Goal: Task Accomplishment & Management: Manage account settings

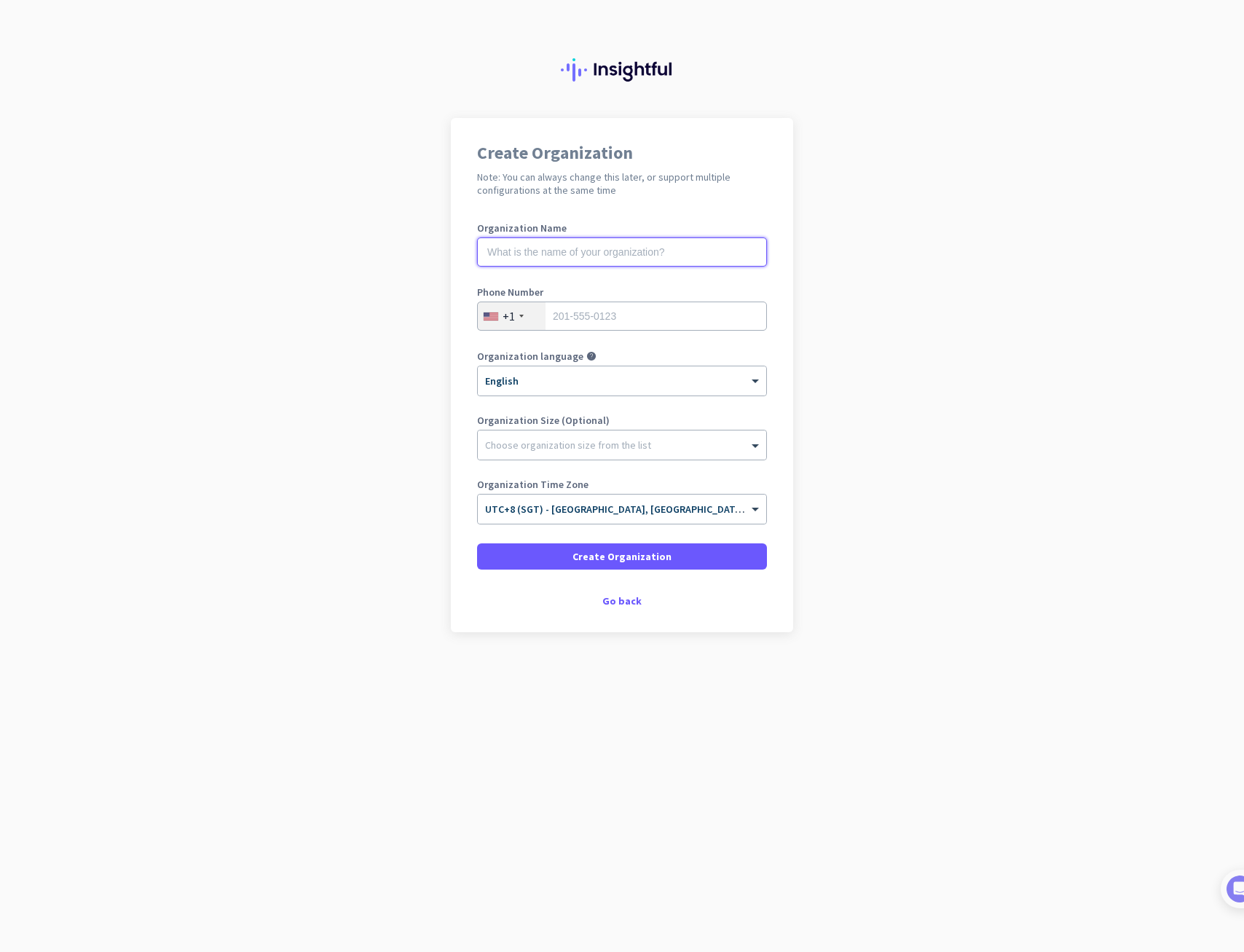
click at [580, 254] on input "text" at bounding box center [622, 252] width 290 height 29
type input "Deployed"
click at [515, 317] on div "+1" at bounding box center [512, 316] width 68 height 27
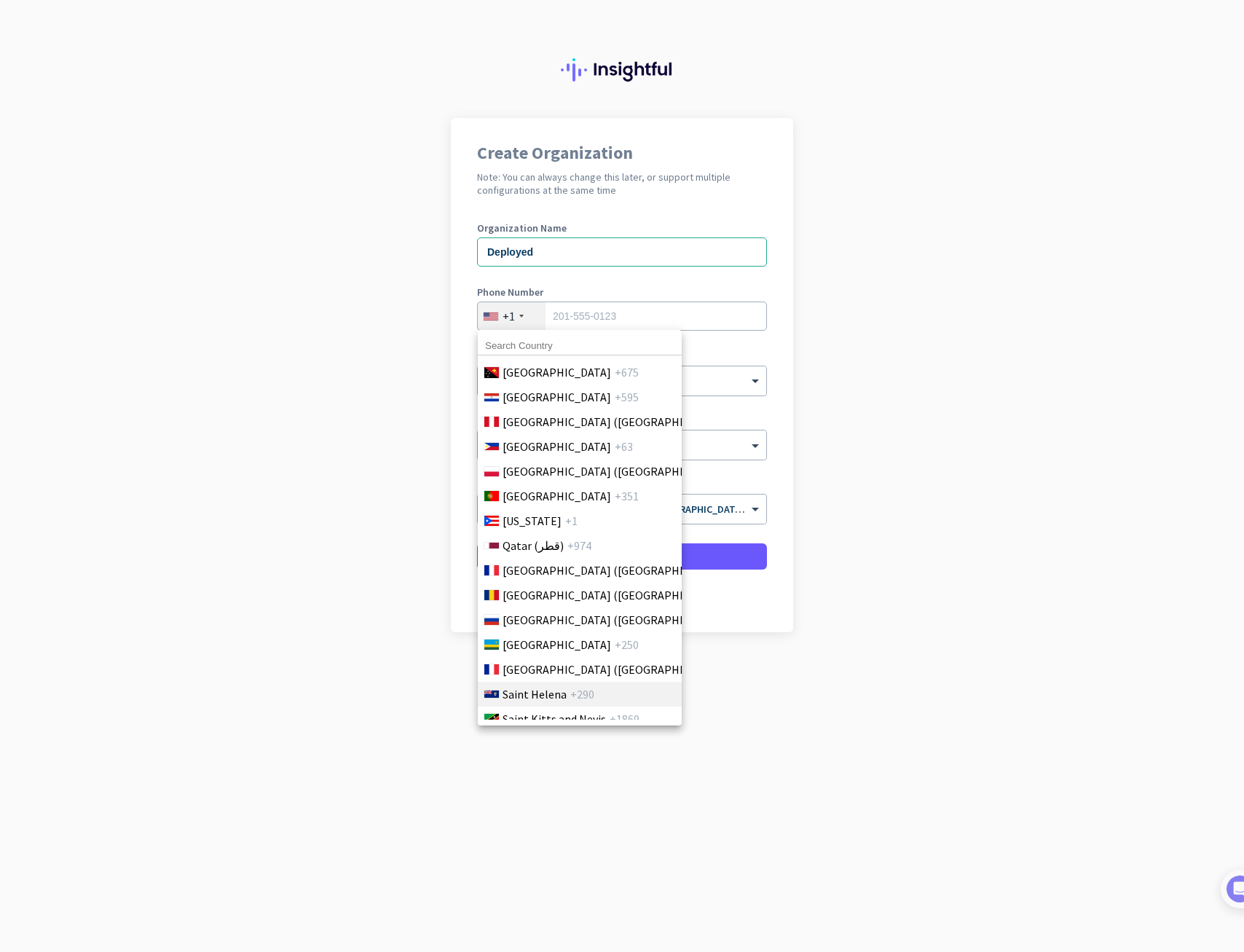
scroll to position [4296, 0]
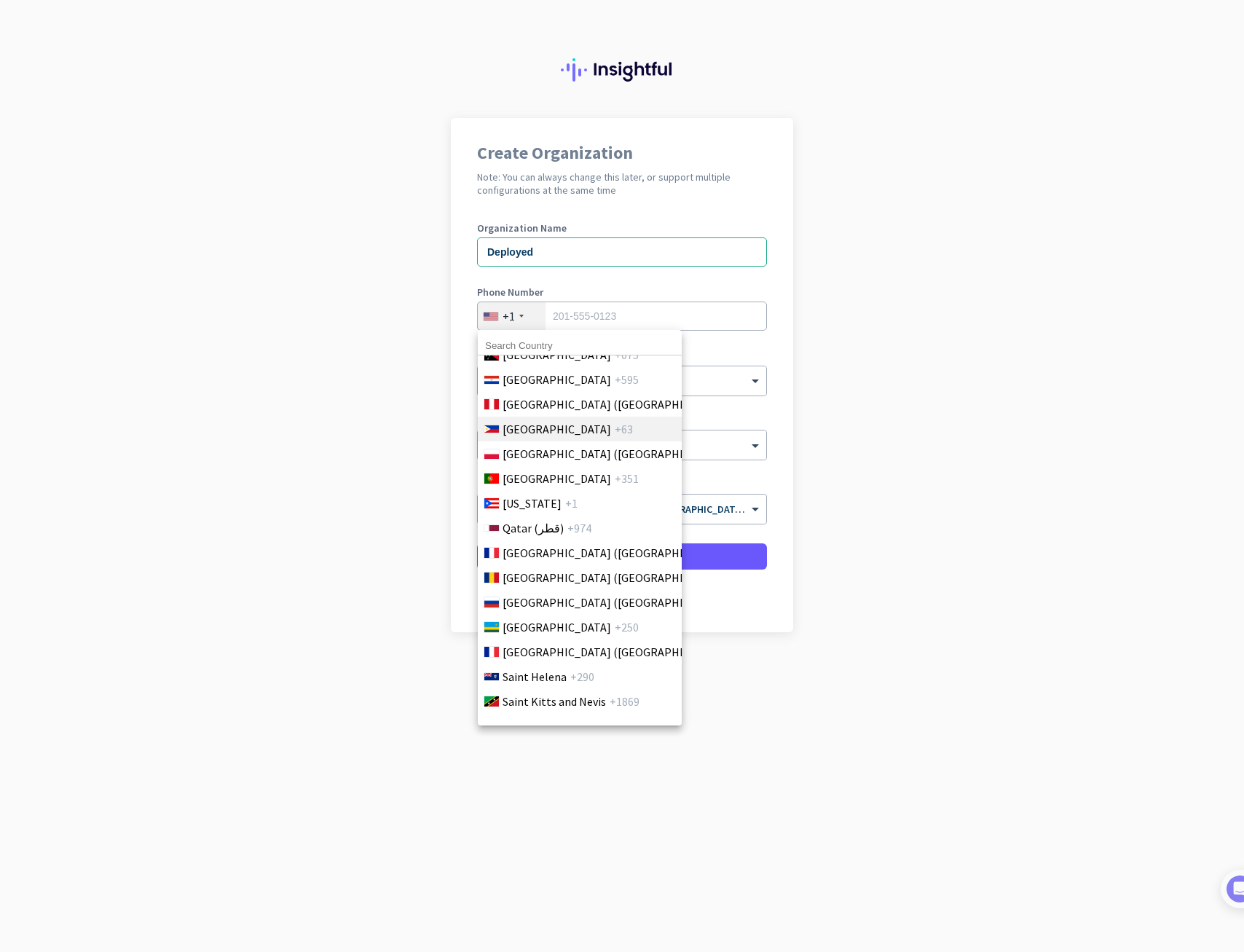
click at [552, 427] on span "[GEOGRAPHIC_DATA]" at bounding box center [557, 429] width 108 height 18
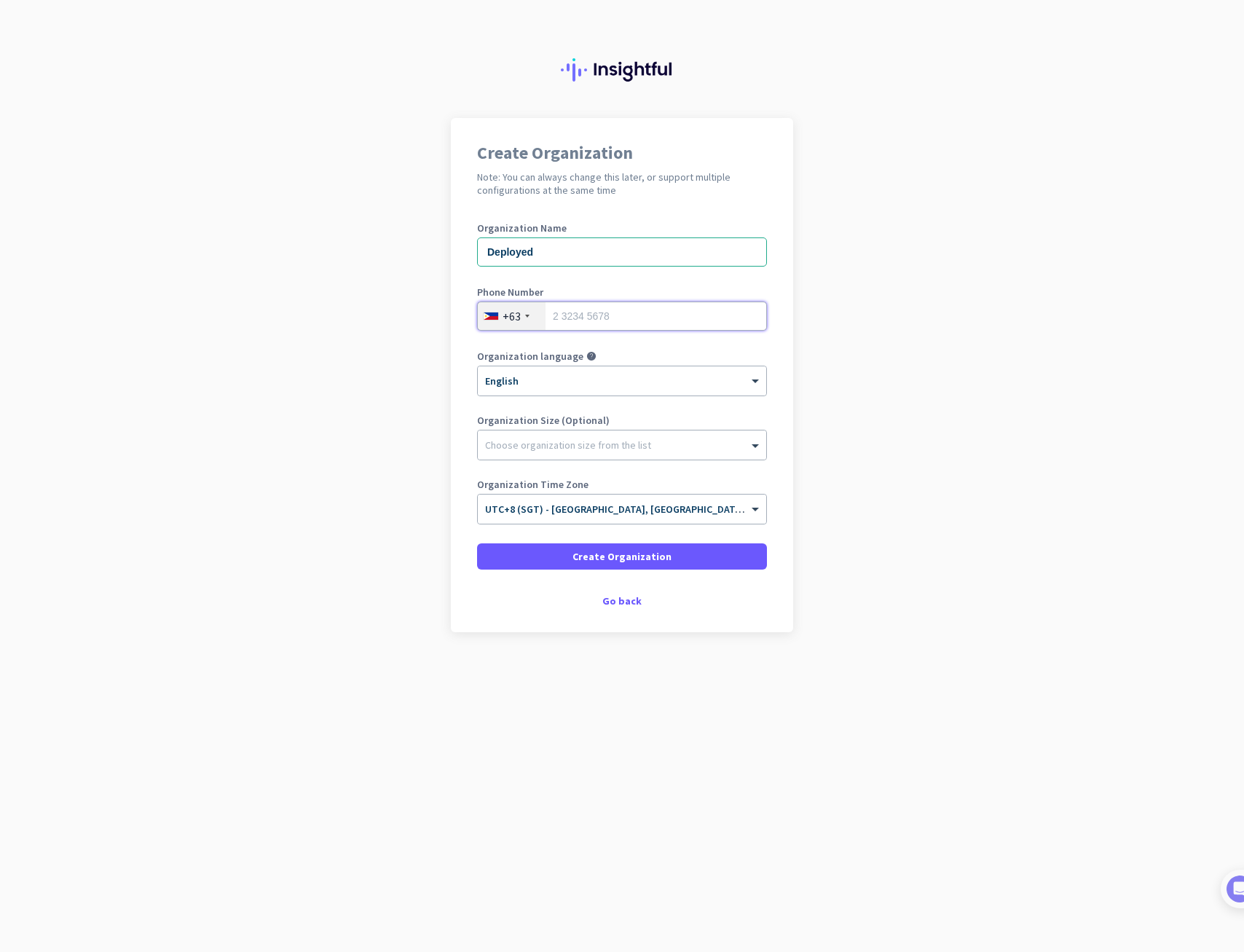
click at [588, 311] on input "tel" at bounding box center [622, 316] width 290 height 29
type input "9176391481"
click at [593, 443] on div at bounding box center [622, 441] width 288 height 15
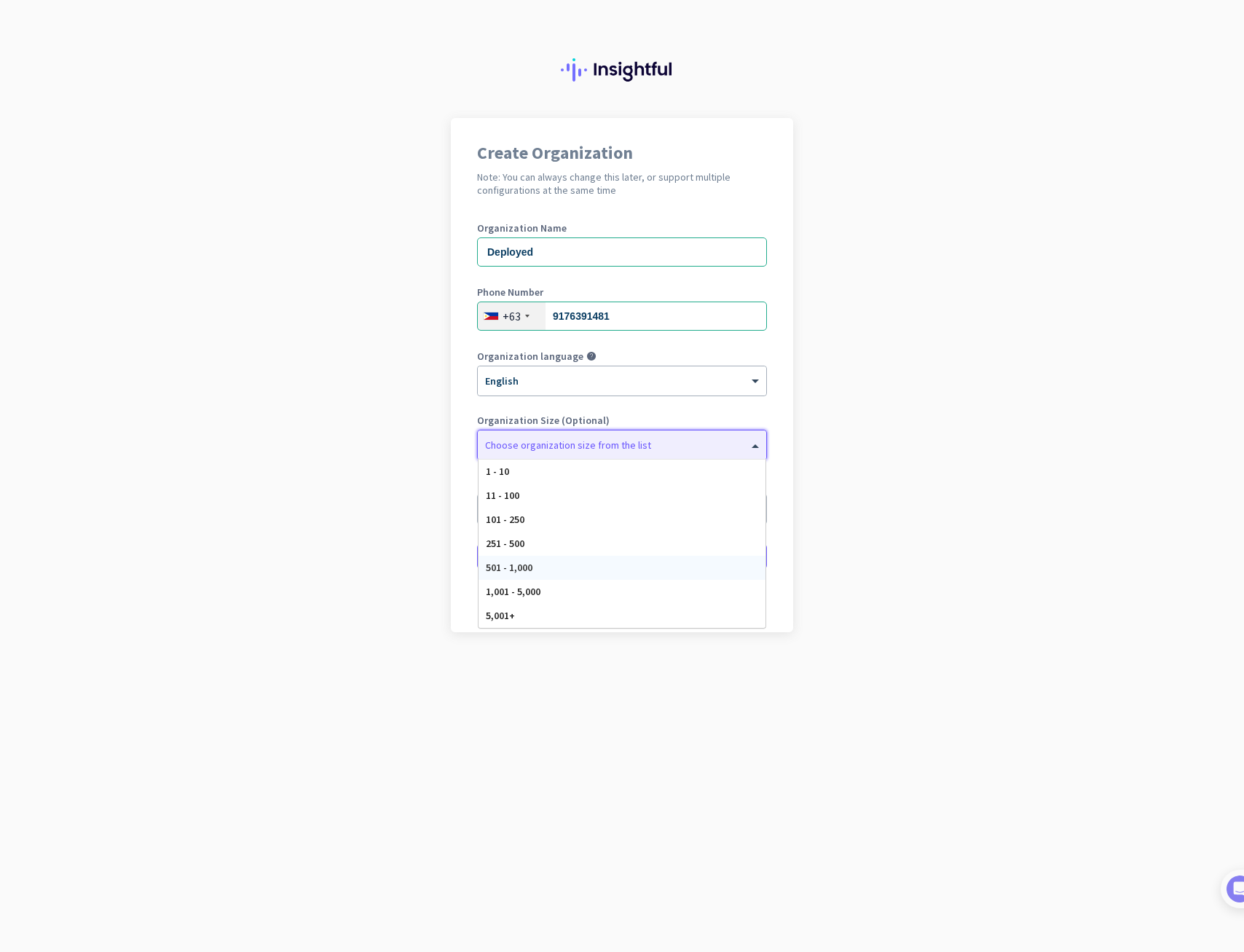
click at [538, 564] on div "501 - 1,000" at bounding box center [621, 568] width 287 height 24
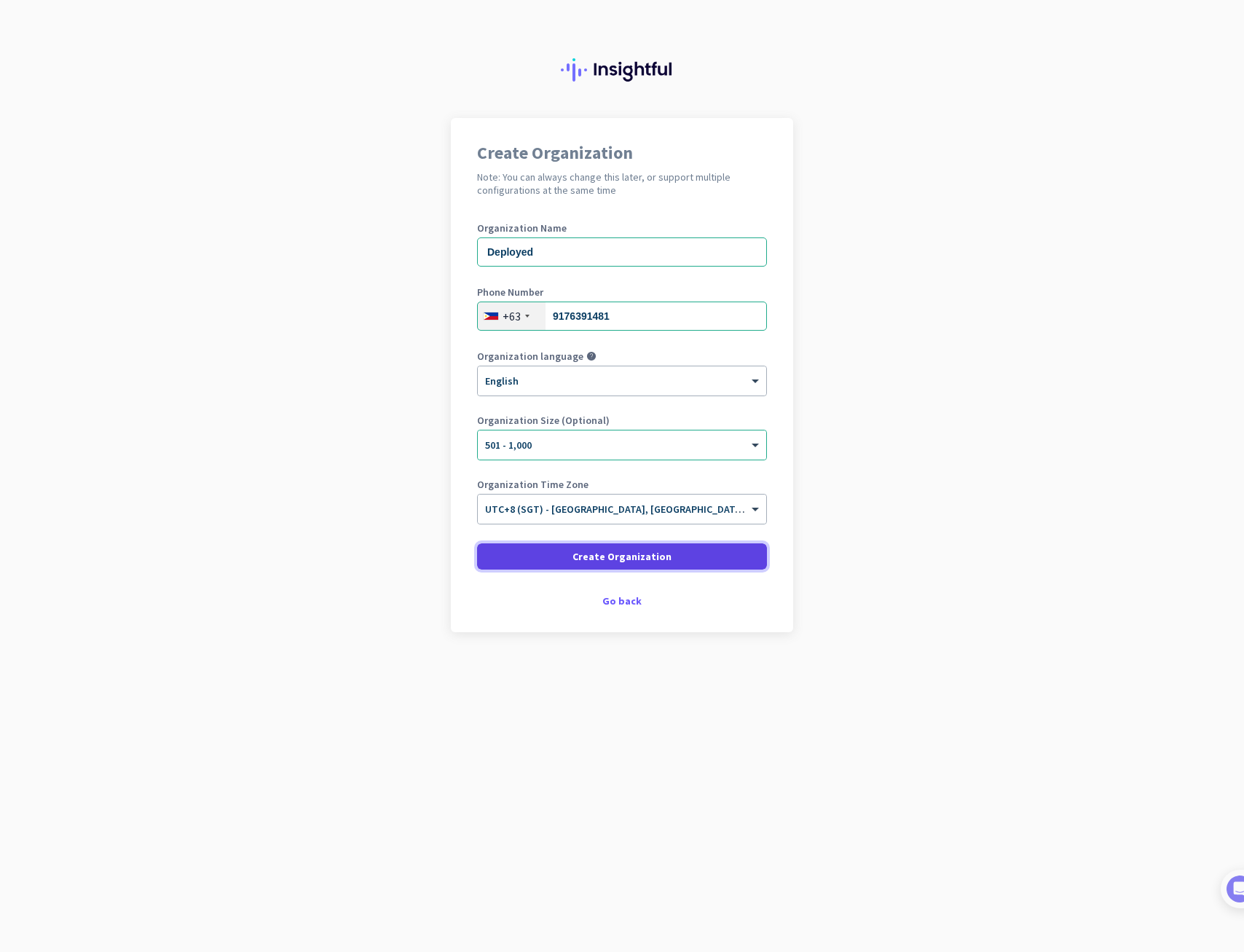
click at [607, 559] on span "Create Organization" at bounding box center [622, 556] width 99 height 15
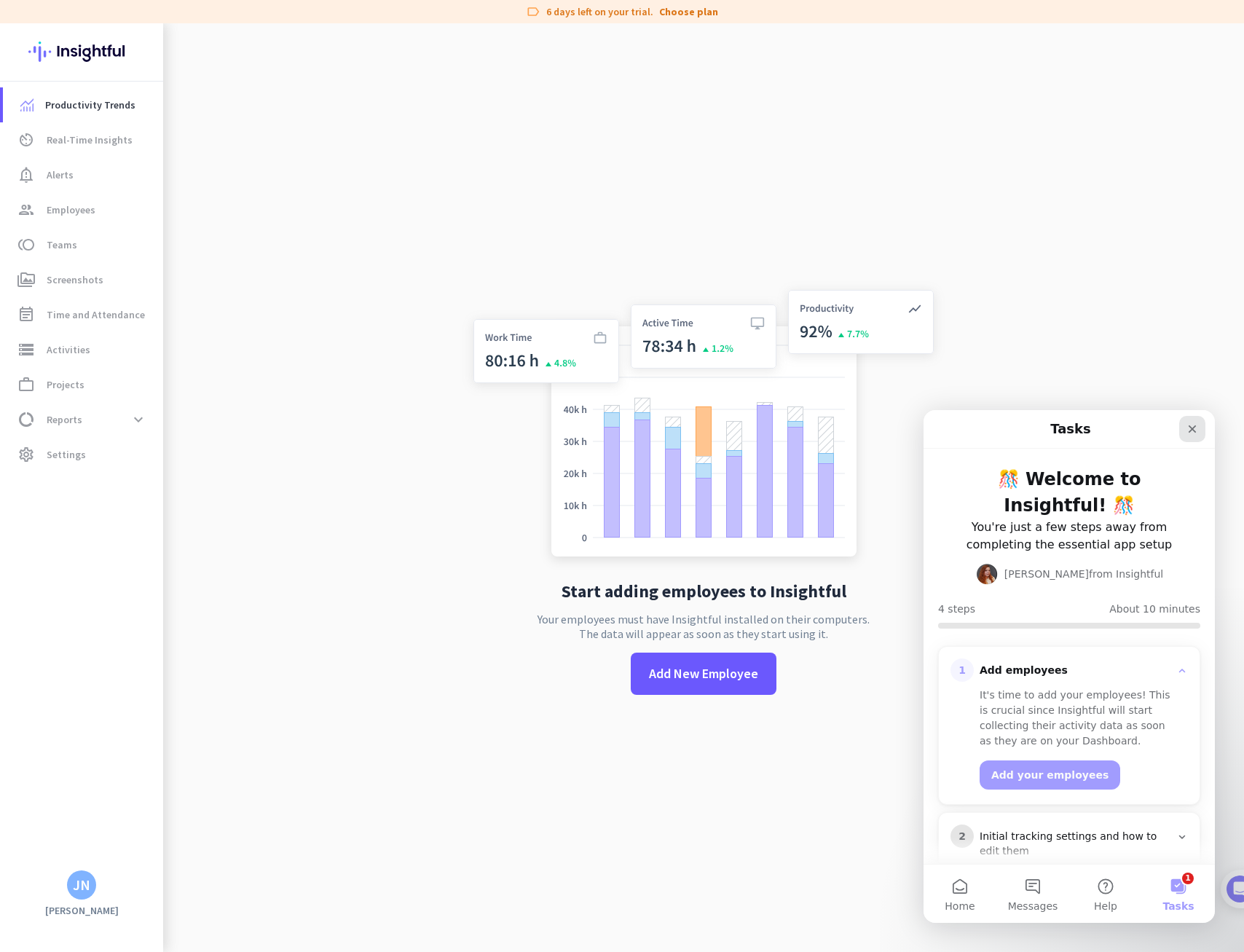
click at [1191, 428] on icon "Close" at bounding box center [1192, 429] width 11 height 11
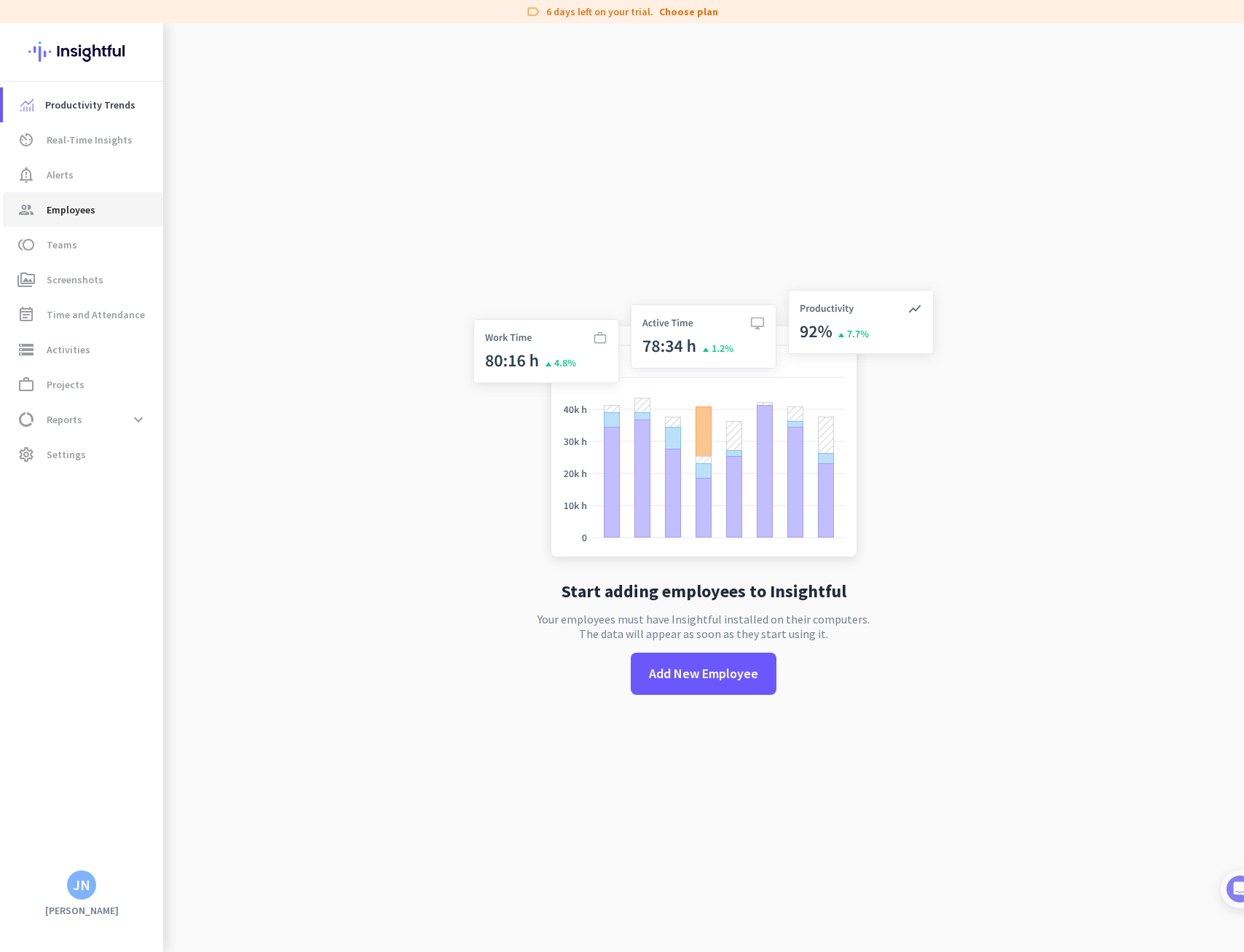
click at [71, 210] on span "Employees" at bounding box center [71, 210] width 48 height 18
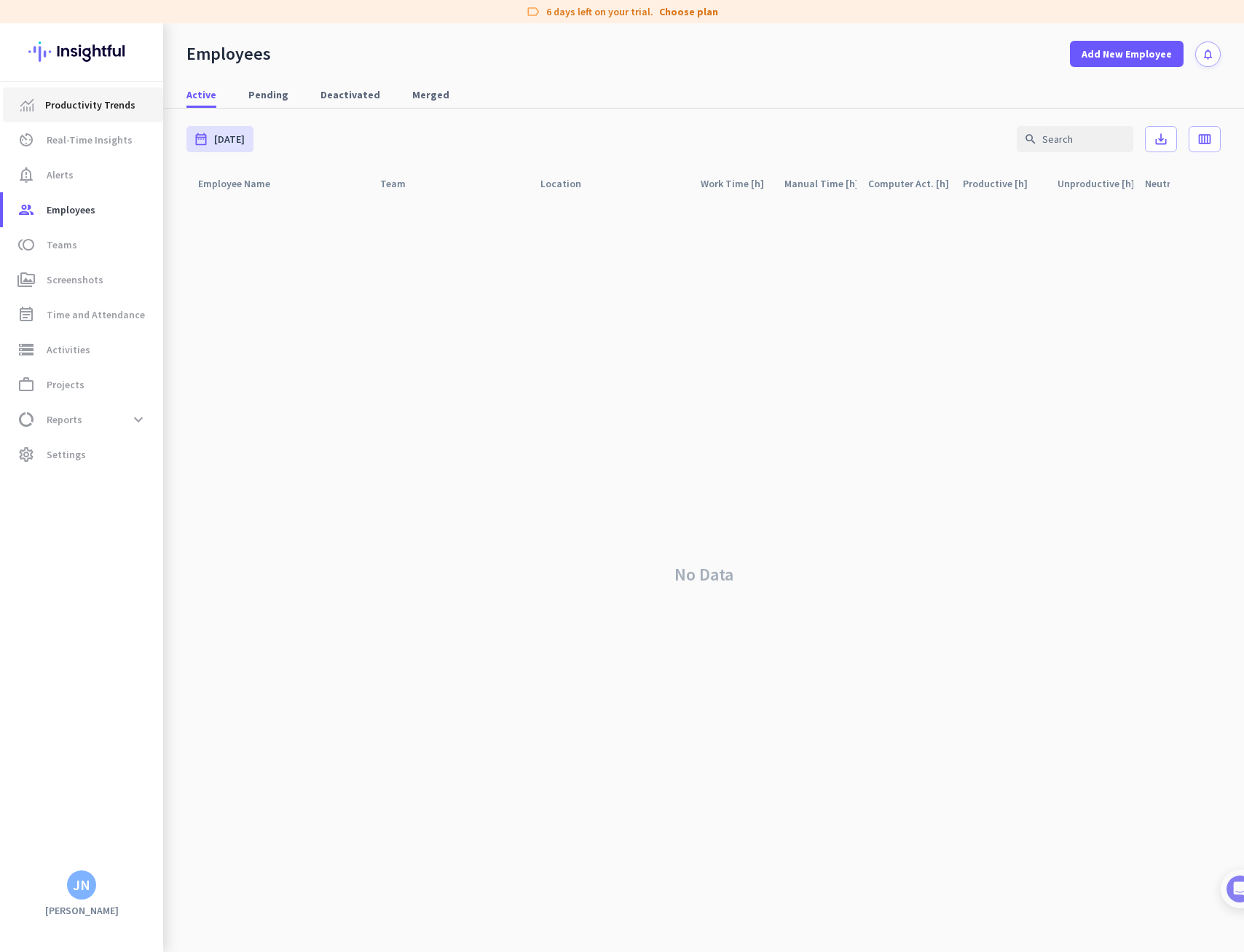
click at [85, 100] on span "Productivity Trends" at bounding box center [90, 105] width 90 height 18
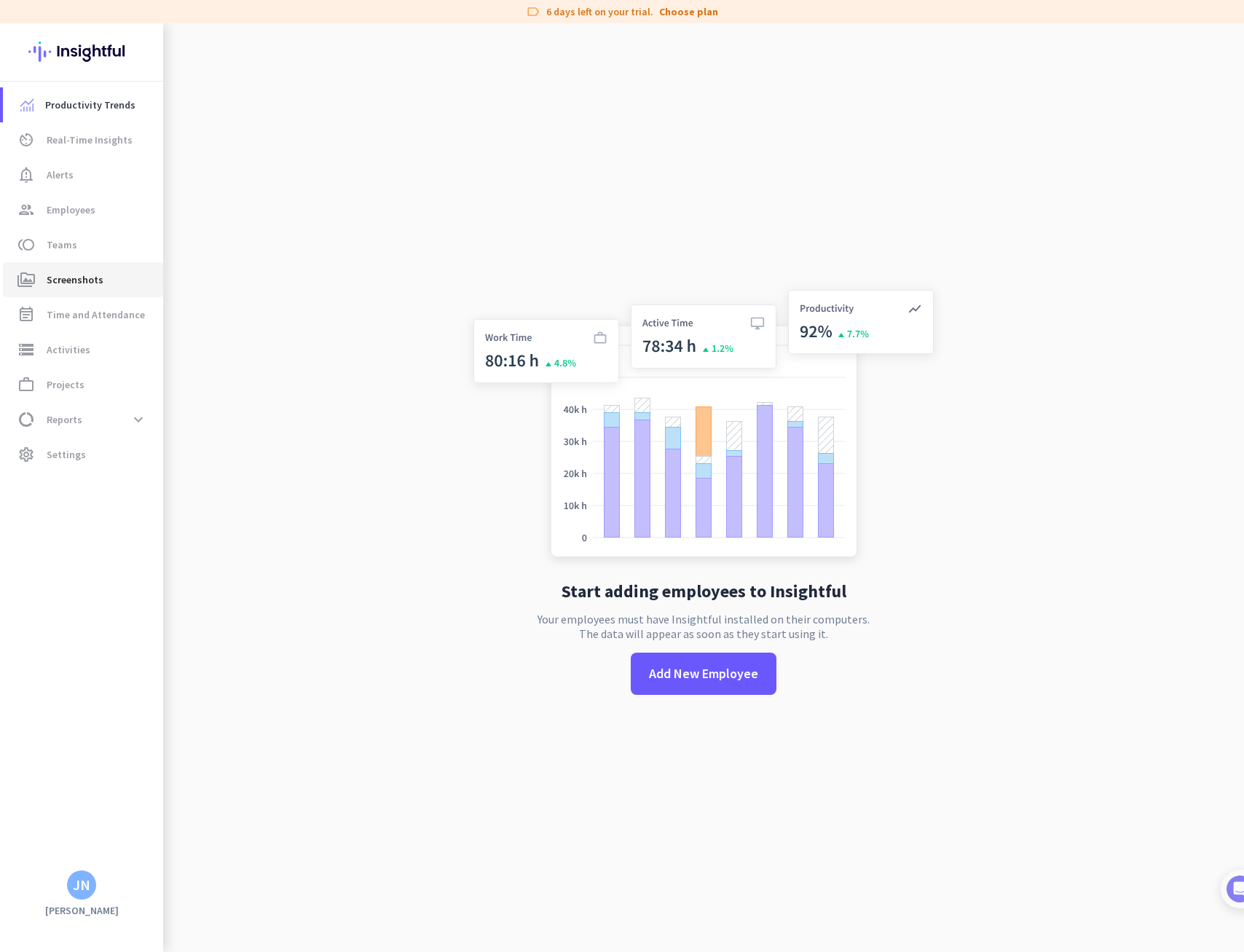
click at [86, 278] on span "Screenshots" at bounding box center [75, 279] width 57 height 18
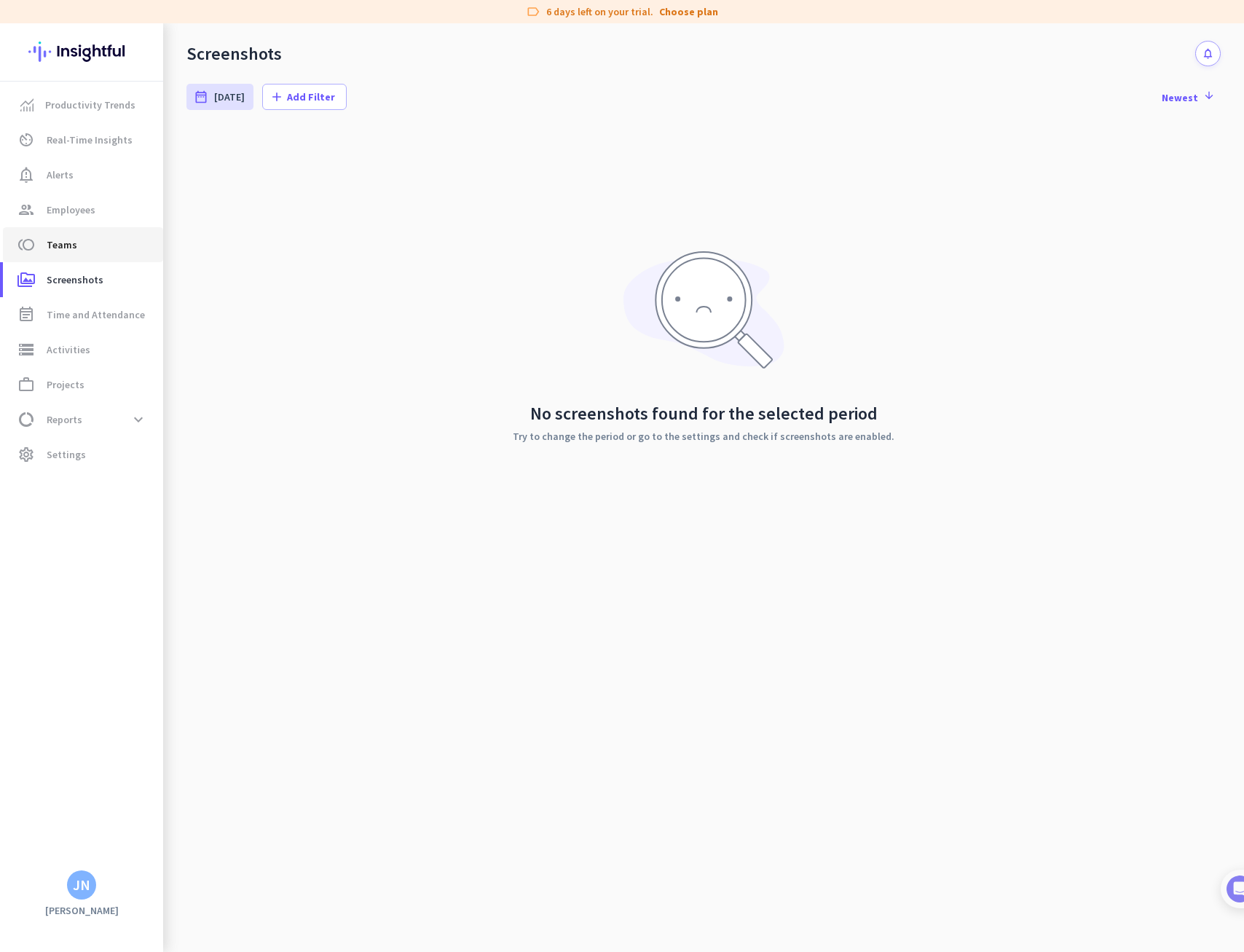
click at [65, 237] on span "Teams" at bounding box center [62, 245] width 31 height 18
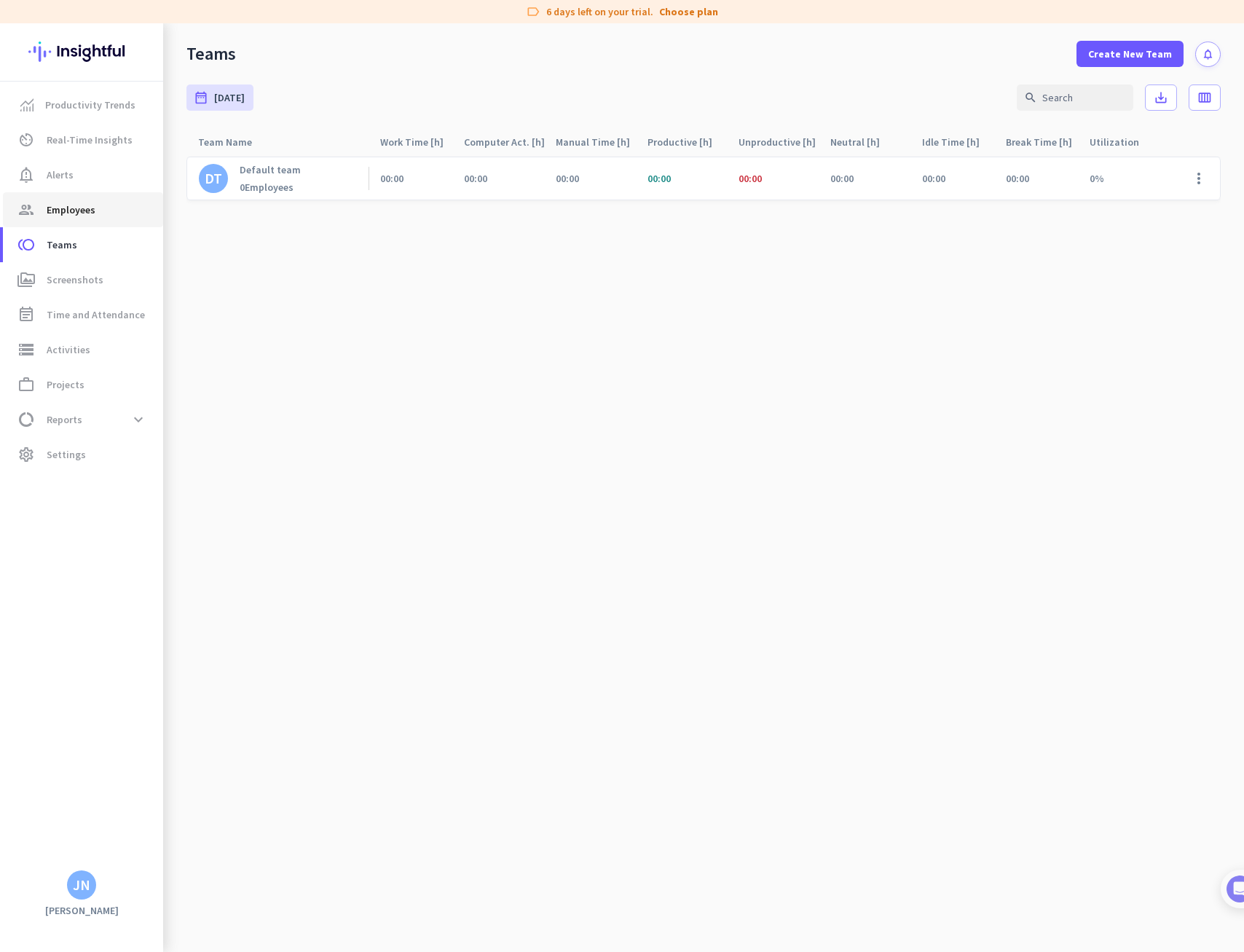
click at [78, 209] on span "Employees" at bounding box center [71, 210] width 48 height 18
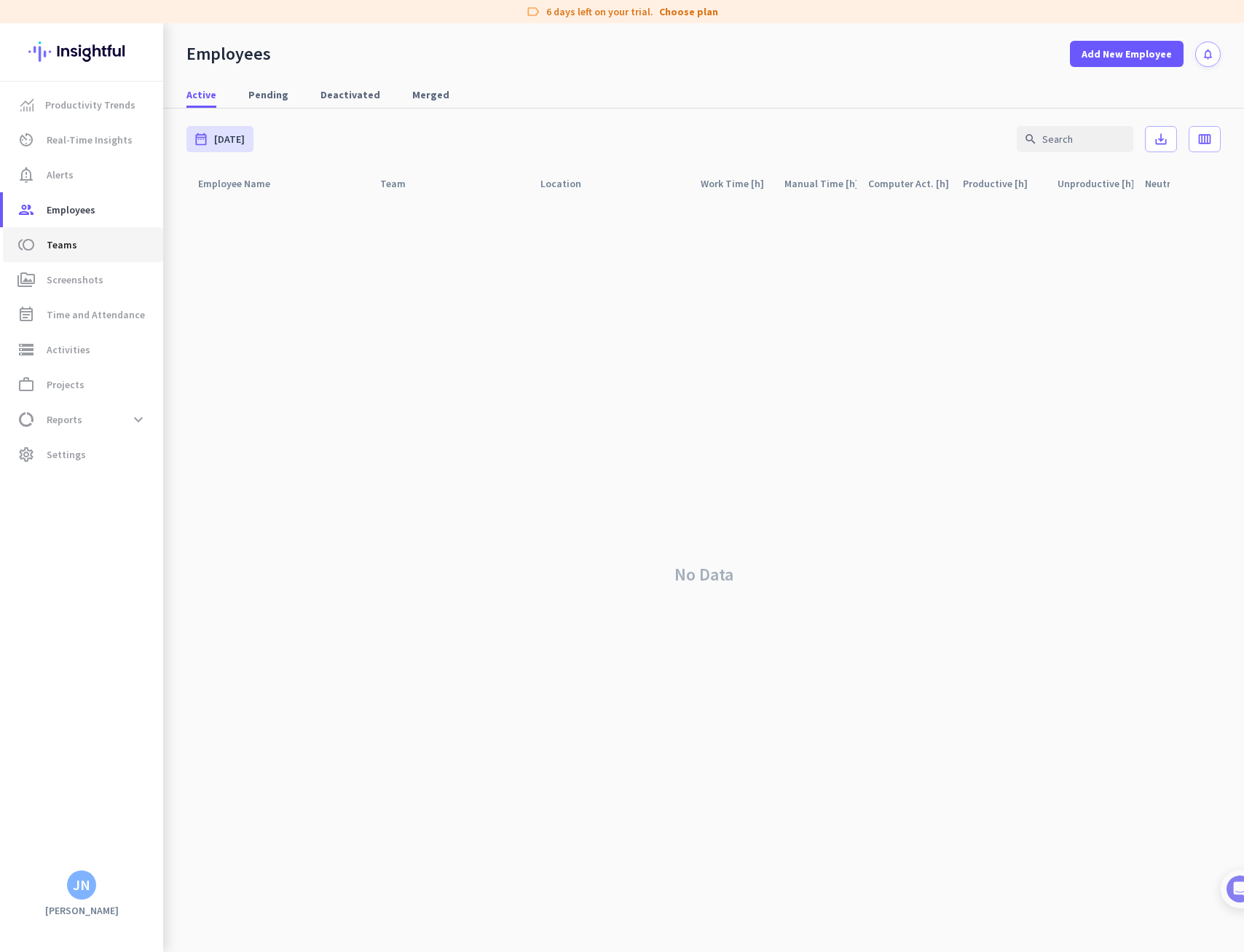
click at [63, 252] on span "Teams" at bounding box center [62, 245] width 31 height 18
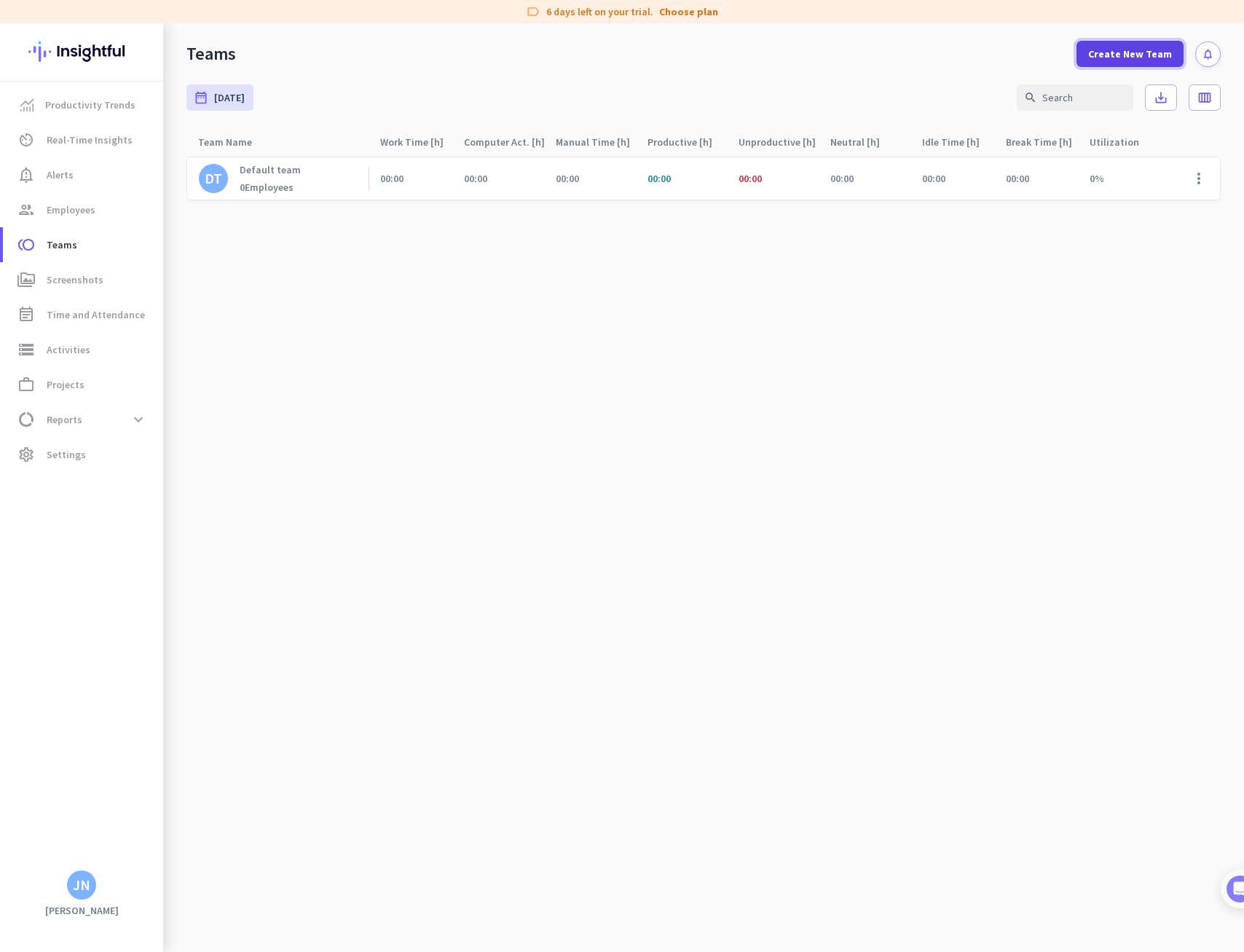
click at [1140, 56] on span "Create New Team" at bounding box center [1130, 54] width 84 height 15
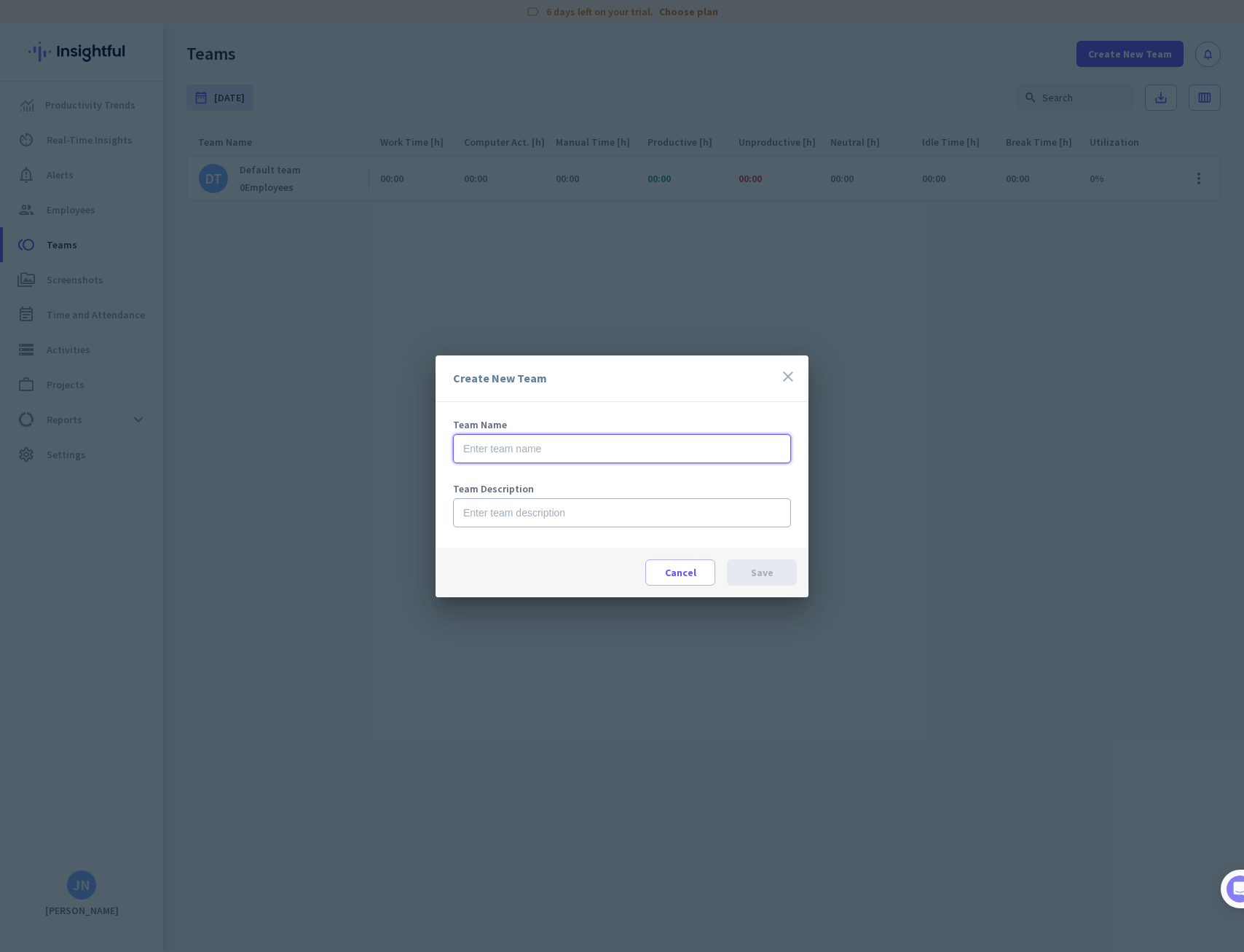
click at [599, 455] on input "text" at bounding box center [622, 448] width 338 height 29
type input "BBT Digital/TAP Devs"
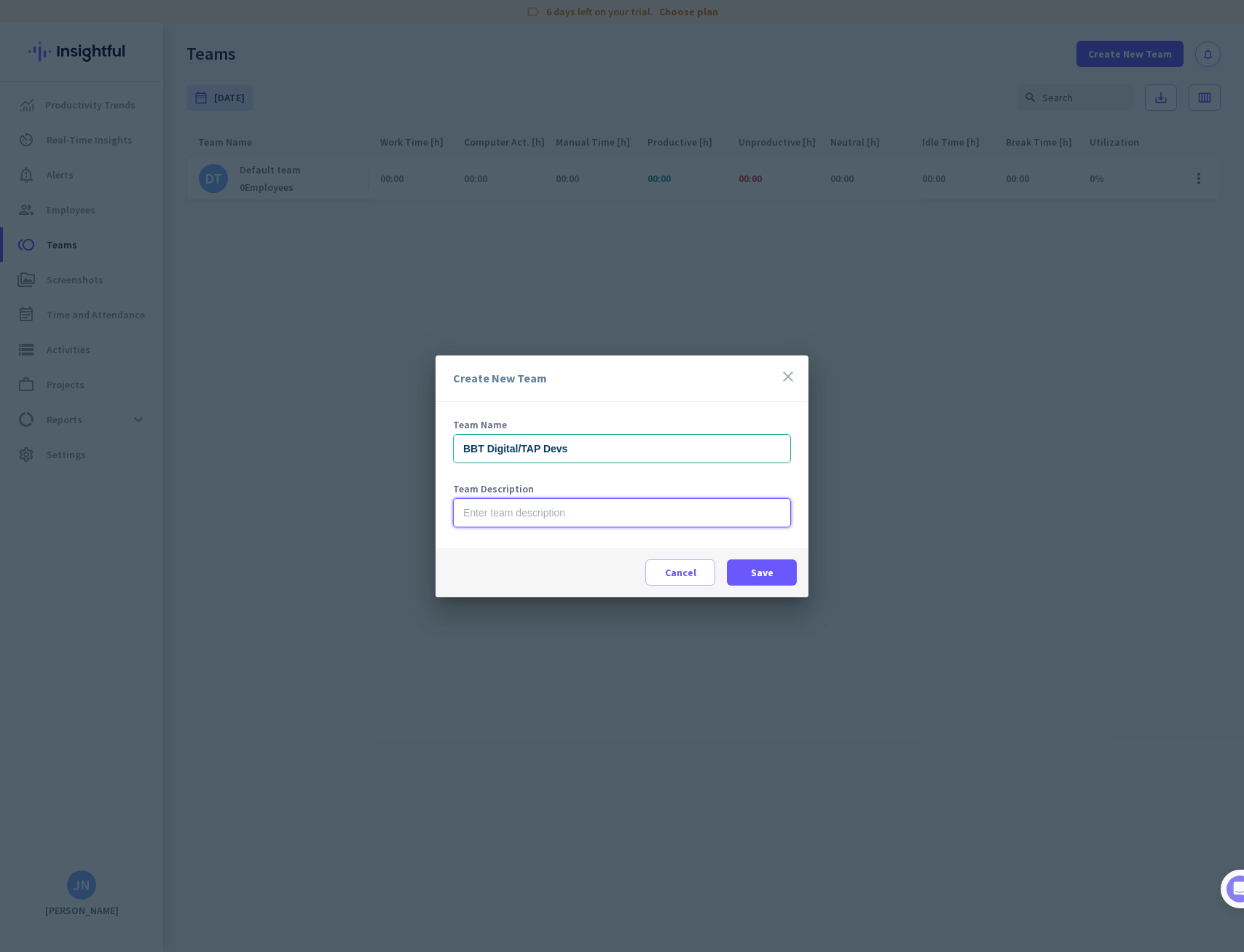
click at [592, 517] on input "text" at bounding box center [622, 513] width 338 height 29
click at [767, 572] on span "Save" at bounding box center [763, 572] width 23 height 15
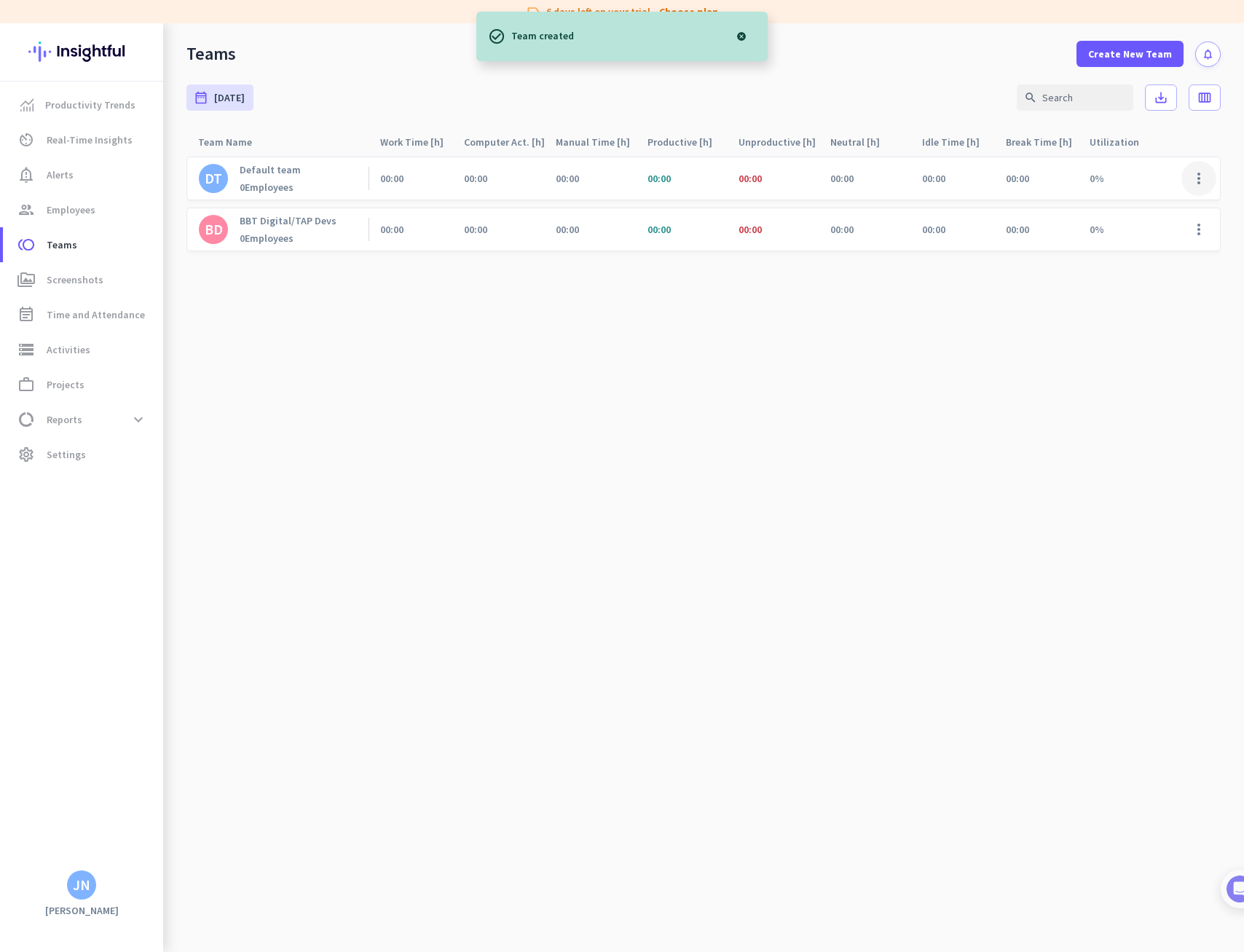
click at [1196, 182] on span at bounding box center [1199, 178] width 35 height 35
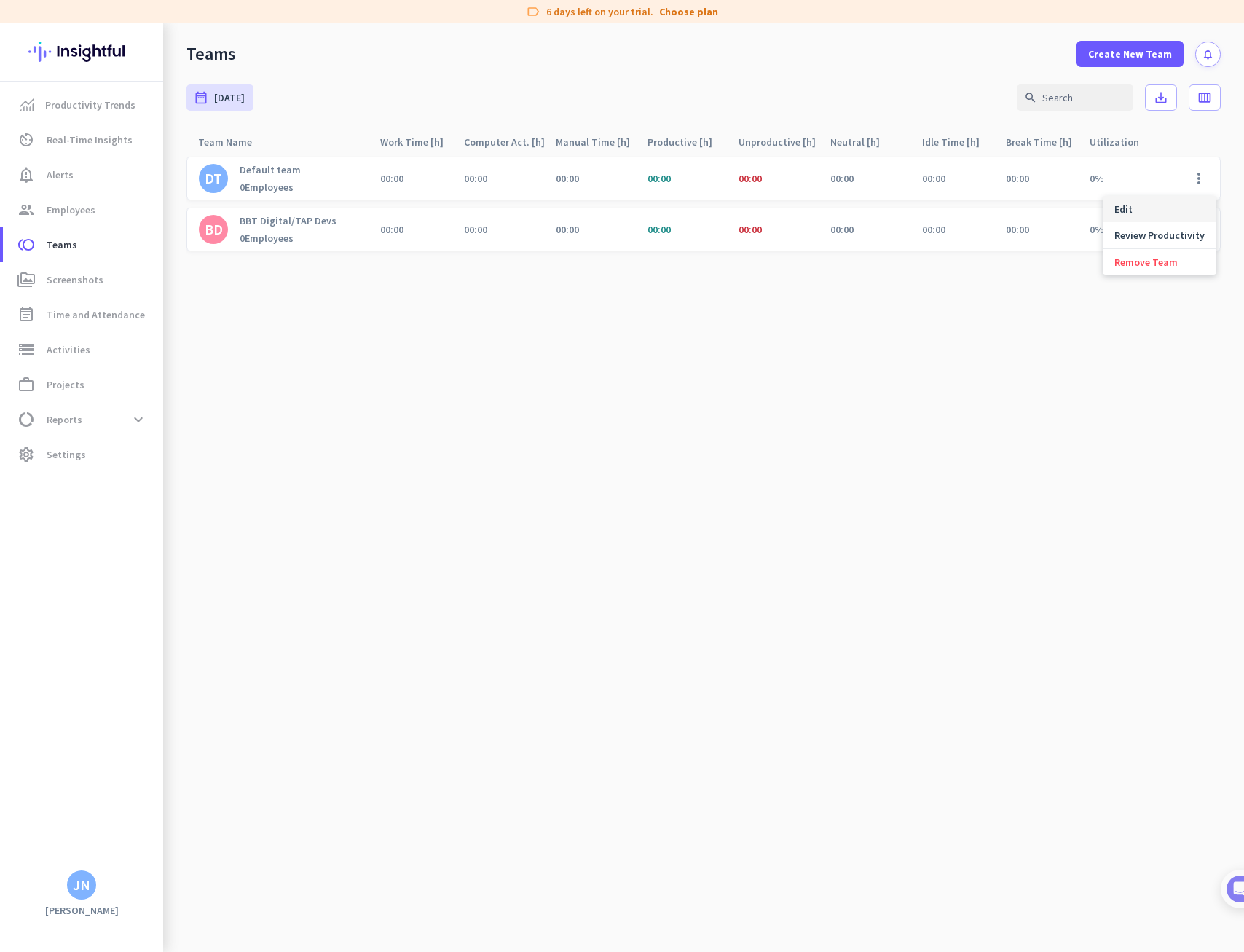
click at [1139, 220] on div "Edit" at bounding box center [1159, 209] width 114 height 26
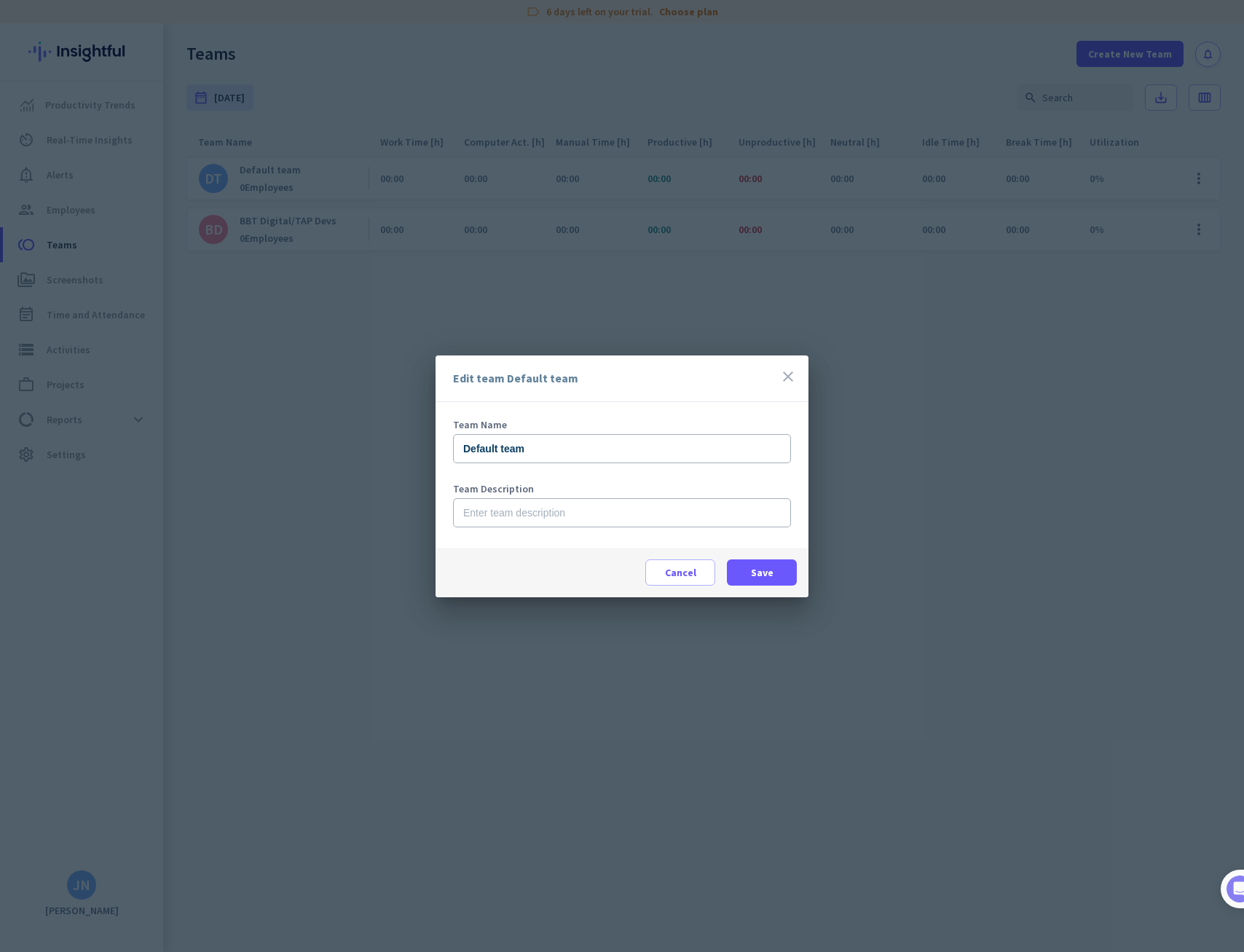
click at [794, 374] on icon "close" at bounding box center [788, 376] width 18 height 18
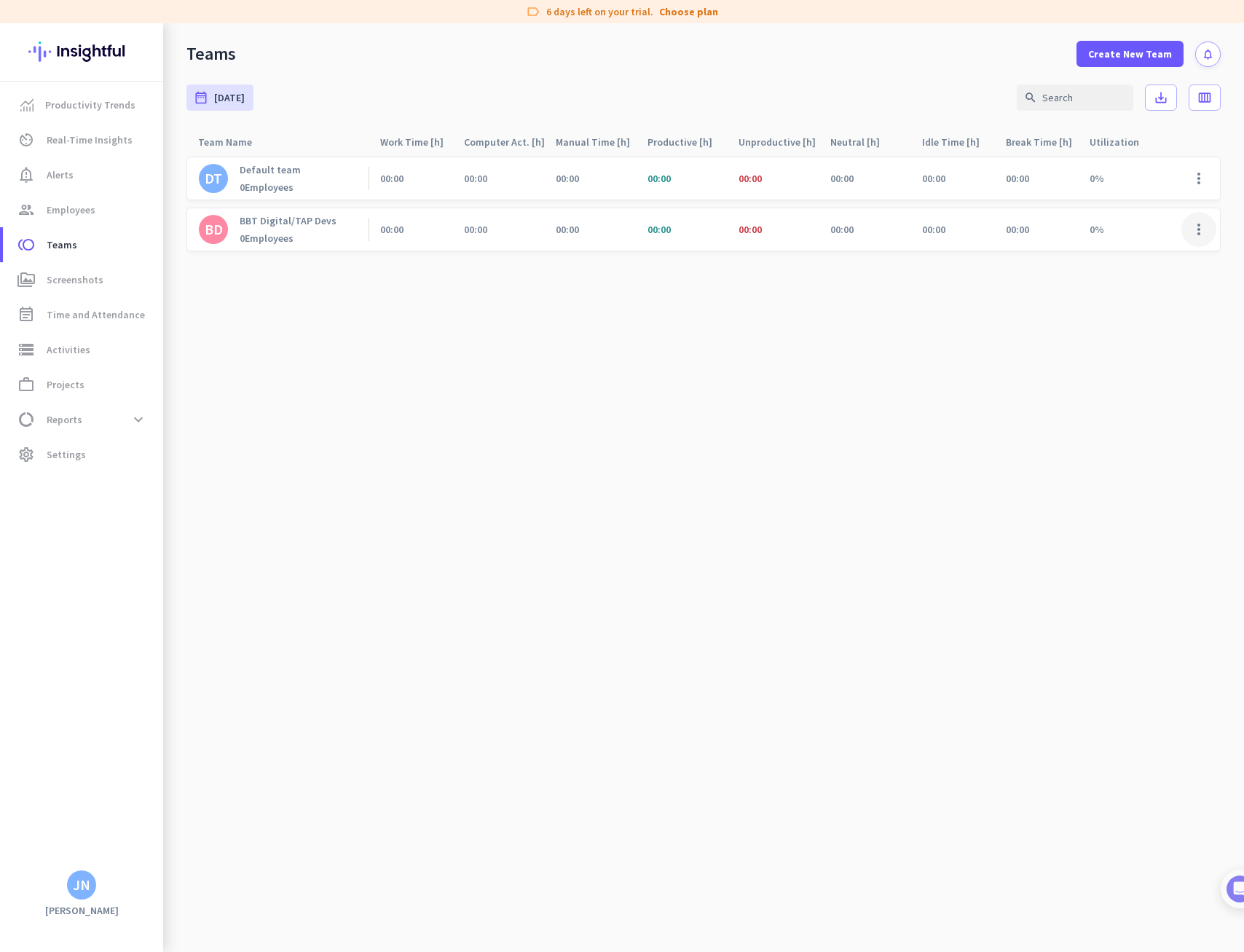
click at [1207, 233] on span at bounding box center [1199, 229] width 35 height 35
click at [784, 376] on div at bounding box center [622, 476] width 1244 height 952
click at [72, 455] on span "Settings" at bounding box center [66, 455] width 40 height 18
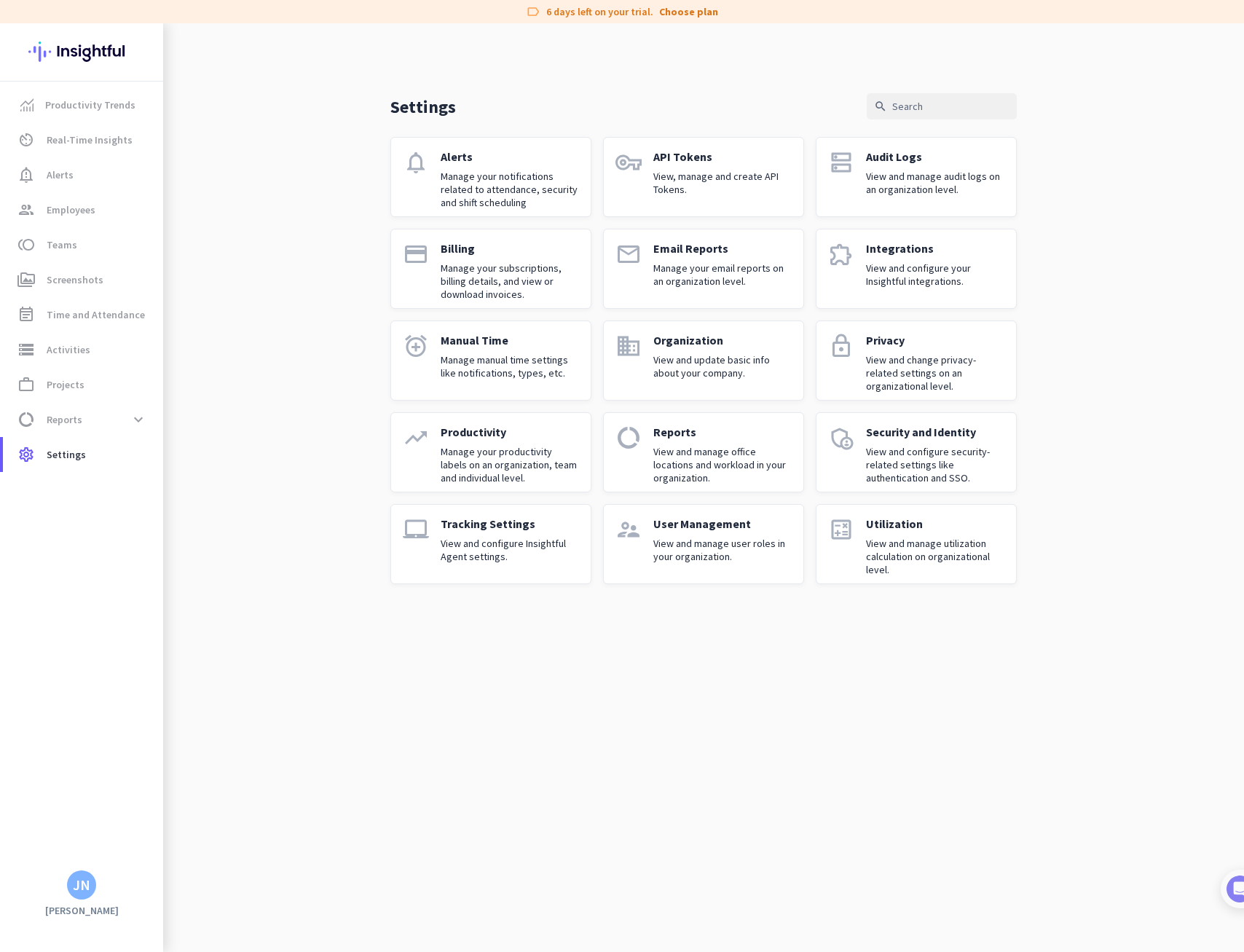
click at [887, 371] on p "View and change privacy-related settings on an organizational level." at bounding box center [935, 372] width 138 height 40
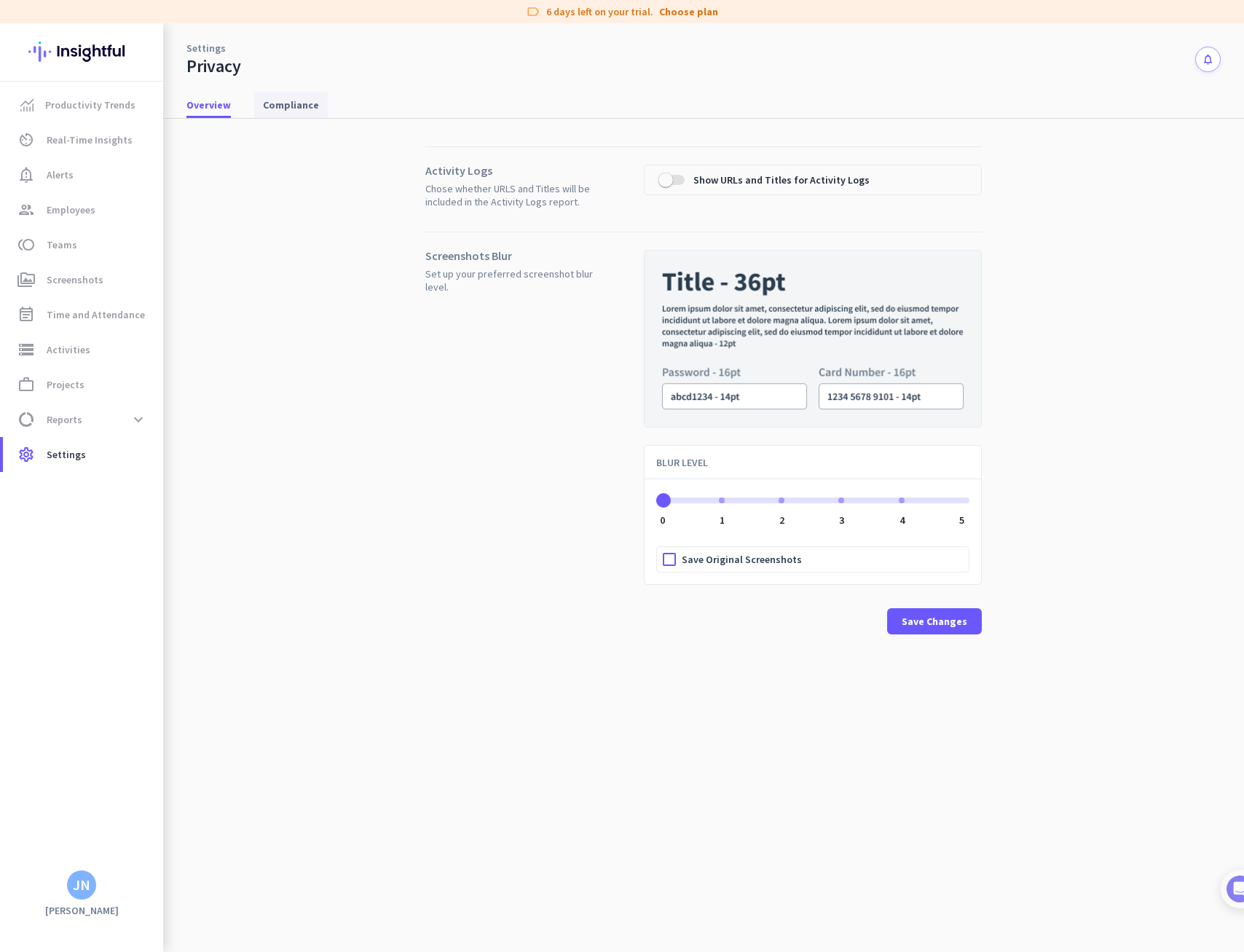
click at [281, 103] on span "Compliance" at bounding box center [291, 105] width 56 height 15
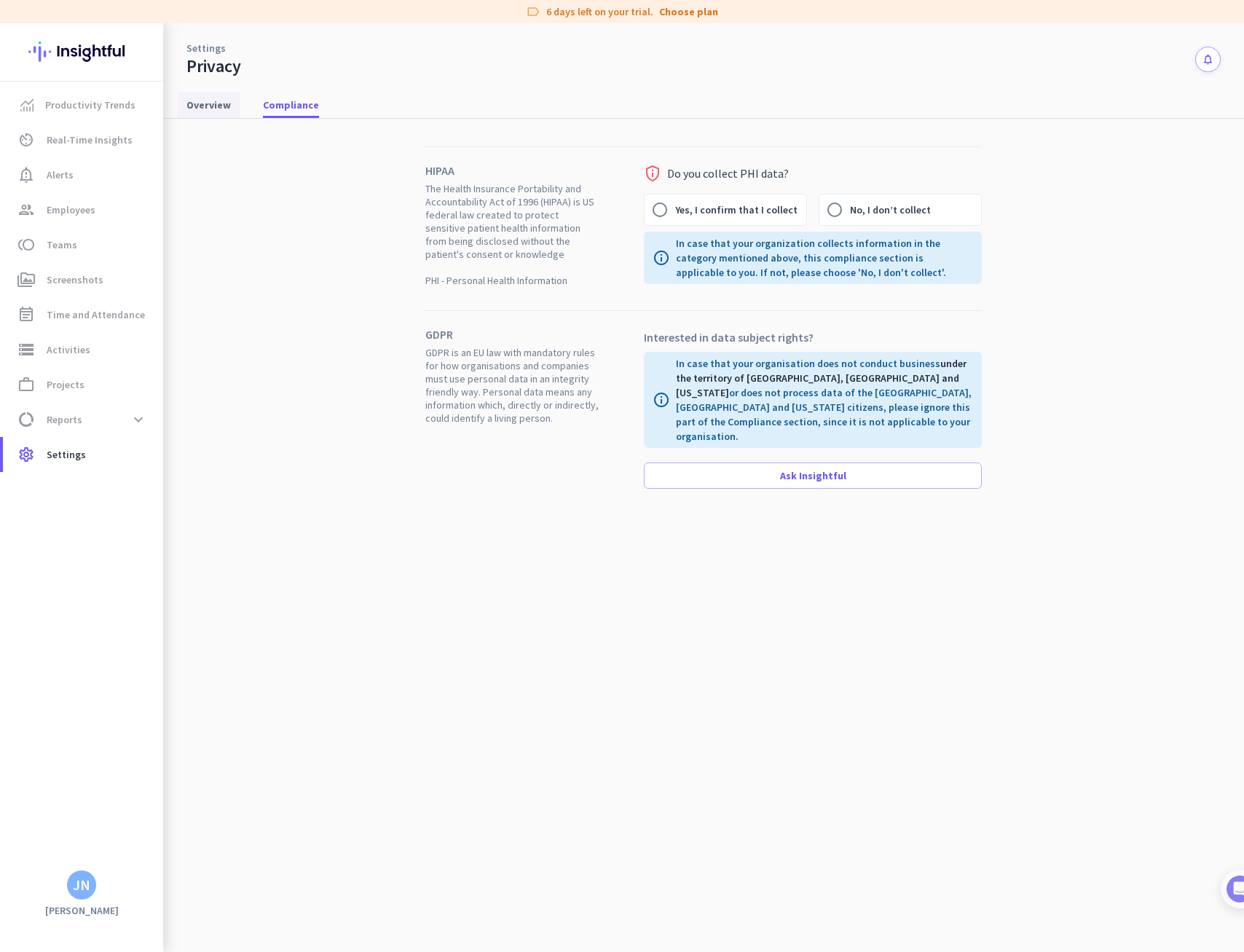
click at [219, 111] on span "Overview" at bounding box center [208, 105] width 44 height 26
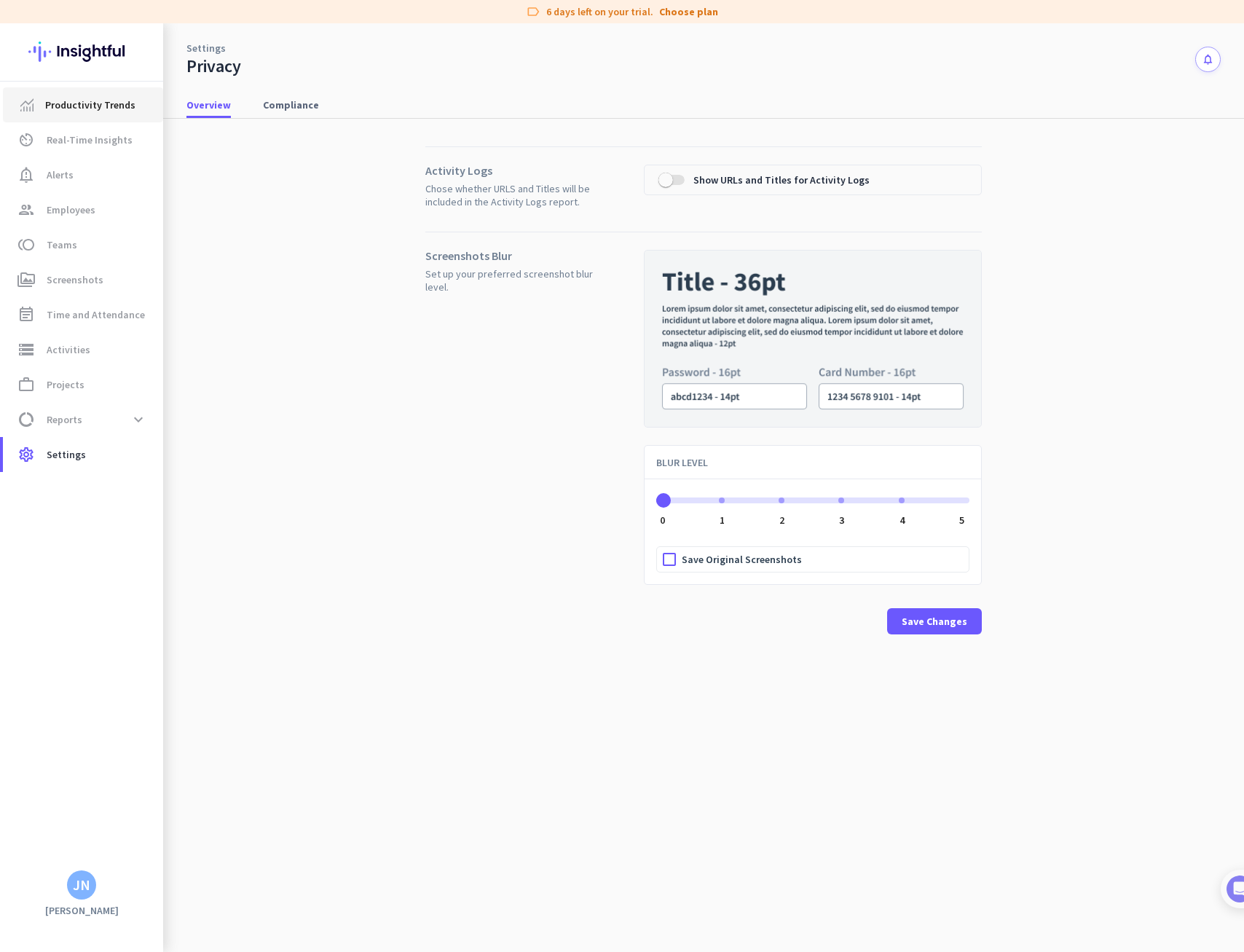
click at [52, 111] on span "Productivity Trends" at bounding box center [90, 105] width 90 height 18
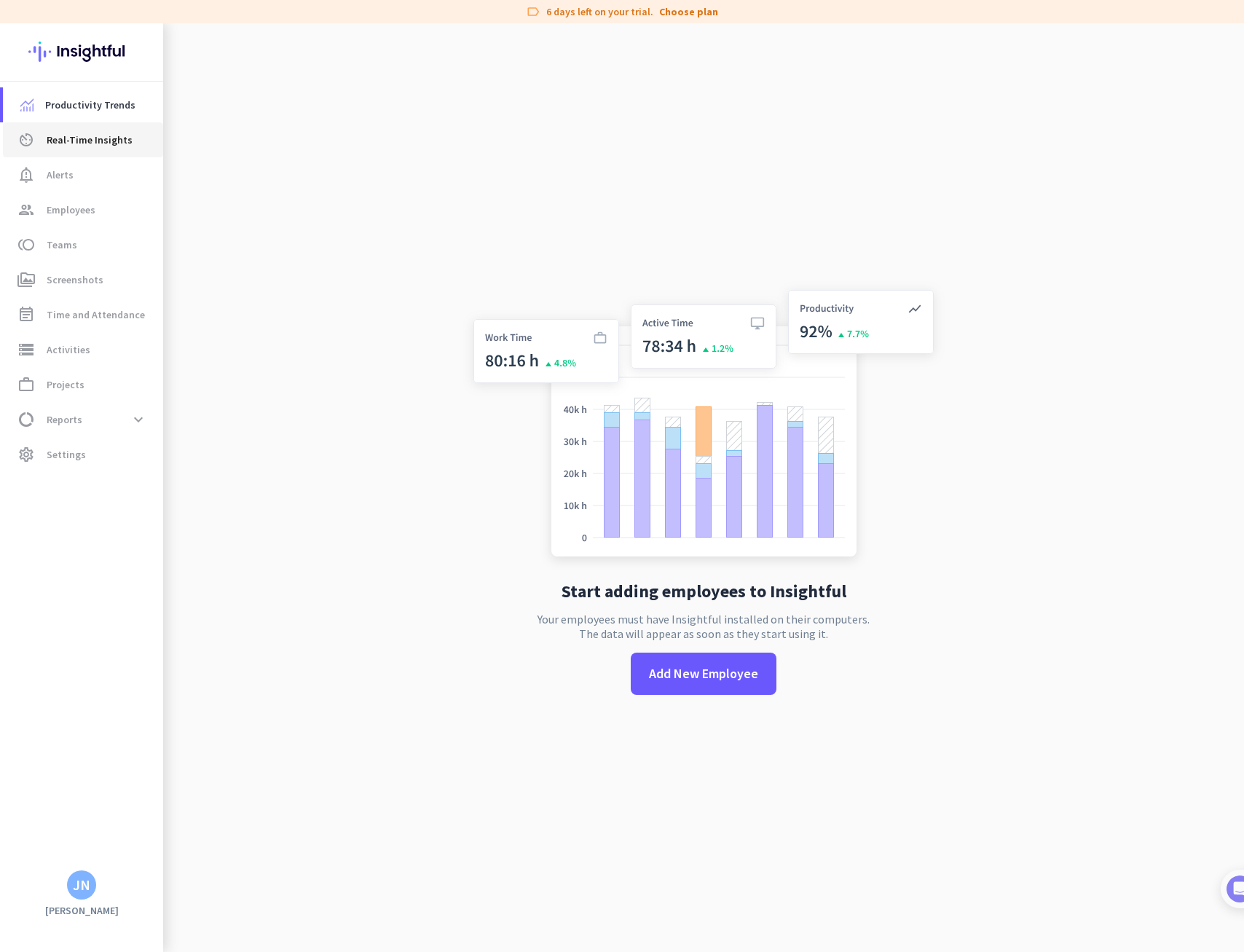
click at [69, 128] on link "av_timer Real-Time Insights" at bounding box center [83, 139] width 160 height 35
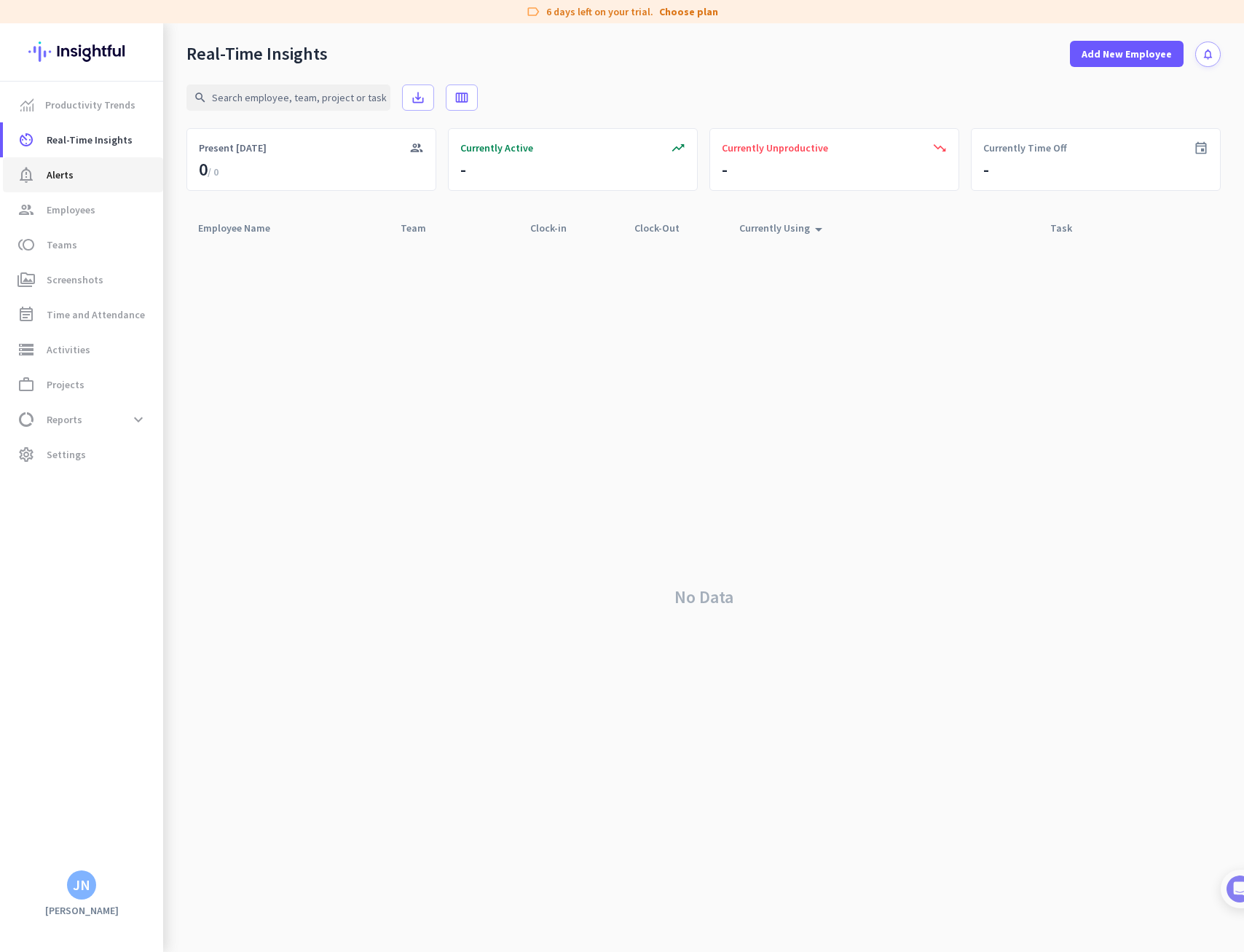
click at [69, 174] on span "Alerts" at bounding box center [60, 175] width 27 height 18
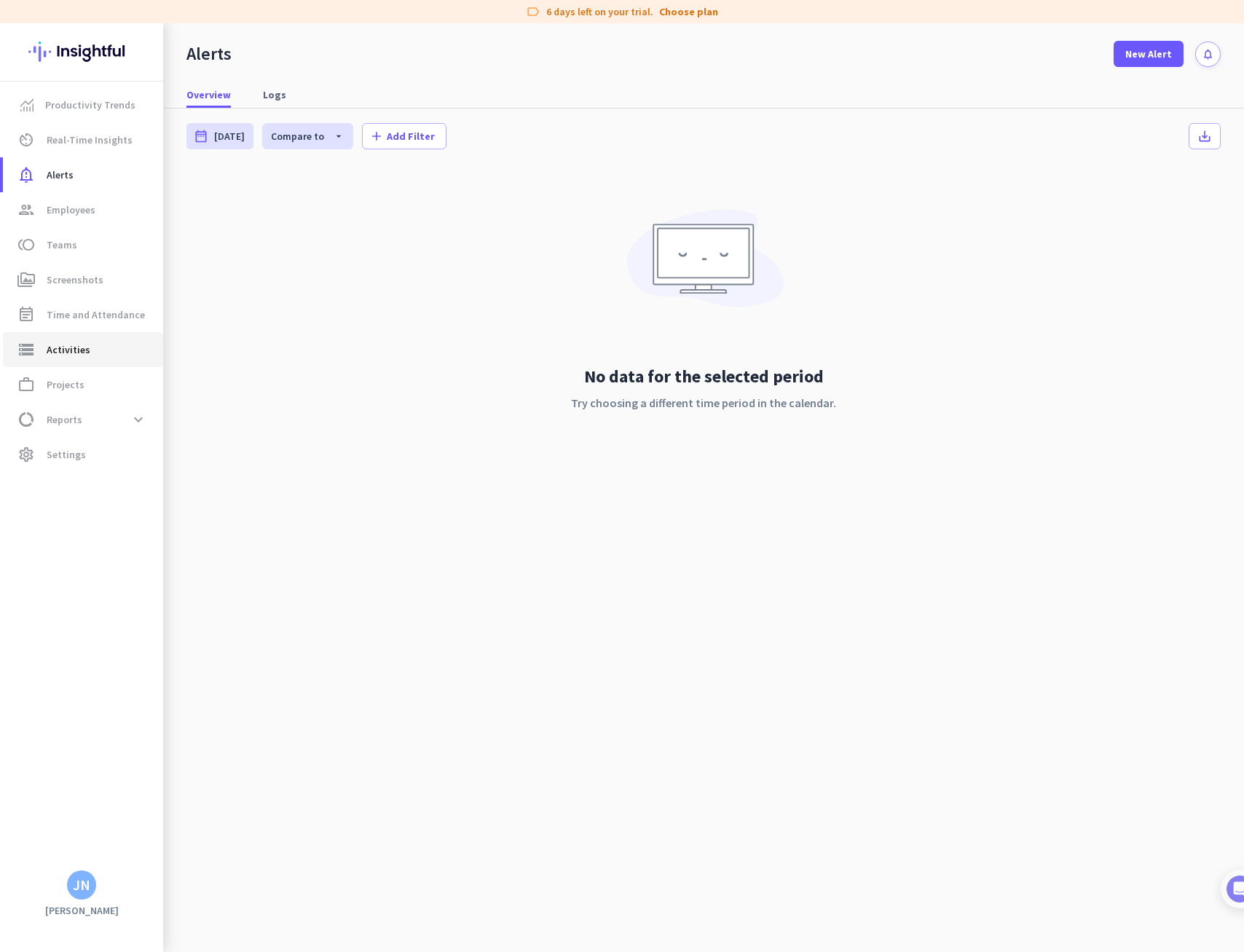
click at [73, 356] on span "Activities" at bounding box center [69, 350] width 44 height 18
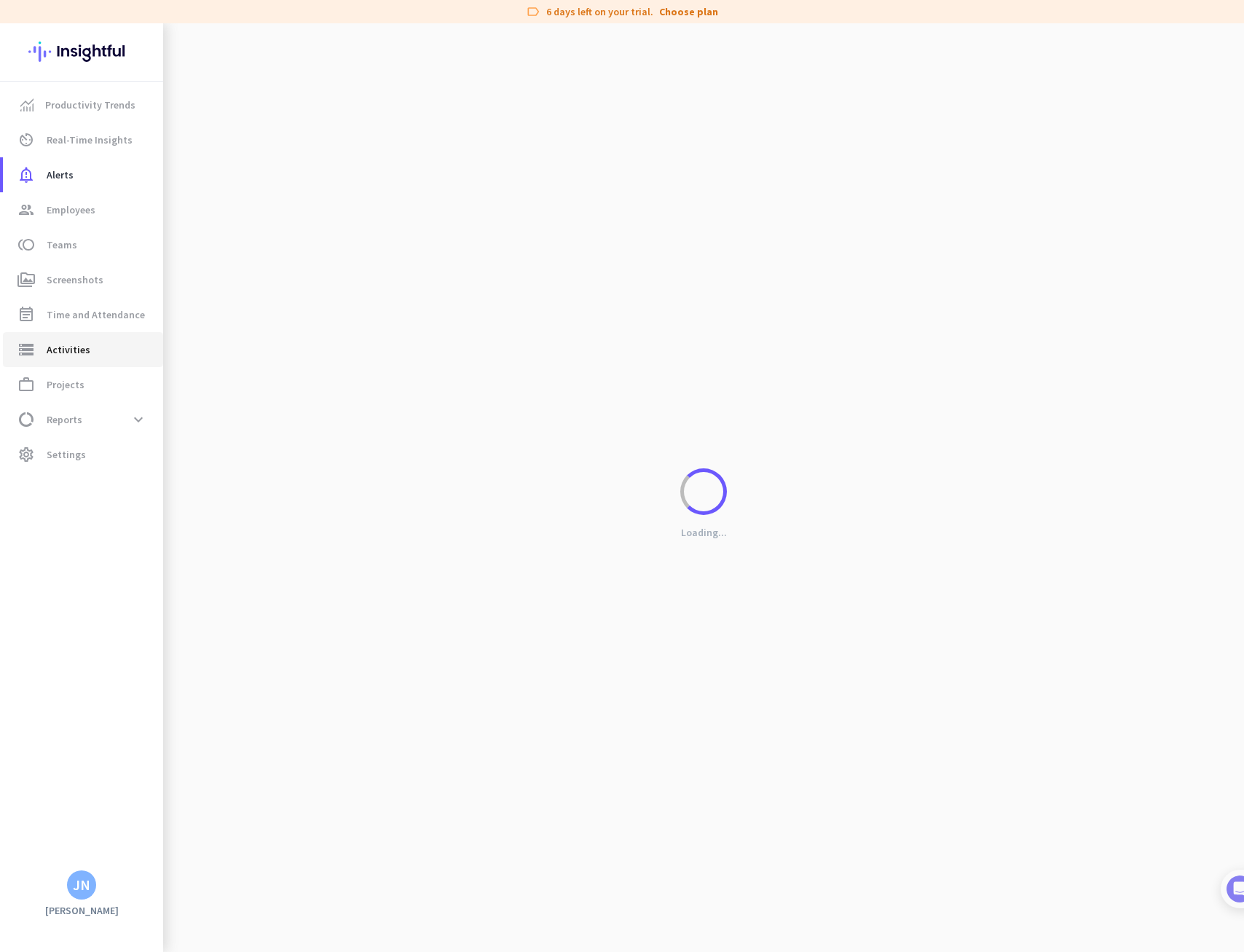
type input "[DATE]"
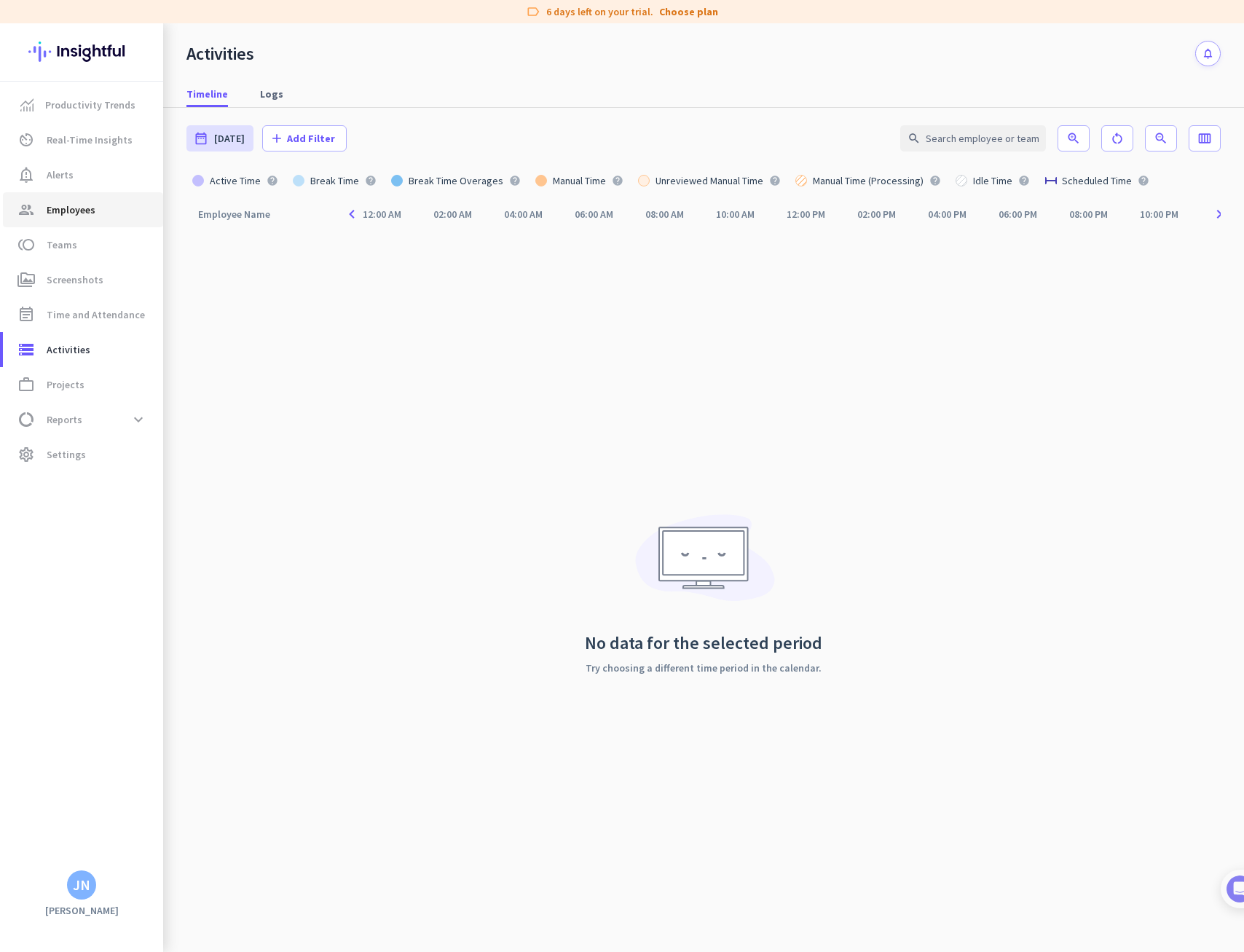
click at [71, 217] on span "Employees" at bounding box center [71, 210] width 48 height 18
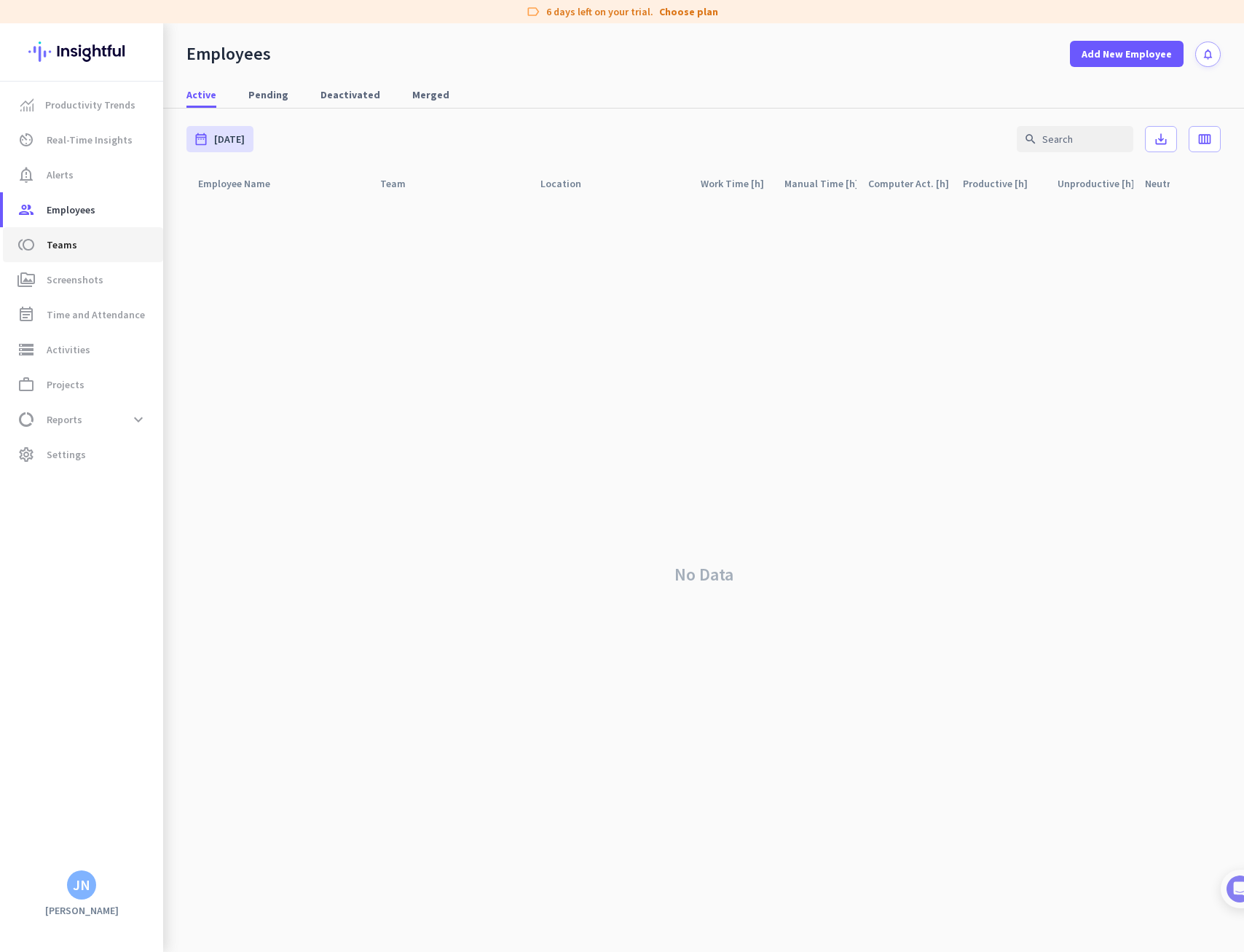
click at [64, 242] on span "Teams" at bounding box center [62, 245] width 31 height 18
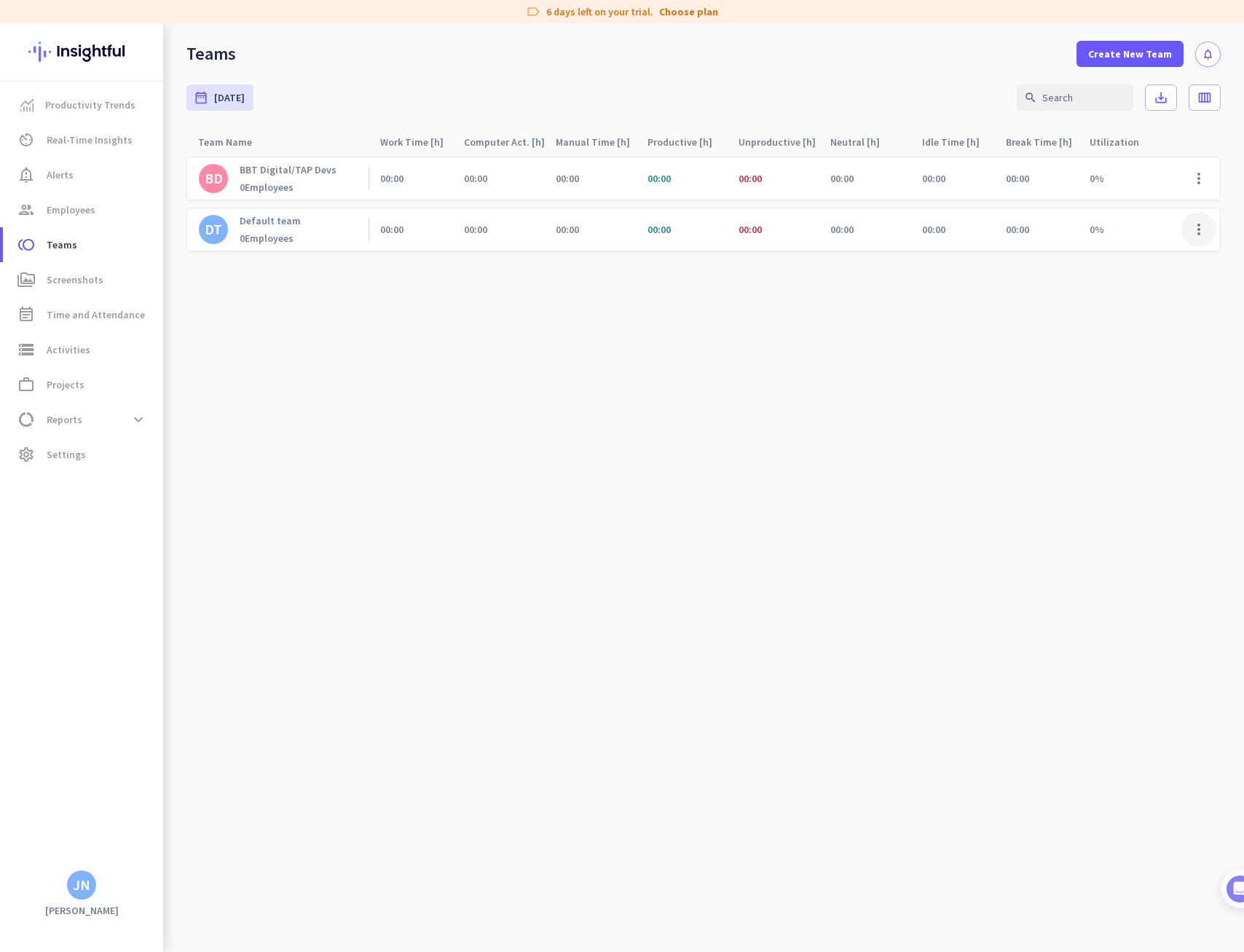
click at [1196, 227] on span at bounding box center [1199, 229] width 35 height 35
click at [1142, 118] on div at bounding box center [622, 476] width 1244 height 952
click at [1196, 182] on span at bounding box center [1199, 178] width 35 height 35
drag, startPoint x: 713, startPoint y: 346, endPoint x: 650, endPoint y: 304, distance: 75.7
click at [713, 346] on div at bounding box center [622, 476] width 1244 height 952
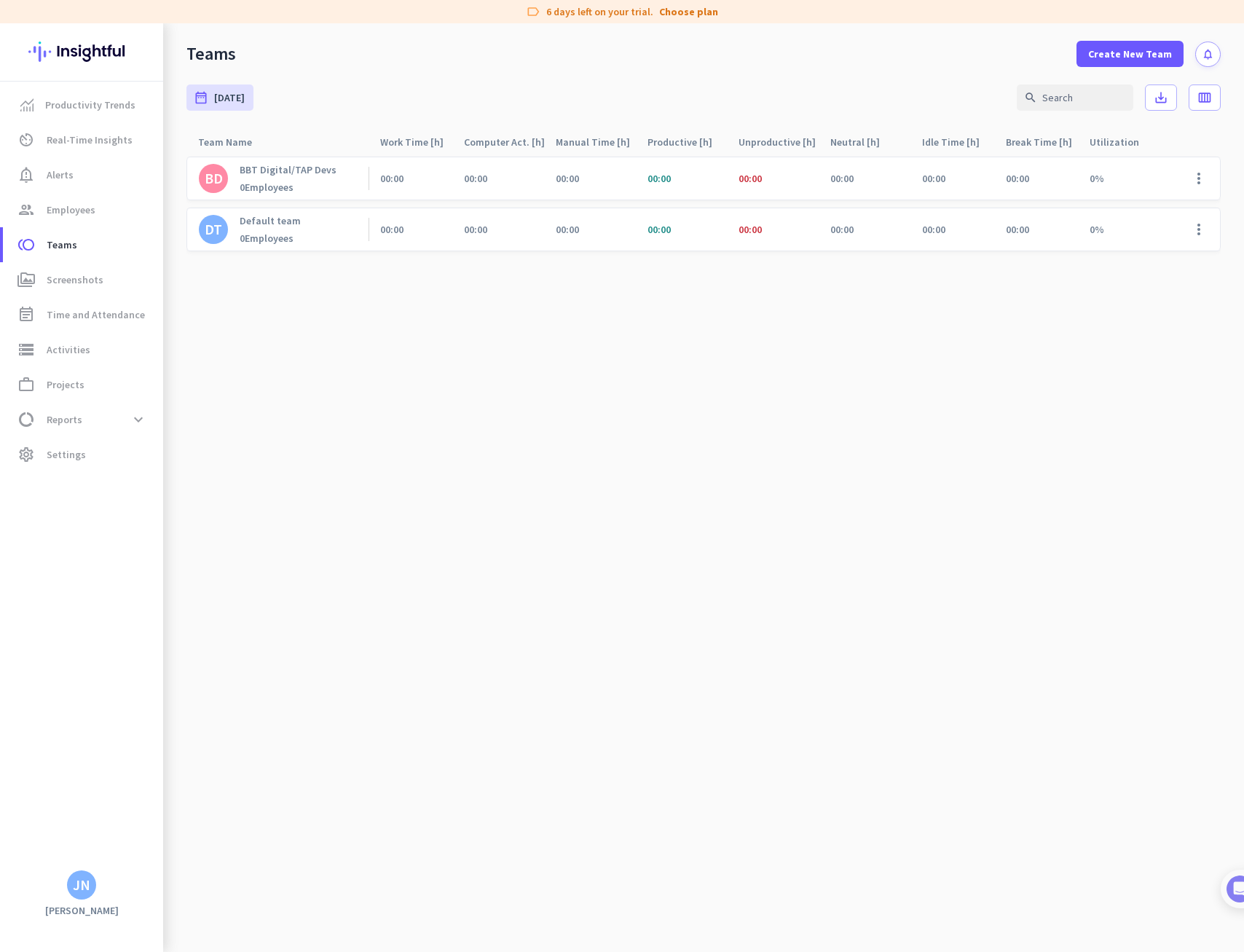
click at [434, 187] on div "00:00" at bounding box center [410, 178] width 84 height 42
click at [248, 171] on p "BBT Digital/TAP Devs" at bounding box center [288, 170] width 97 height 13
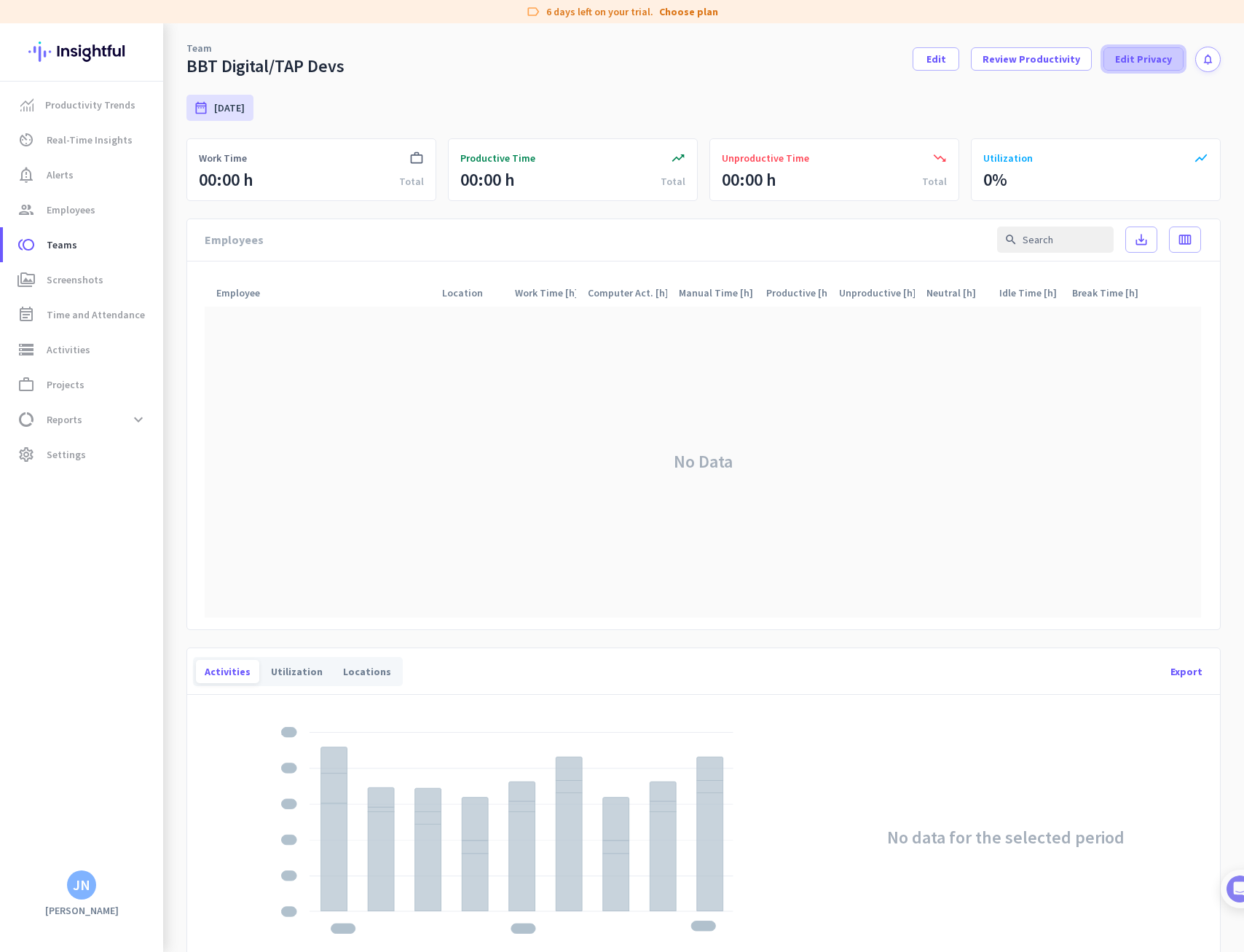
click at [1124, 61] on span "Edit Privacy" at bounding box center [1143, 59] width 57 height 15
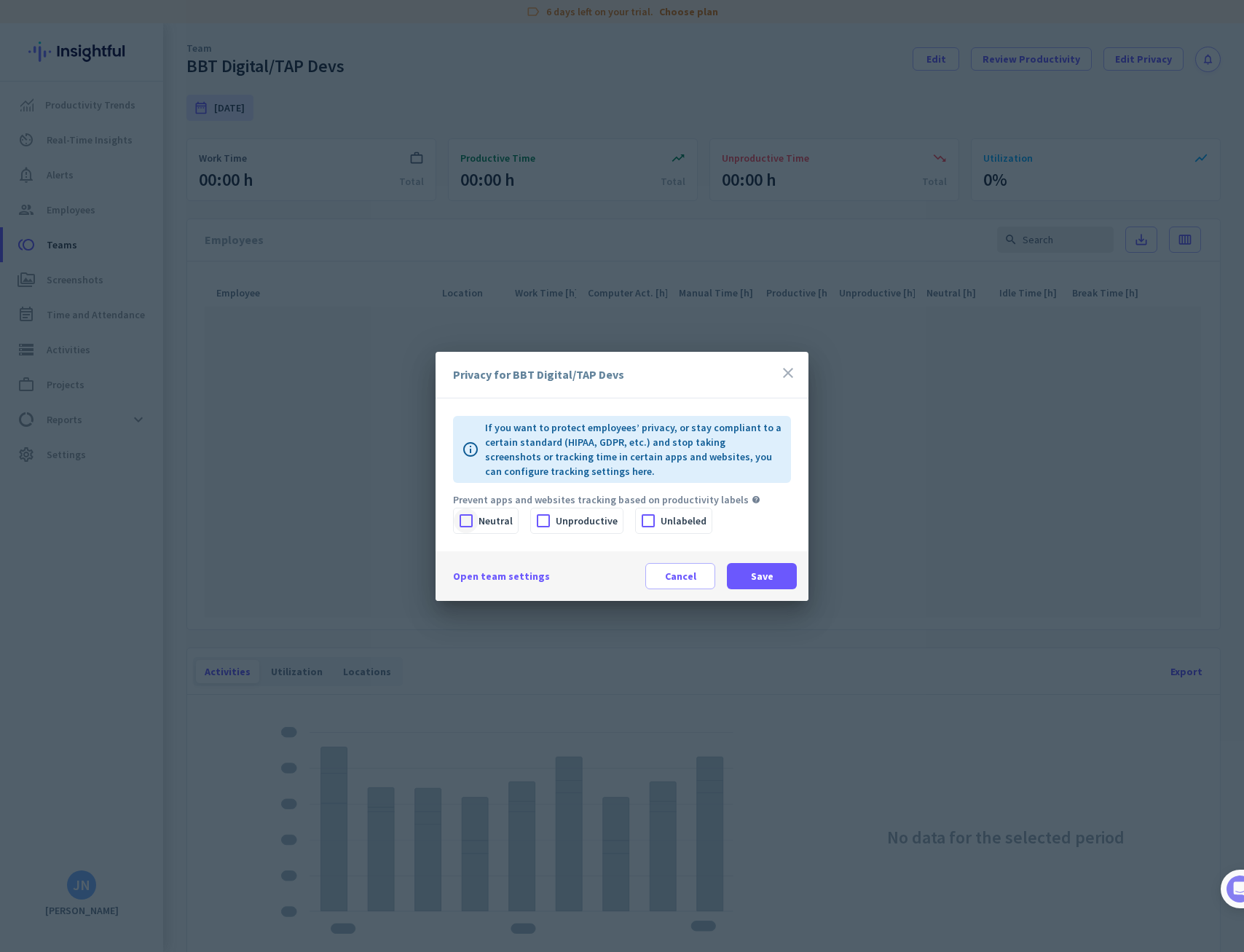
click at [466, 521] on div at bounding box center [466, 520] width 25 height 25
click at [541, 521] on div at bounding box center [543, 520] width 25 height 25
click at [784, 370] on icon "close" at bounding box center [788, 373] width 18 height 18
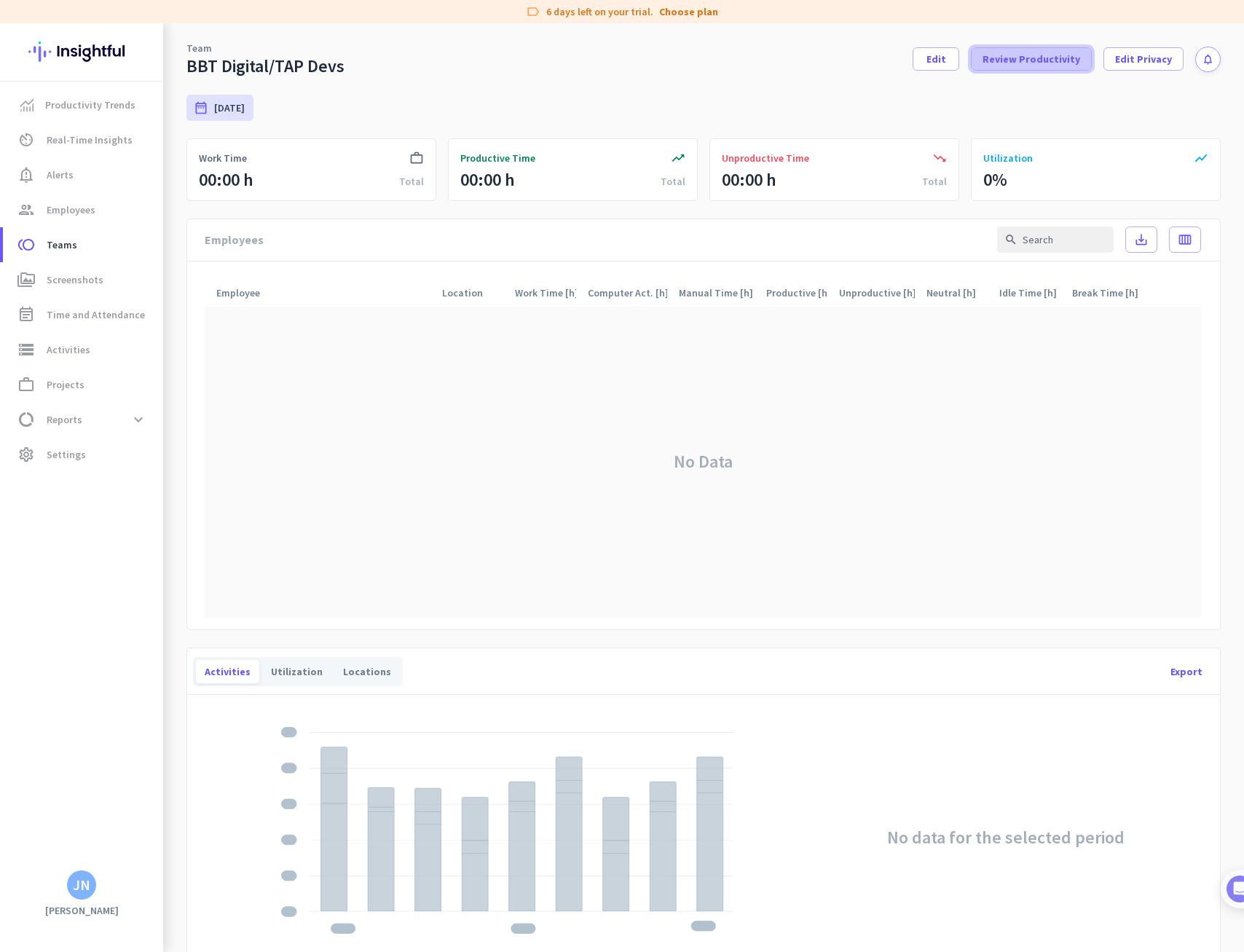
click at [1059, 60] on span "Review Productivity" at bounding box center [1031, 59] width 98 height 15
click at [937, 61] on span "Edit" at bounding box center [936, 59] width 19 height 15
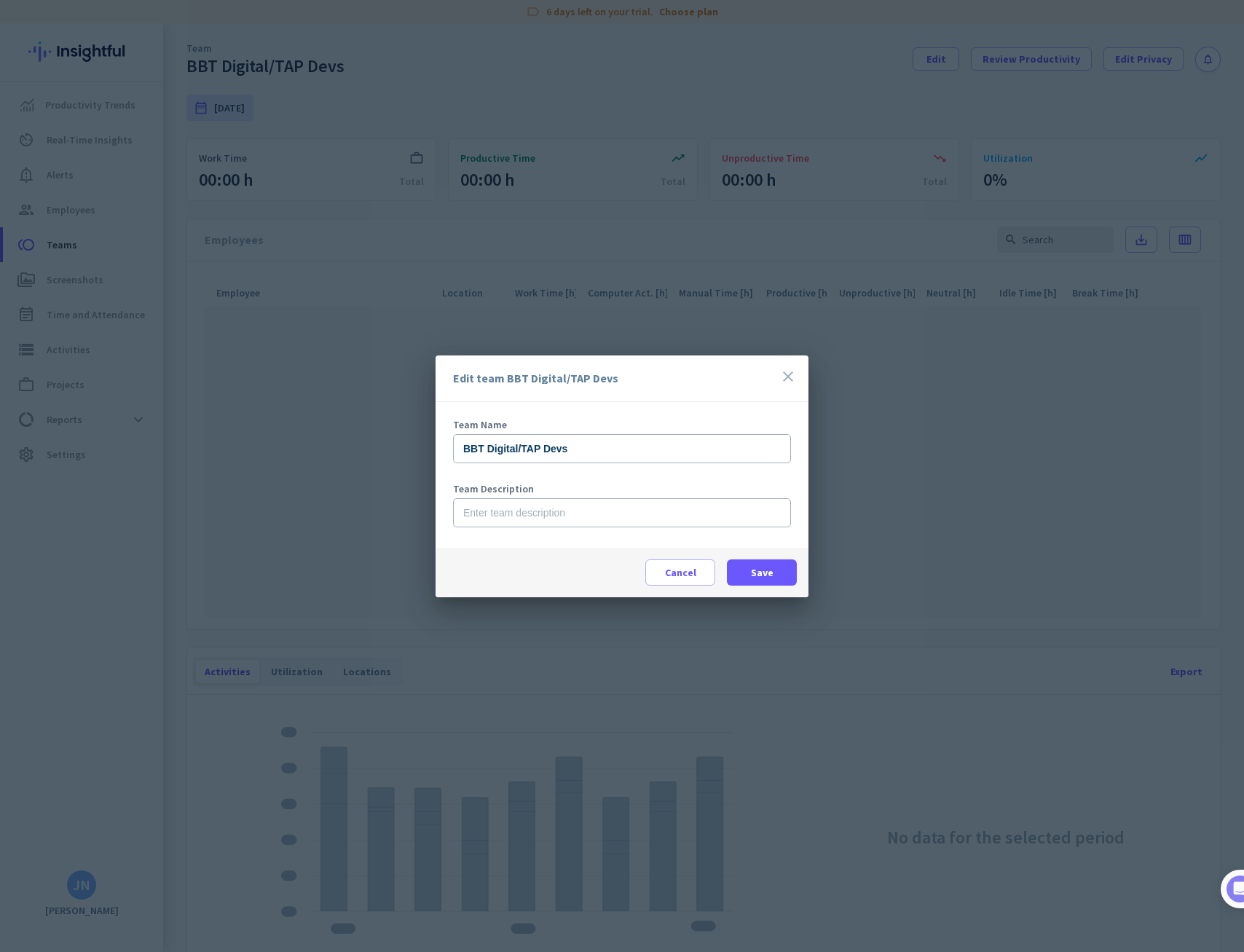
click at [793, 382] on icon "close" at bounding box center [788, 376] width 18 height 18
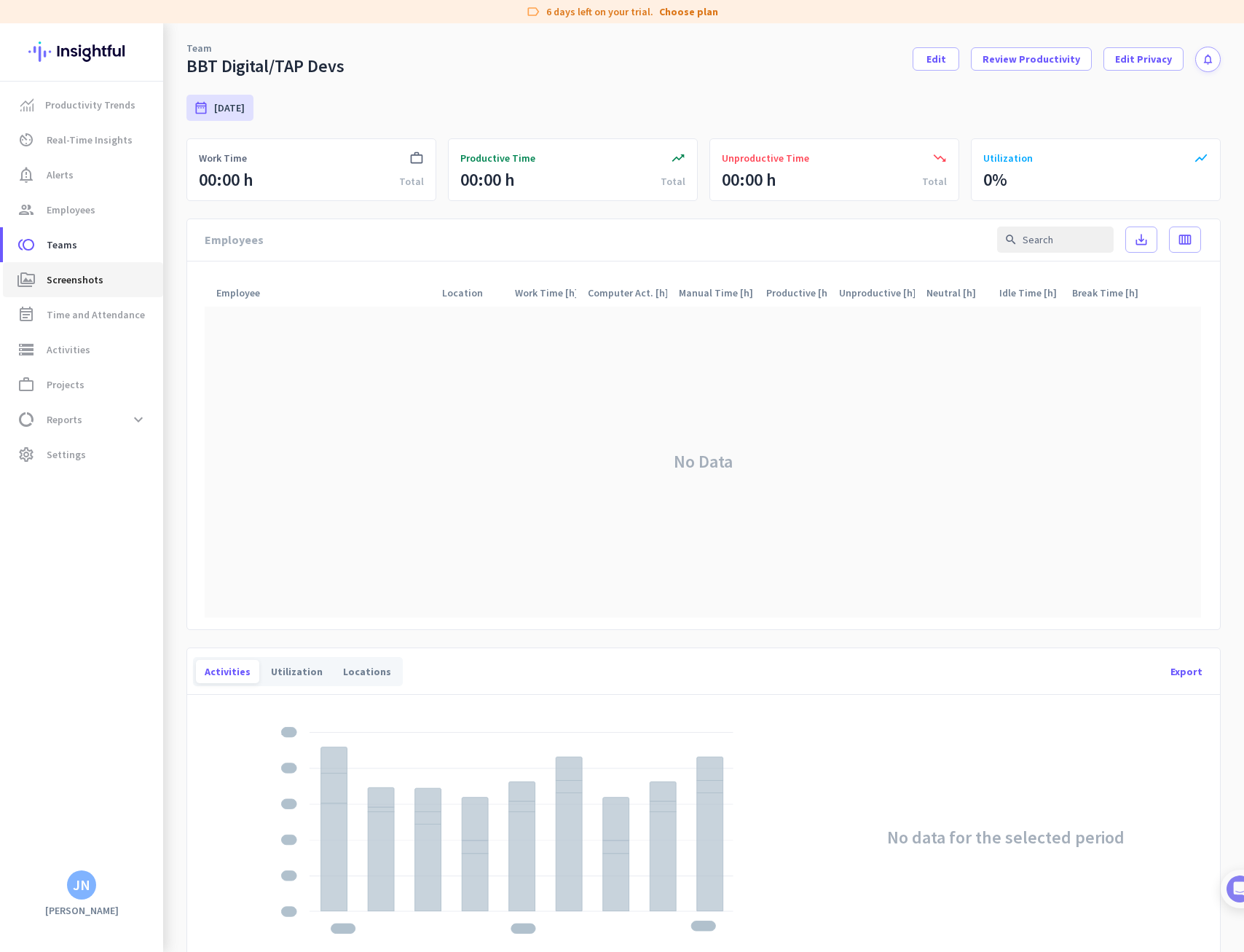
click at [70, 289] on link "perm_media Screenshots" at bounding box center [83, 279] width 160 height 35
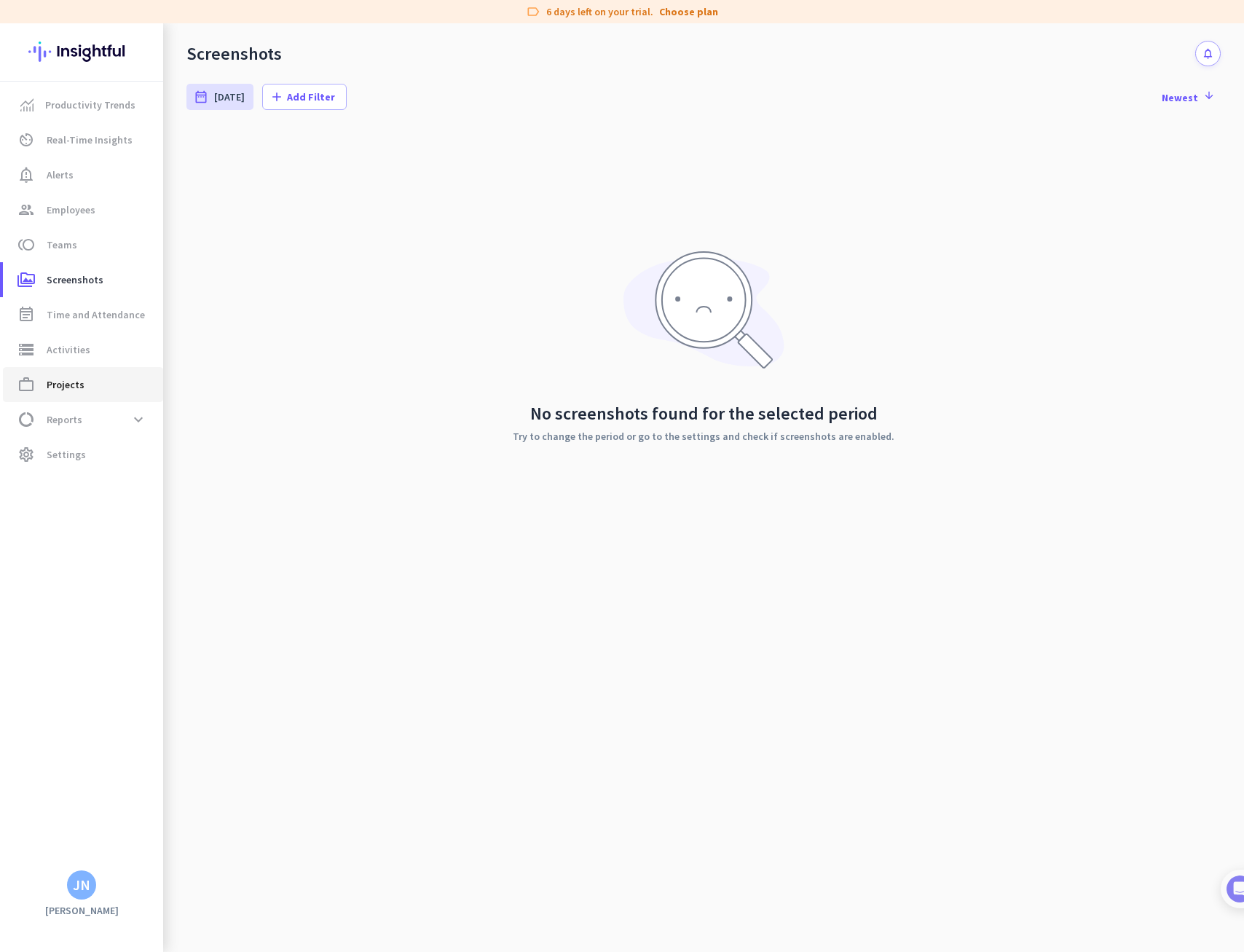
click at [85, 392] on span "work_outline Projects" at bounding box center [83, 384] width 137 height 18
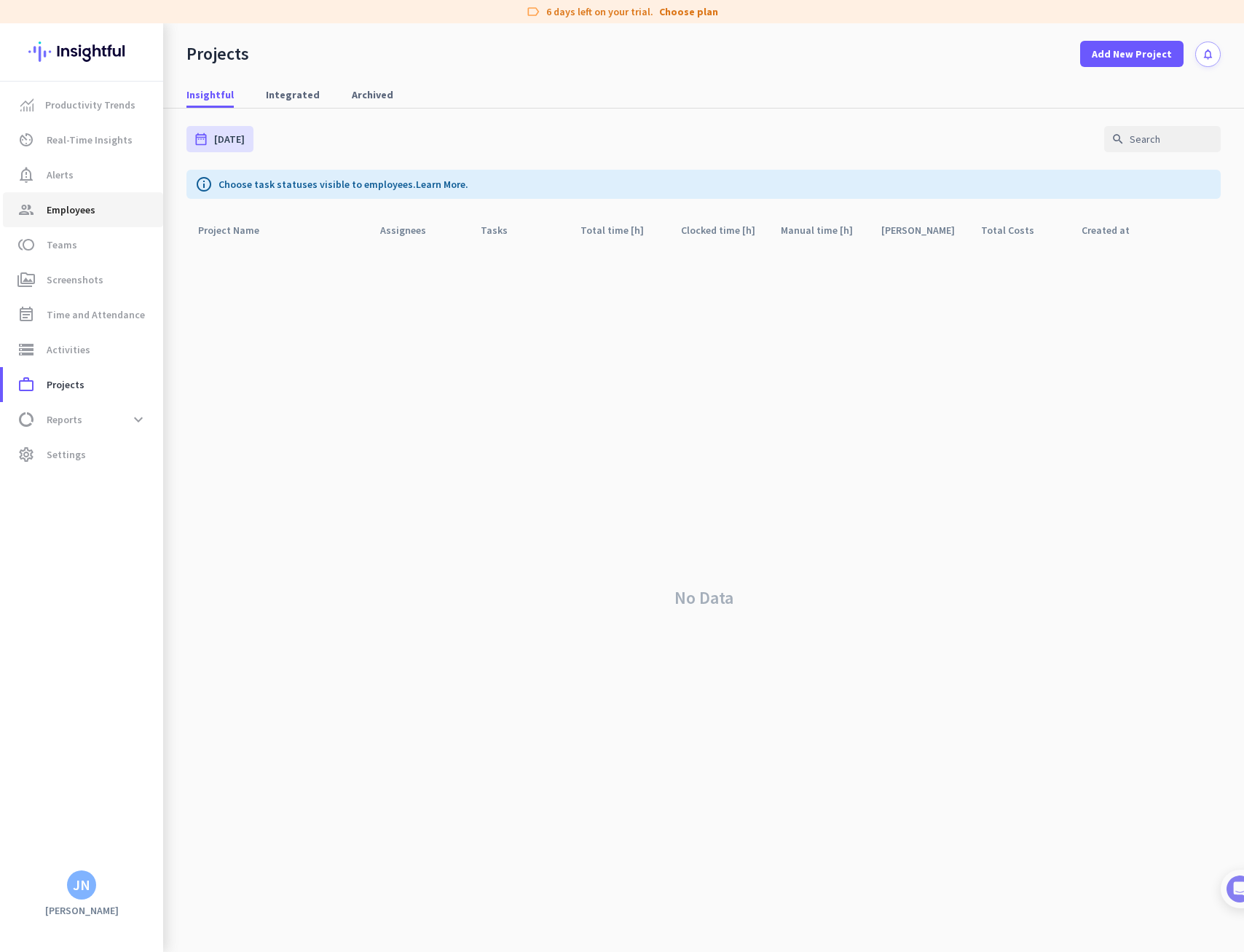
click at [67, 211] on span "Employees" at bounding box center [71, 210] width 48 height 18
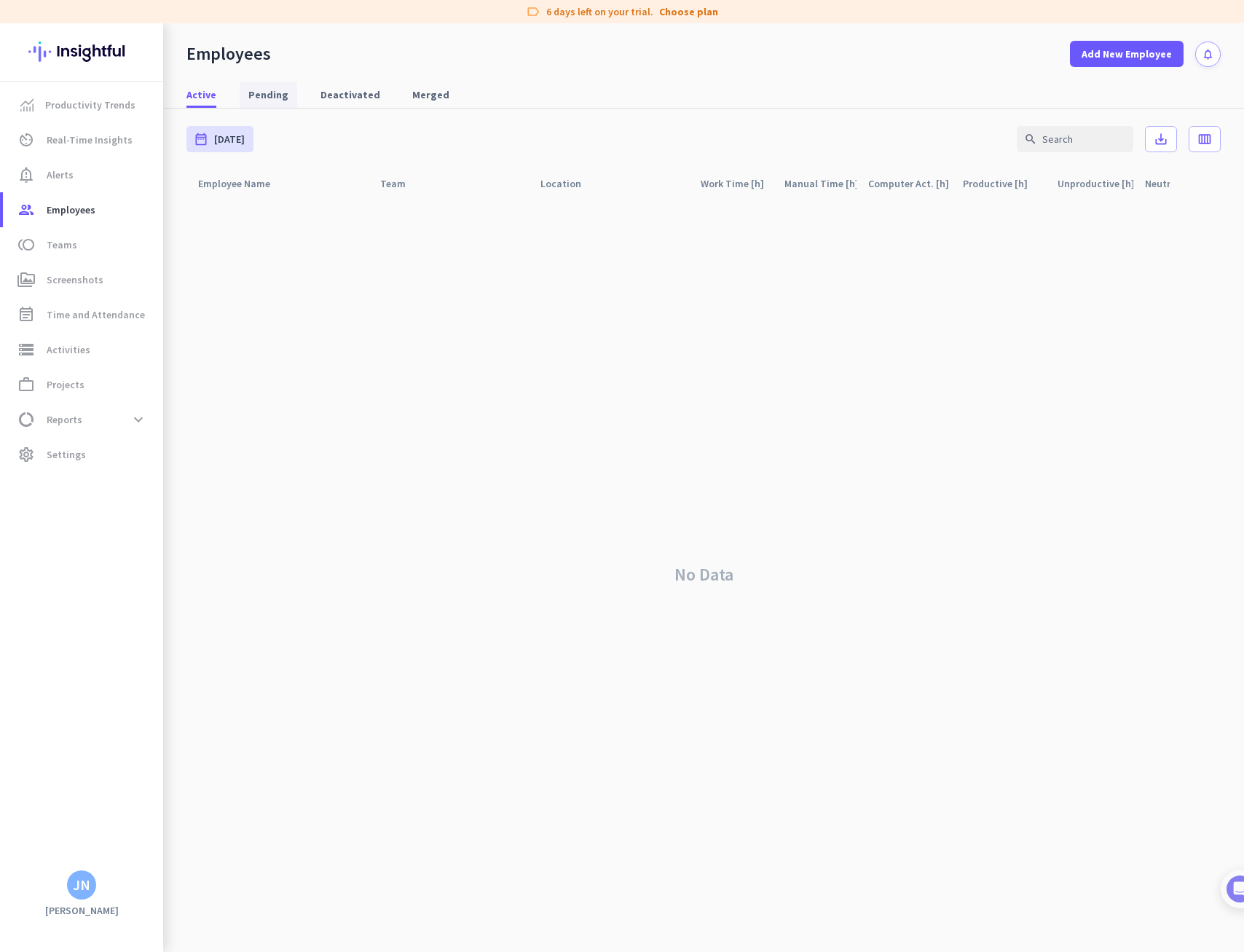
click at [274, 90] on span "Pending" at bounding box center [268, 94] width 40 height 15
click at [341, 90] on span "Deactivated" at bounding box center [351, 94] width 60 height 15
click at [412, 98] on span "Merged" at bounding box center [431, 94] width 37 height 15
click at [208, 94] on span "Active" at bounding box center [201, 94] width 30 height 15
click at [63, 245] on span "Teams" at bounding box center [62, 245] width 31 height 18
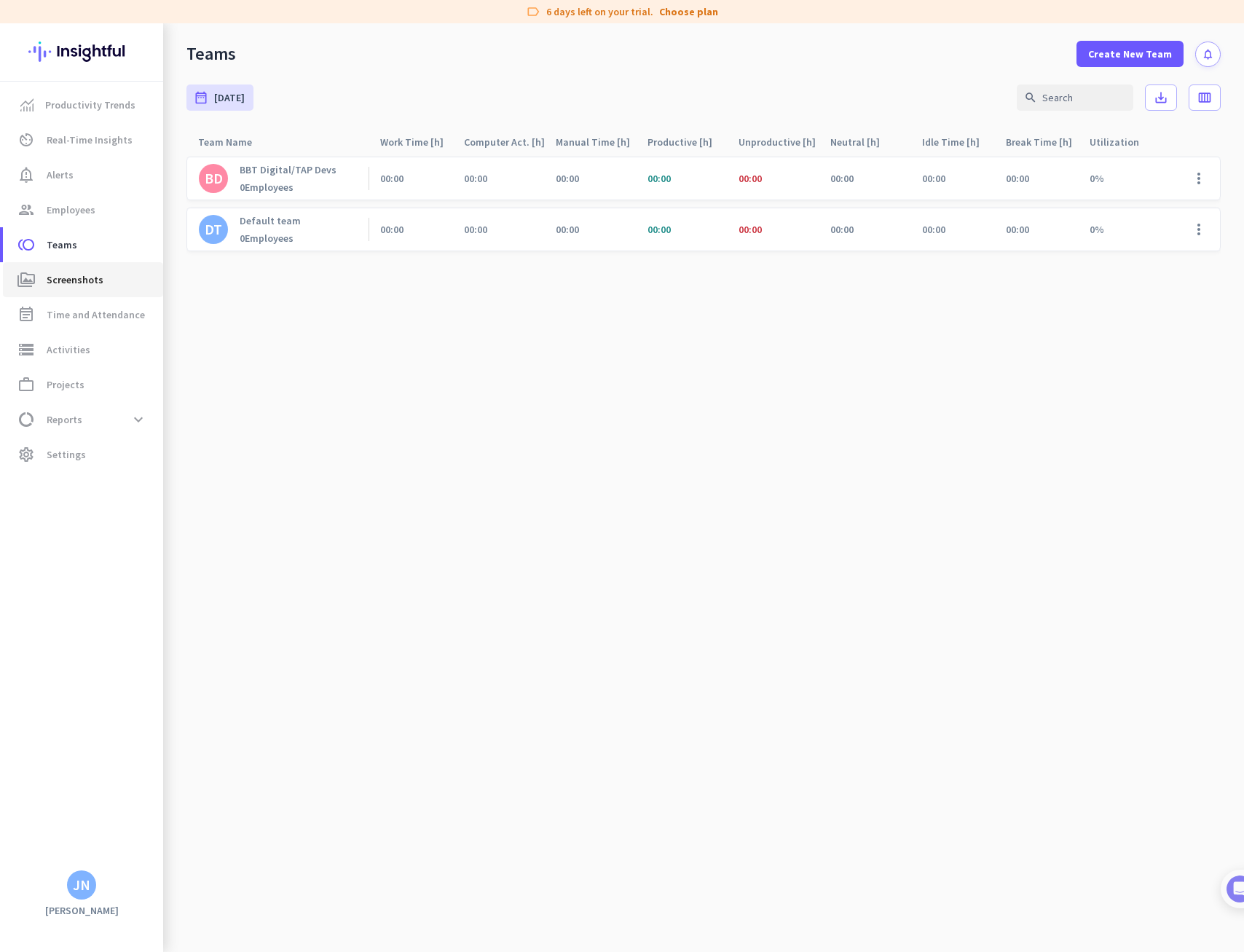
click at [70, 283] on span "Screenshots" at bounding box center [75, 279] width 57 height 18
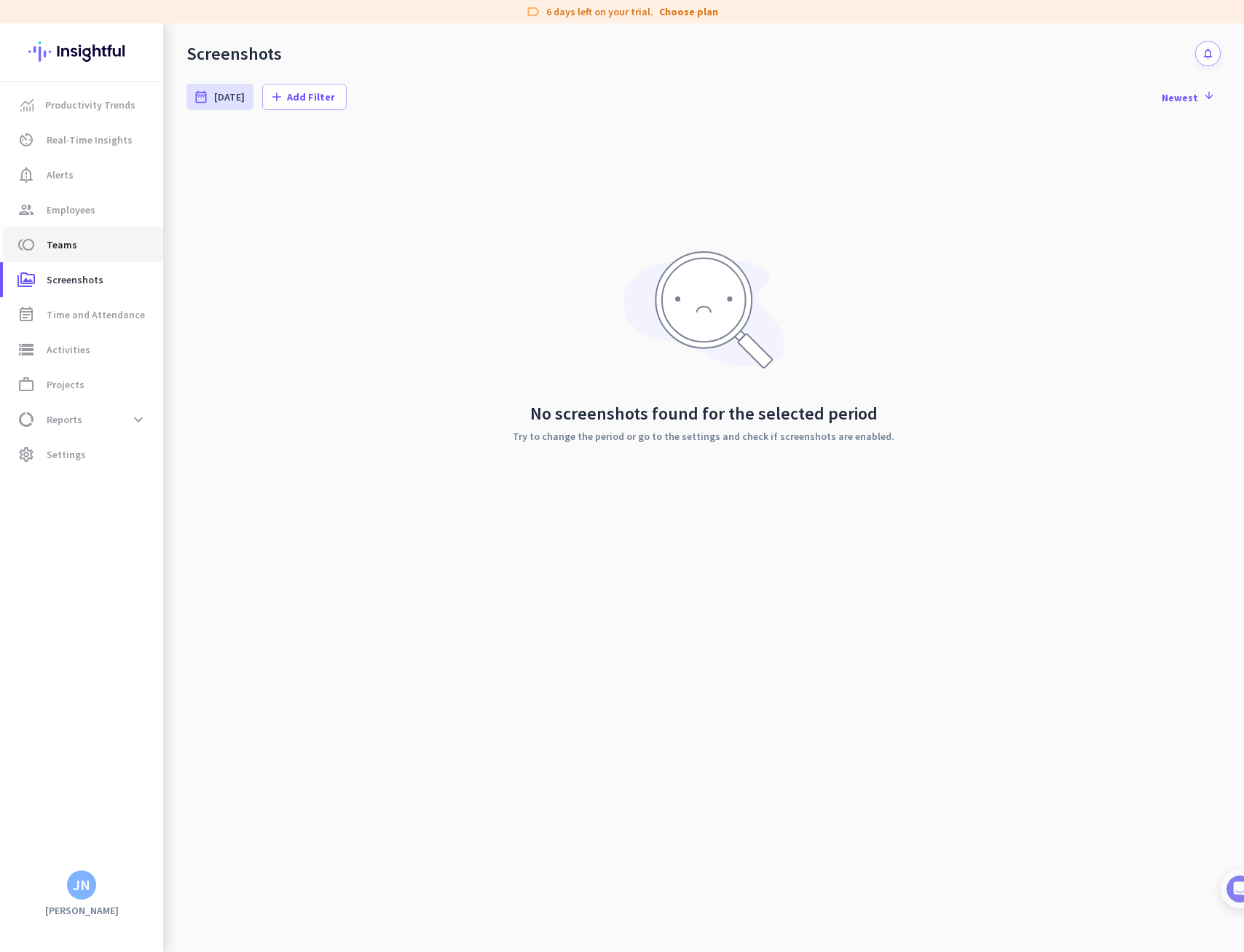
click at [63, 250] on span "Teams" at bounding box center [62, 245] width 31 height 18
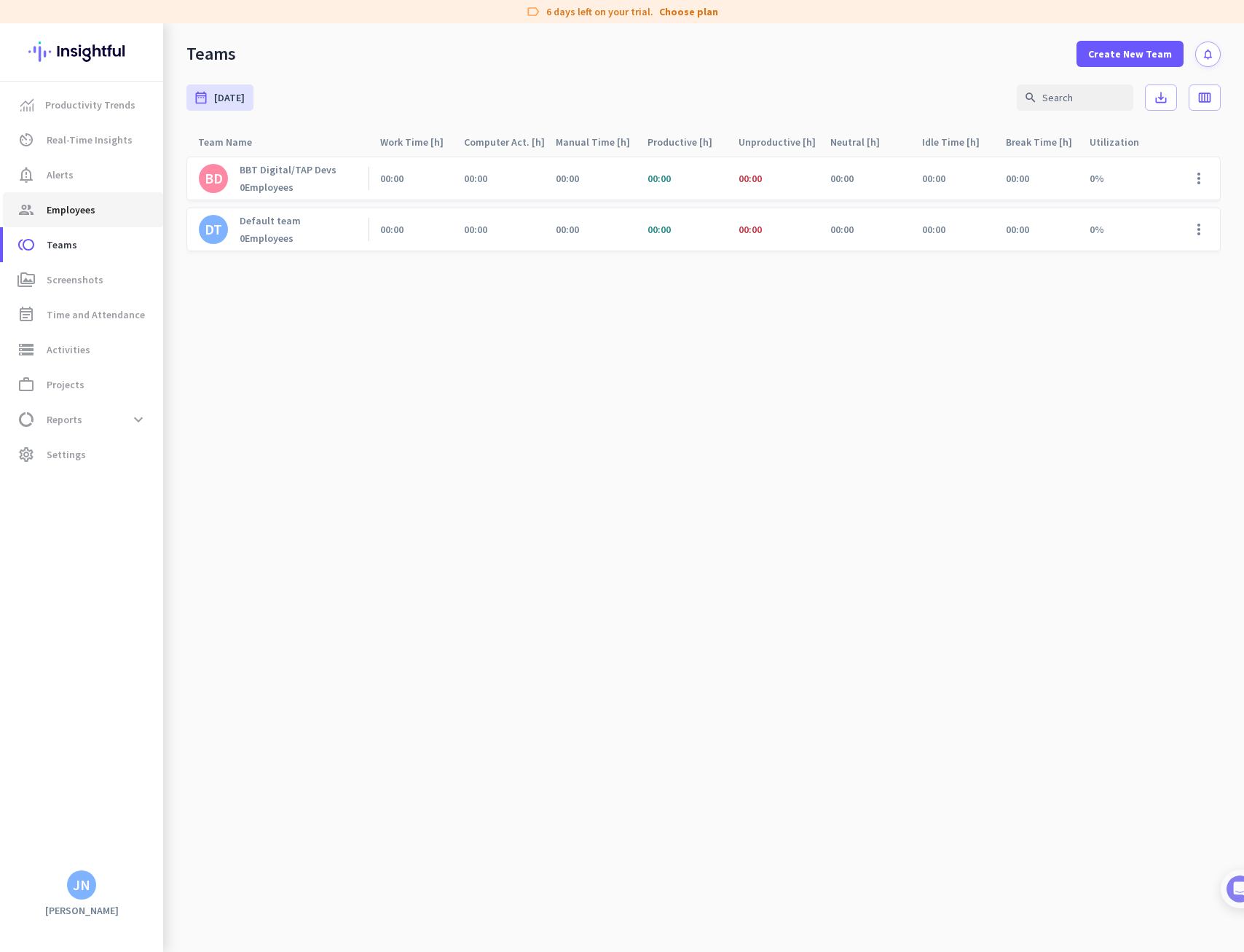
click at [67, 211] on span "Employees" at bounding box center [71, 210] width 48 height 18
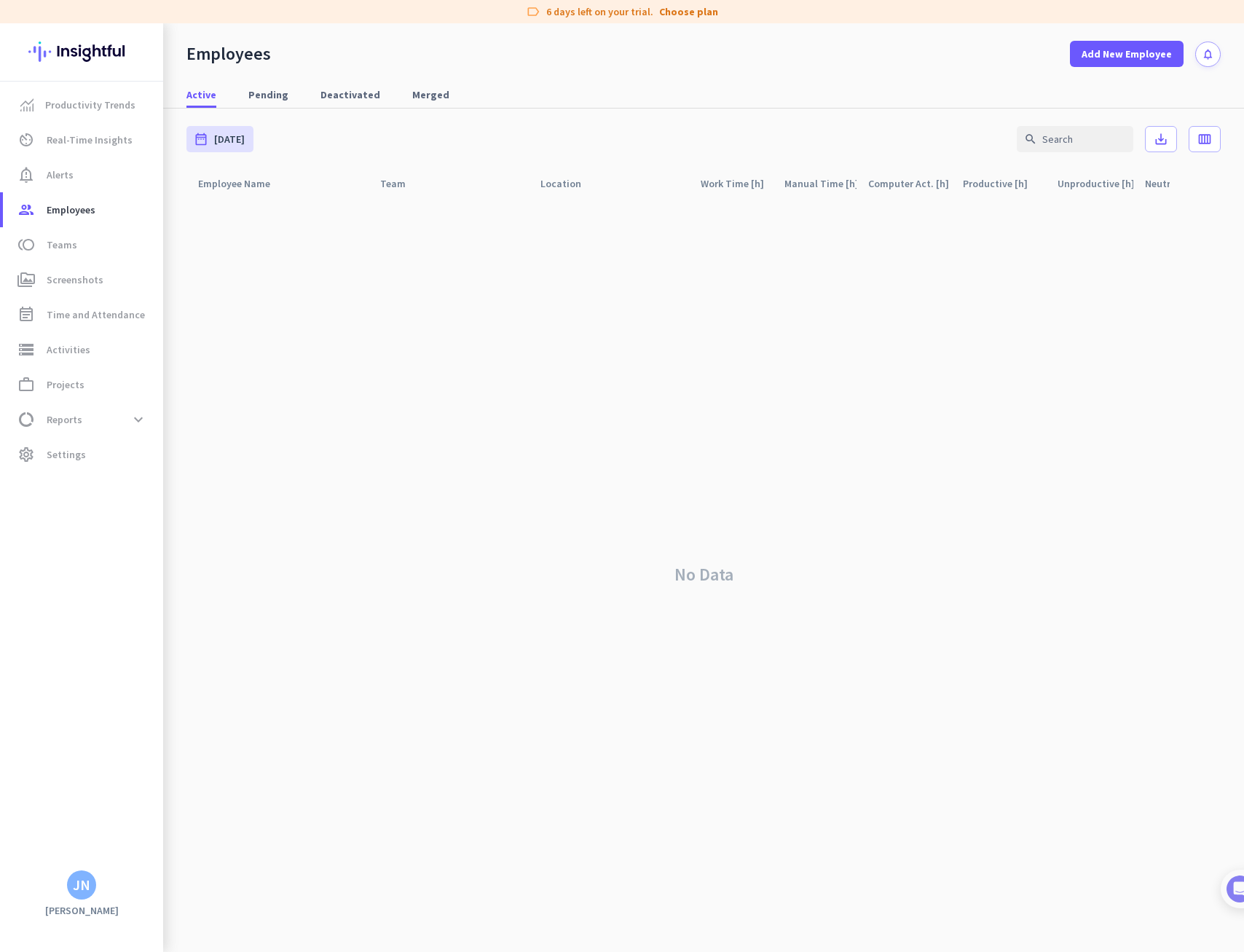
click at [526, 264] on div "No Data" at bounding box center [704, 574] width 1034 height 754
click at [292, 240] on div "No Data" at bounding box center [704, 574] width 1034 height 754
click at [53, 174] on span "Alerts" at bounding box center [60, 175] width 27 height 18
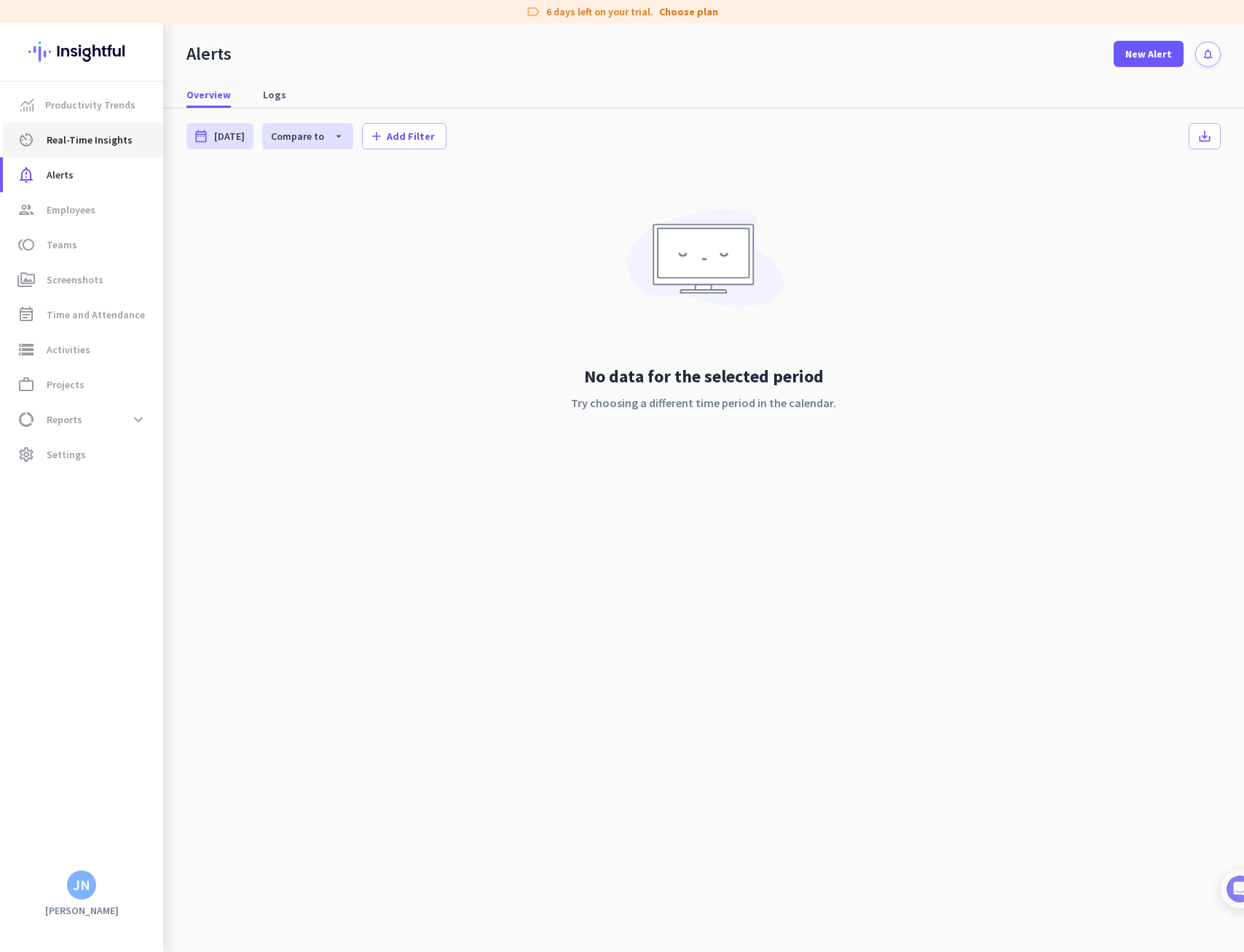
click at [66, 146] on span "Real-Time Insights" at bounding box center [90, 140] width 86 height 18
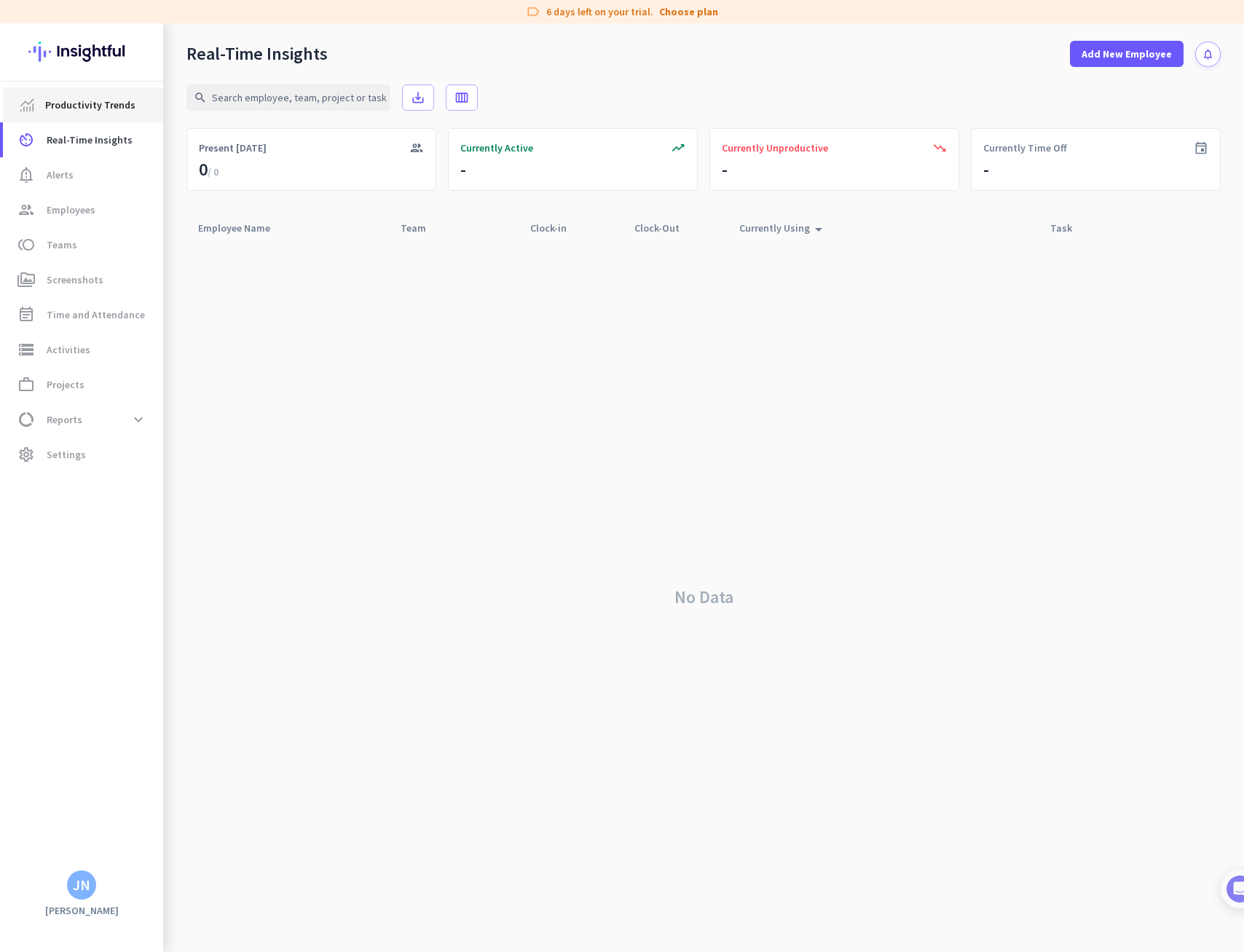
click at [79, 108] on span "Productivity Trends" at bounding box center [90, 105] width 90 height 18
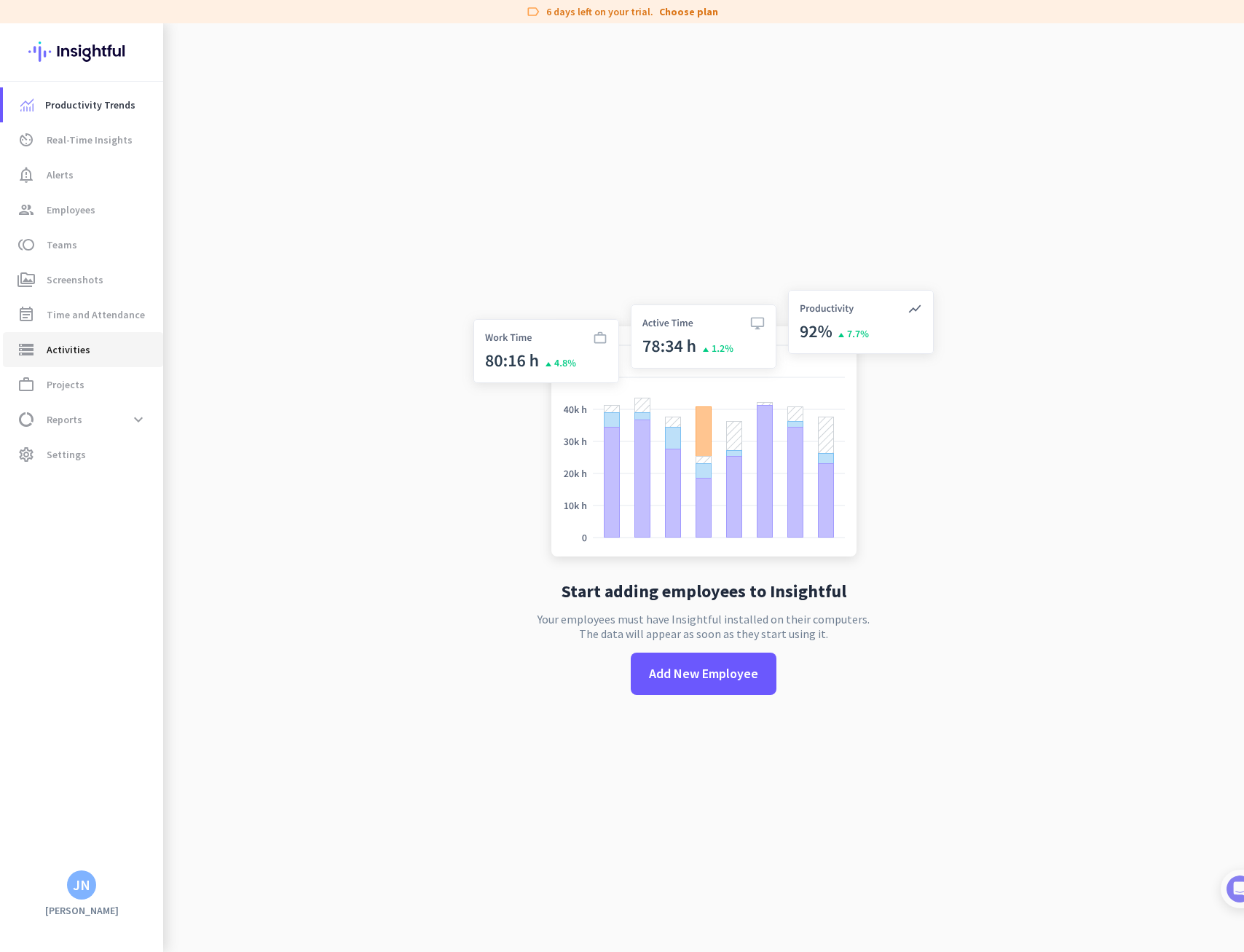
click at [83, 348] on span "Activities" at bounding box center [69, 350] width 44 height 18
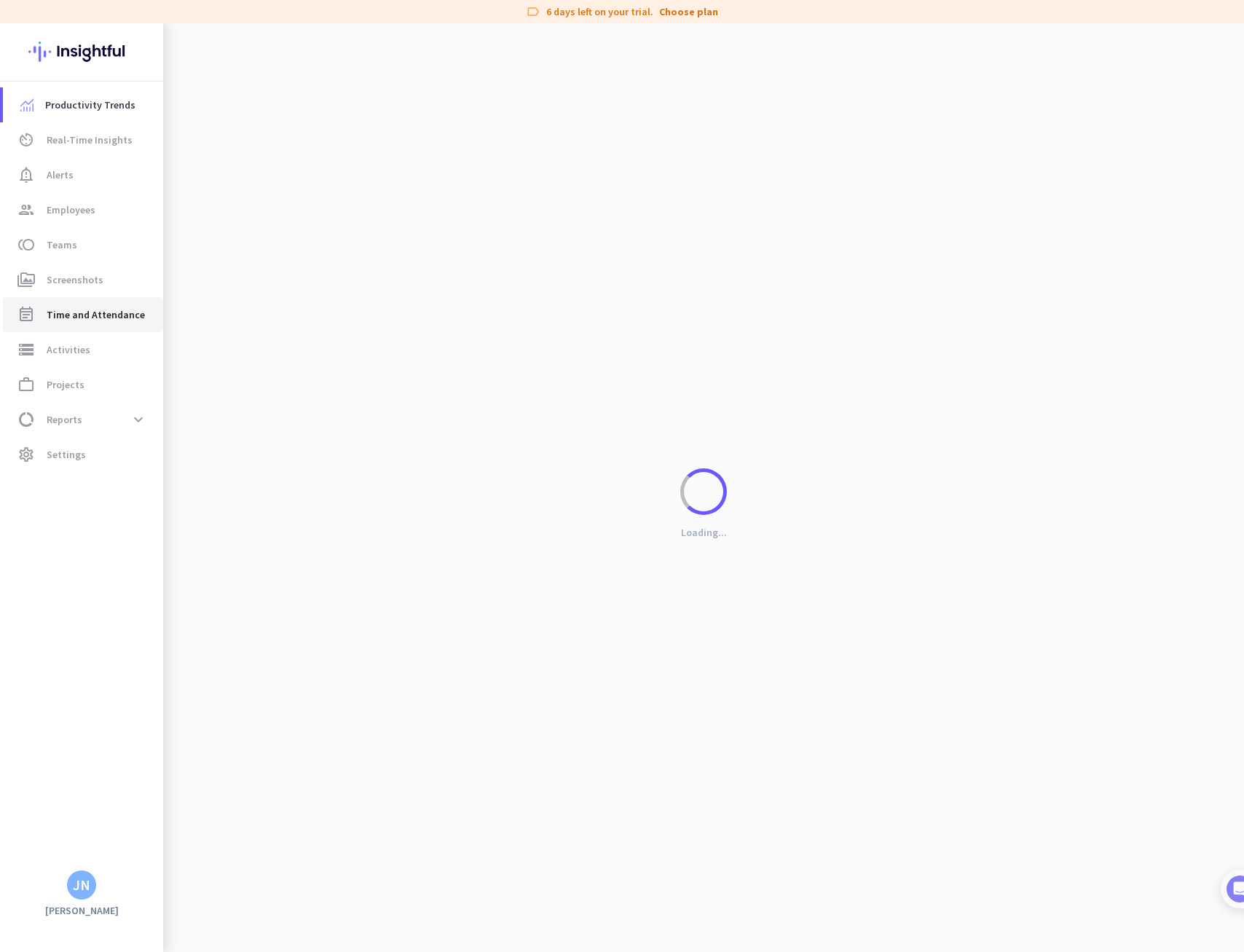
click at [89, 320] on span "Time and Attendance" at bounding box center [96, 315] width 99 height 18
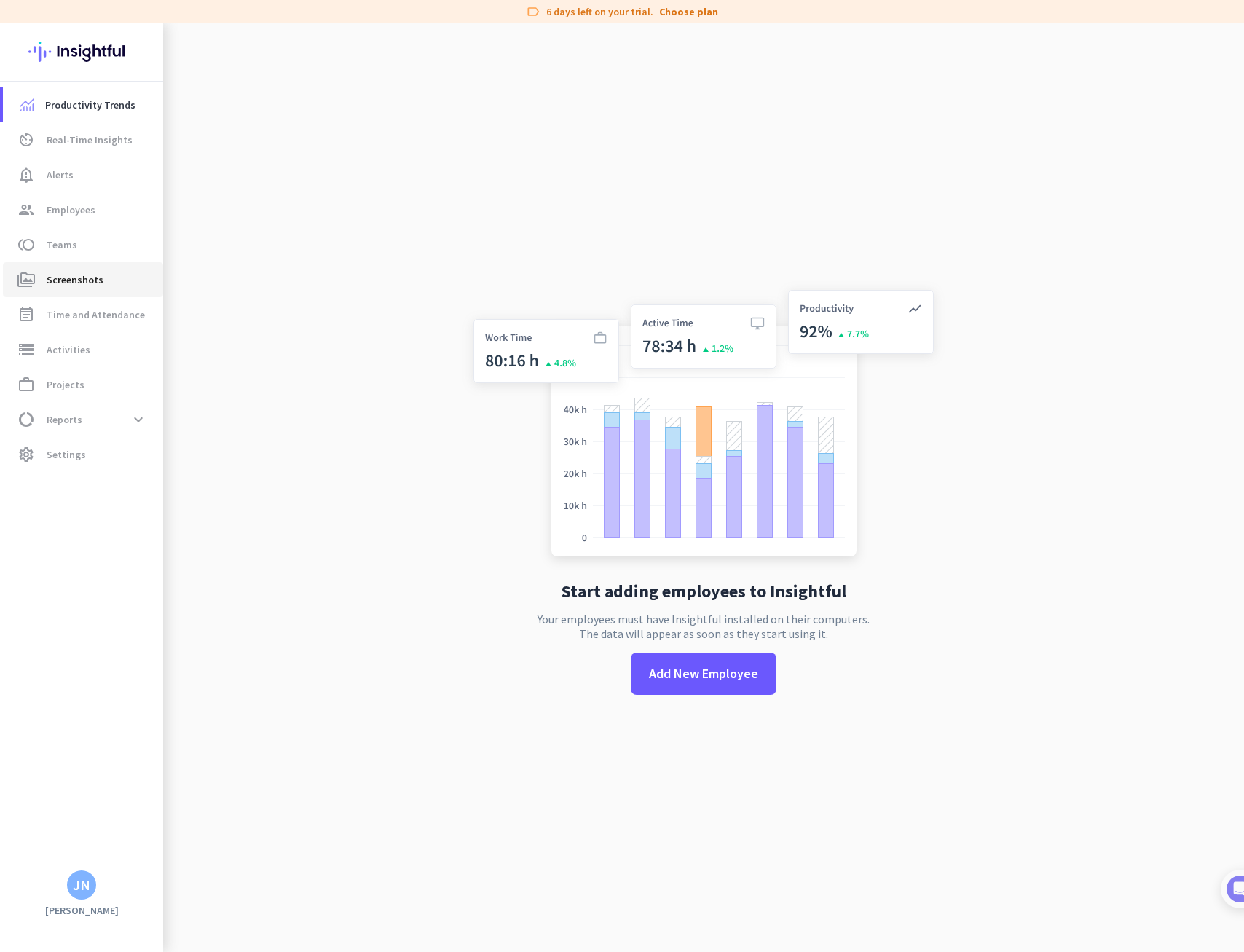
click at [85, 283] on span "Screenshots" at bounding box center [75, 279] width 57 height 18
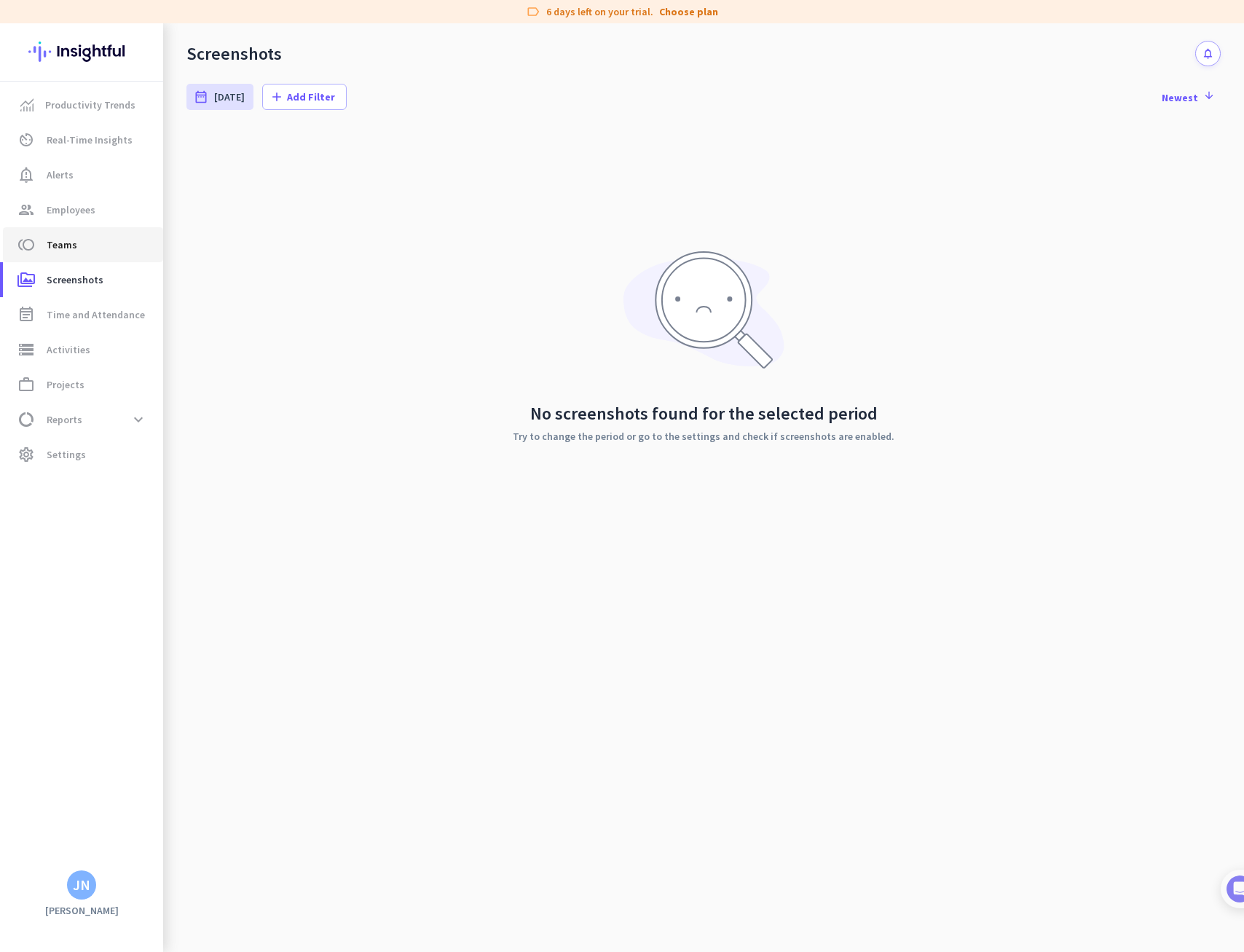
click at [73, 236] on span "Teams" at bounding box center [62, 245] width 31 height 18
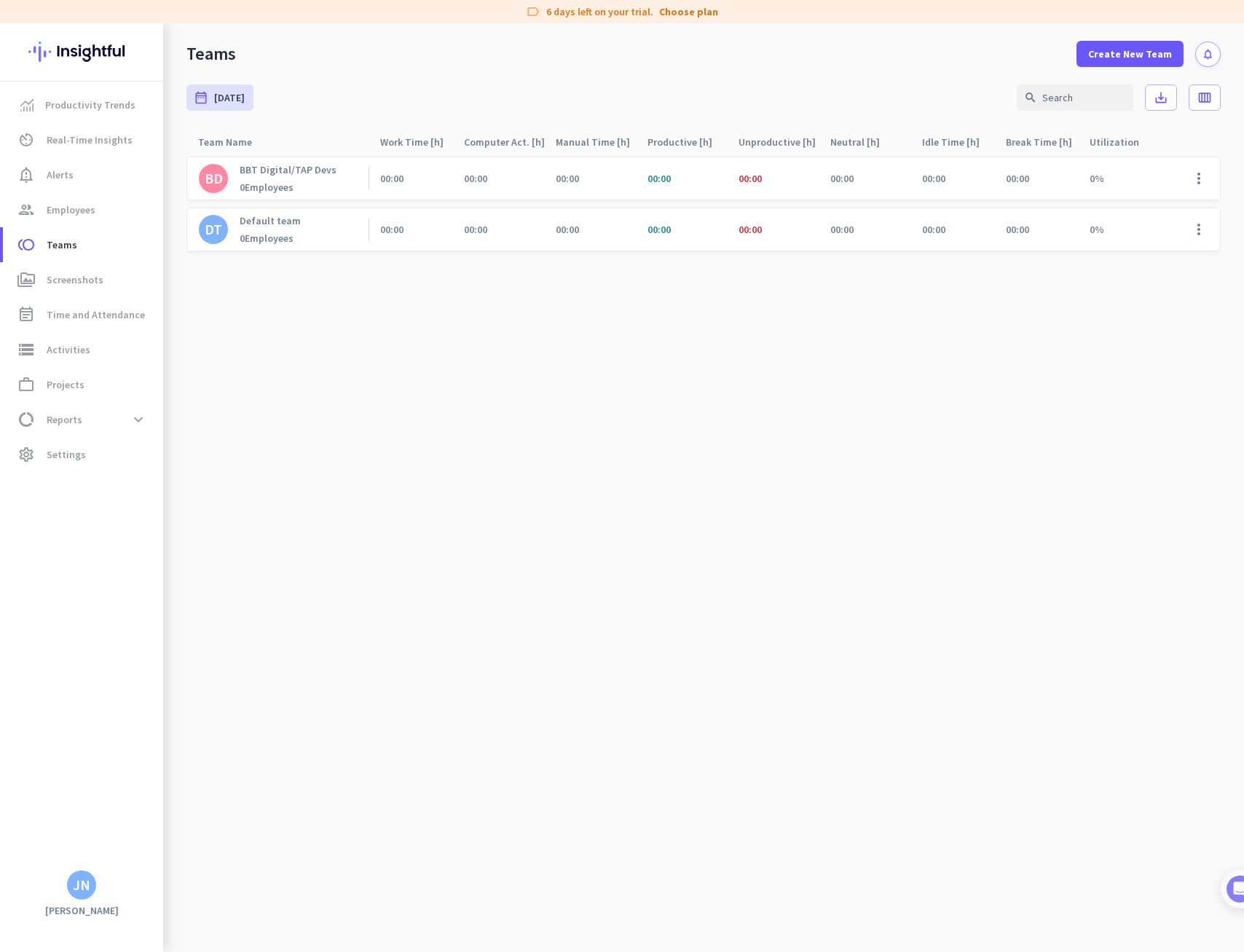
click at [300, 171] on p "BBT Digital/TAP Devs" at bounding box center [288, 170] width 97 height 13
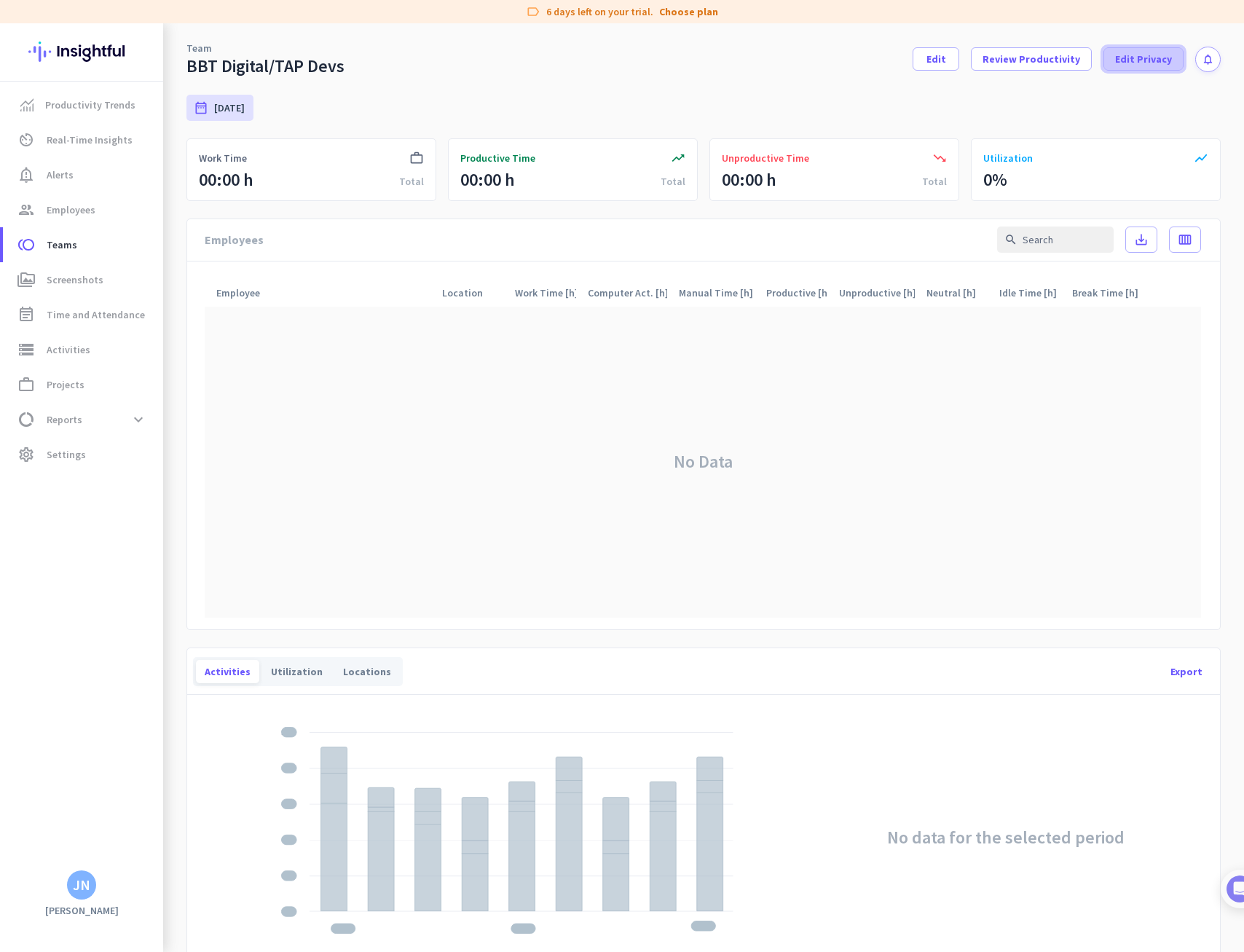
click at [1123, 53] on span "Edit Privacy" at bounding box center [1143, 59] width 57 height 15
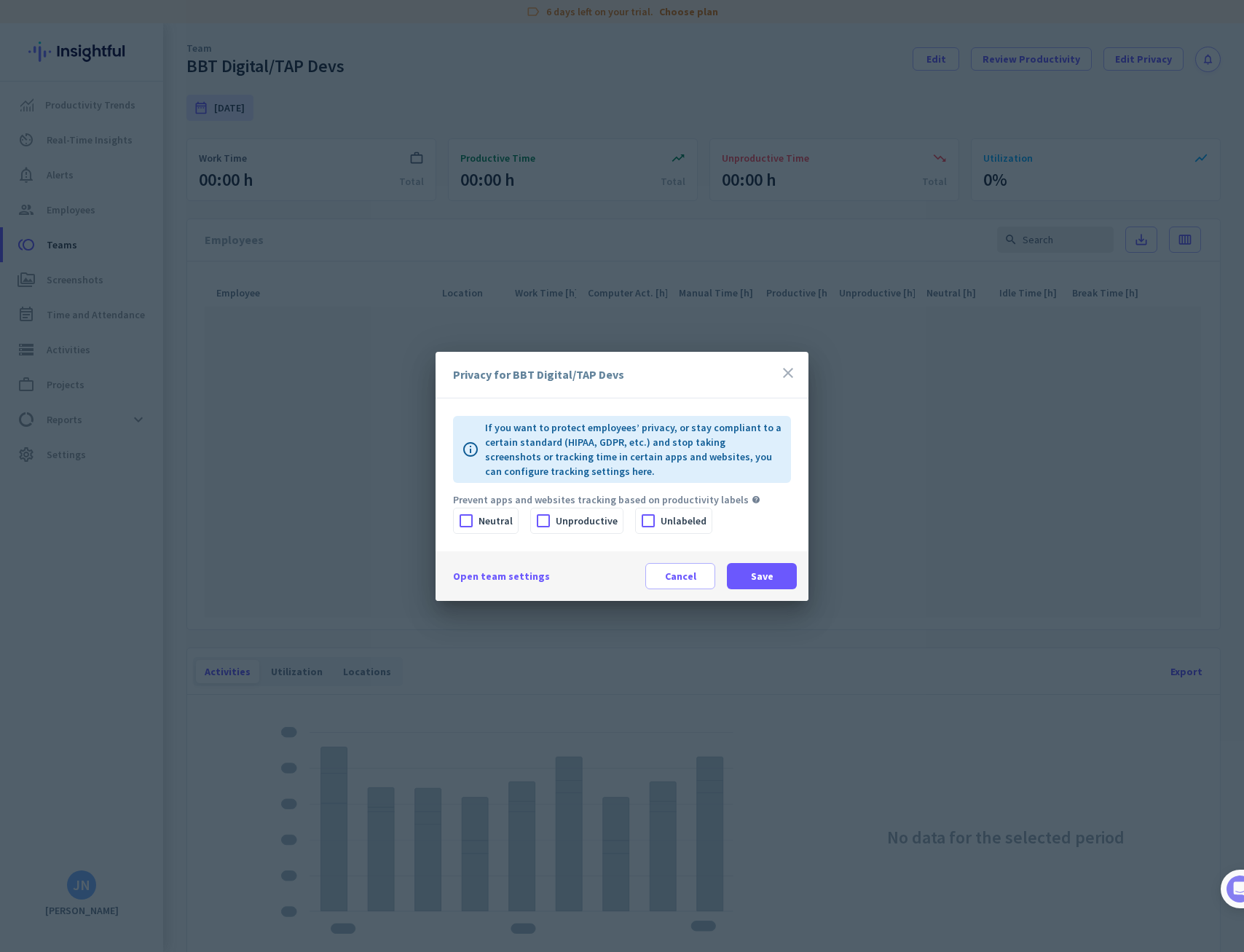
click at [788, 375] on icon "close" at bounding box center [788, 373] width 18 height 18
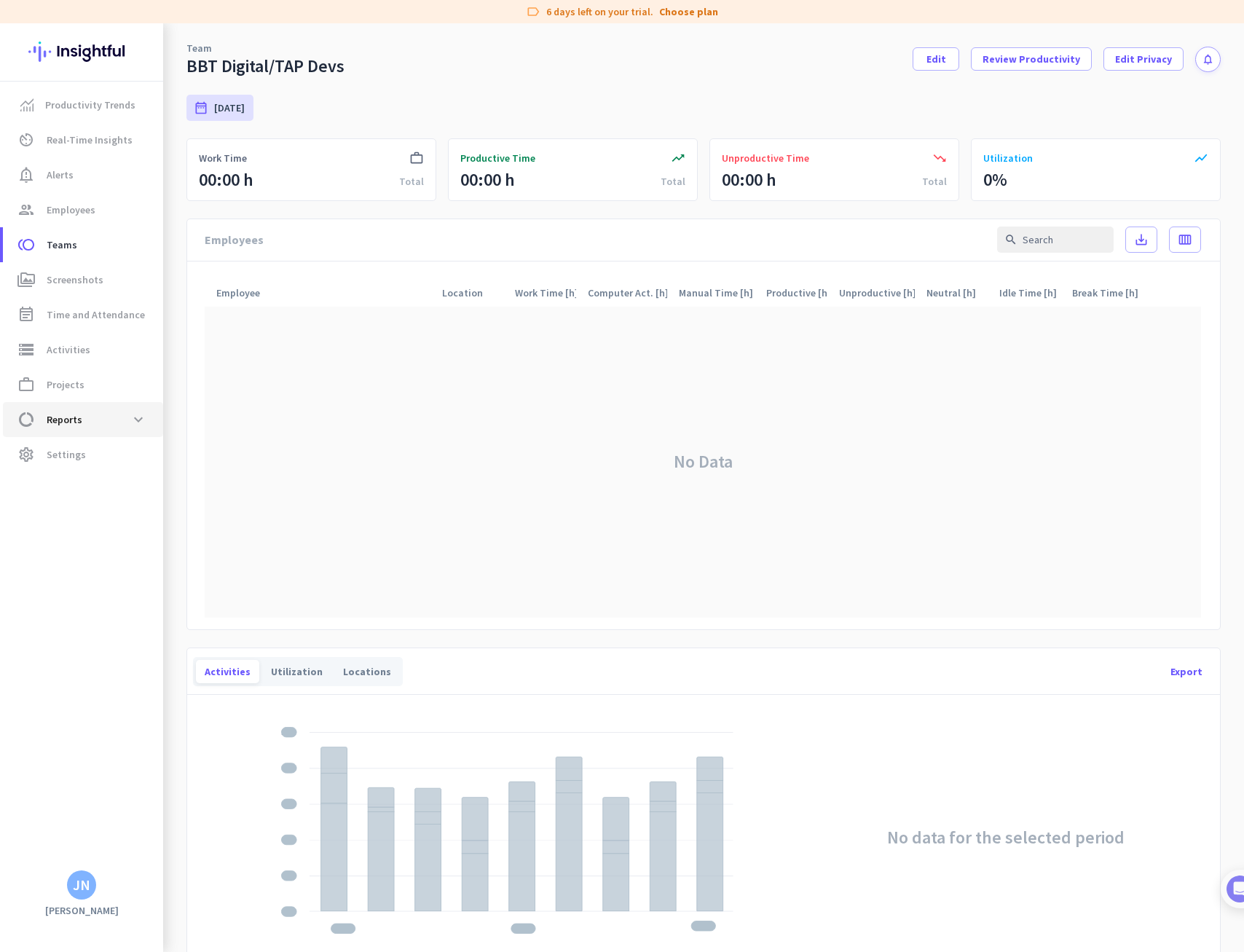
click at [61, 422] on span "Reports" at bounding box center [65, 420] width 36 height 18
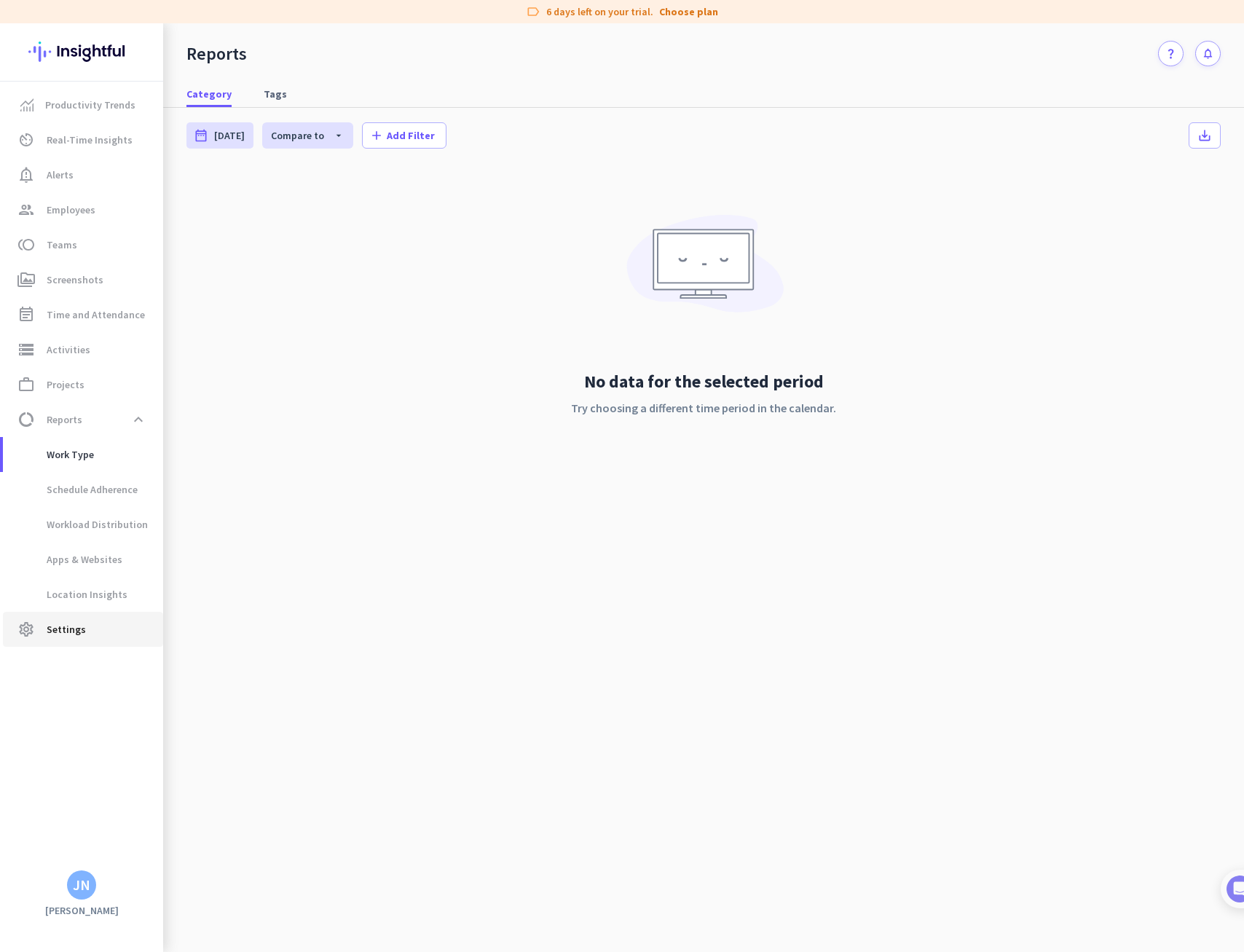
click at [61, 623] on span "Settings" at bounding box center [66, 629] width 40 height 18
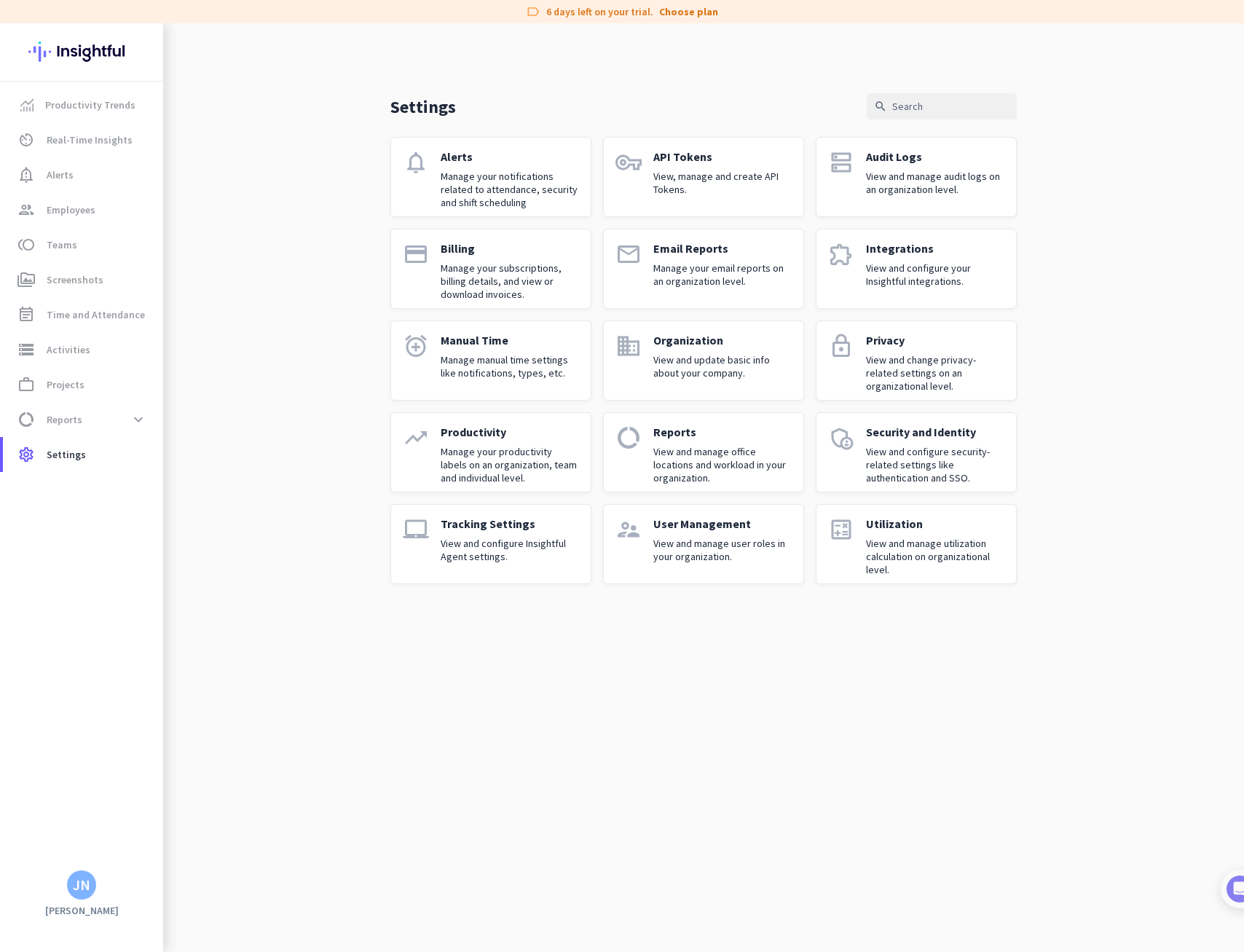
click at [887, 280] on p "View and configure your Insightful integrations." at bounding box center [935, 275] width 138 height 26
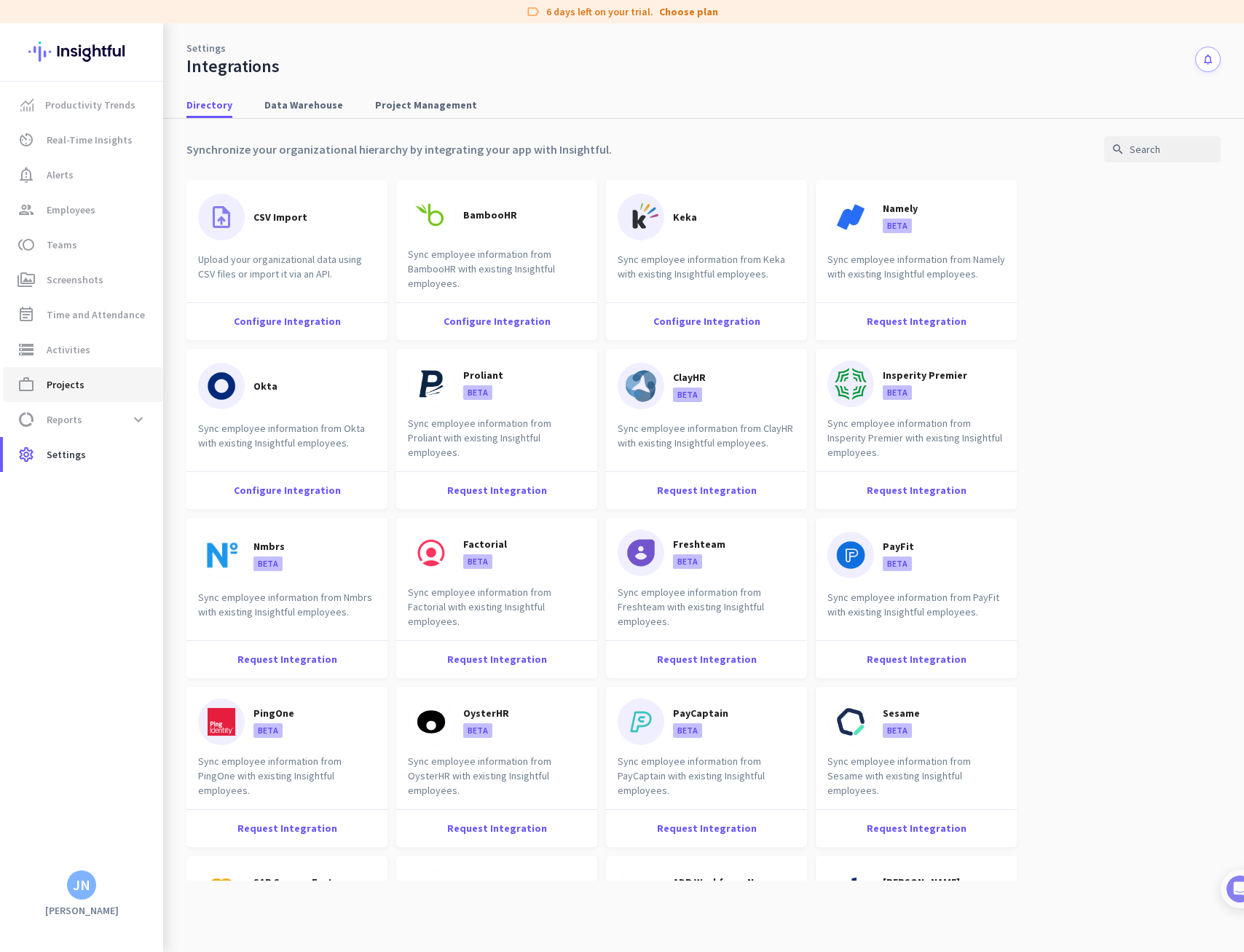
click at [74, 385] on span "Projects" at bounding box center [65, 384] width 38 height 18
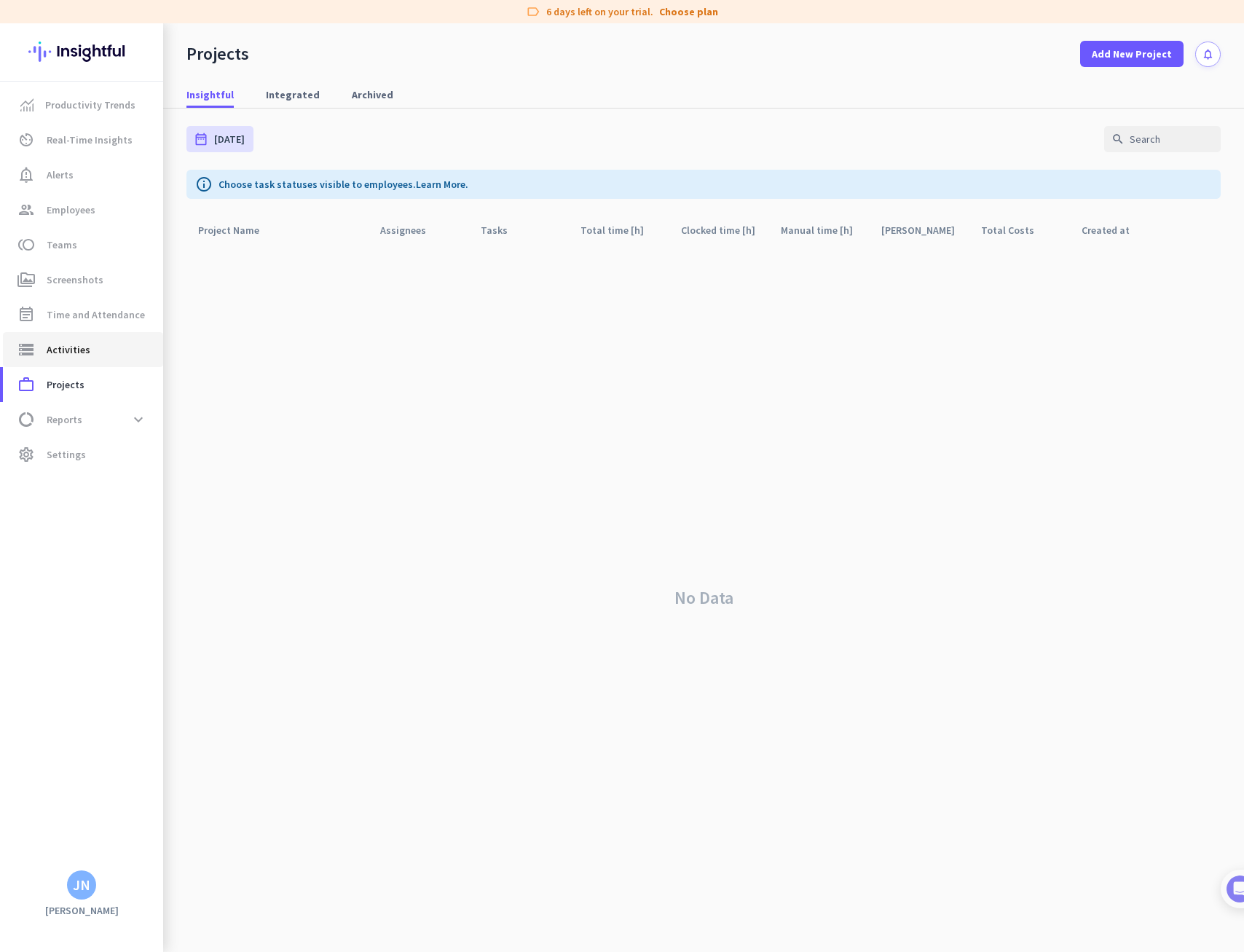
click at [69, 350] on span "Activities" at bounding box center [69, 350] width 44 height 18
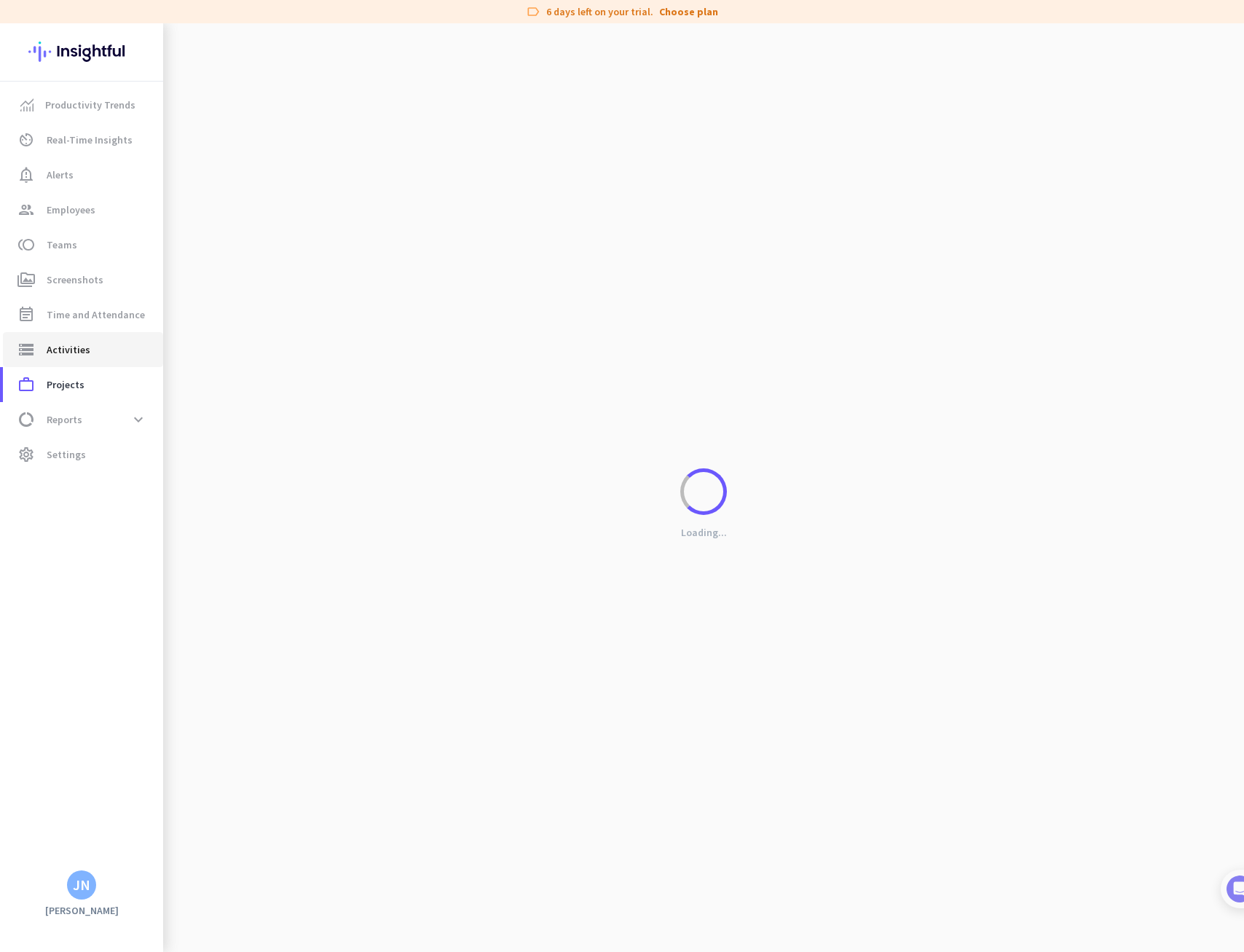
type input "[DATE]"
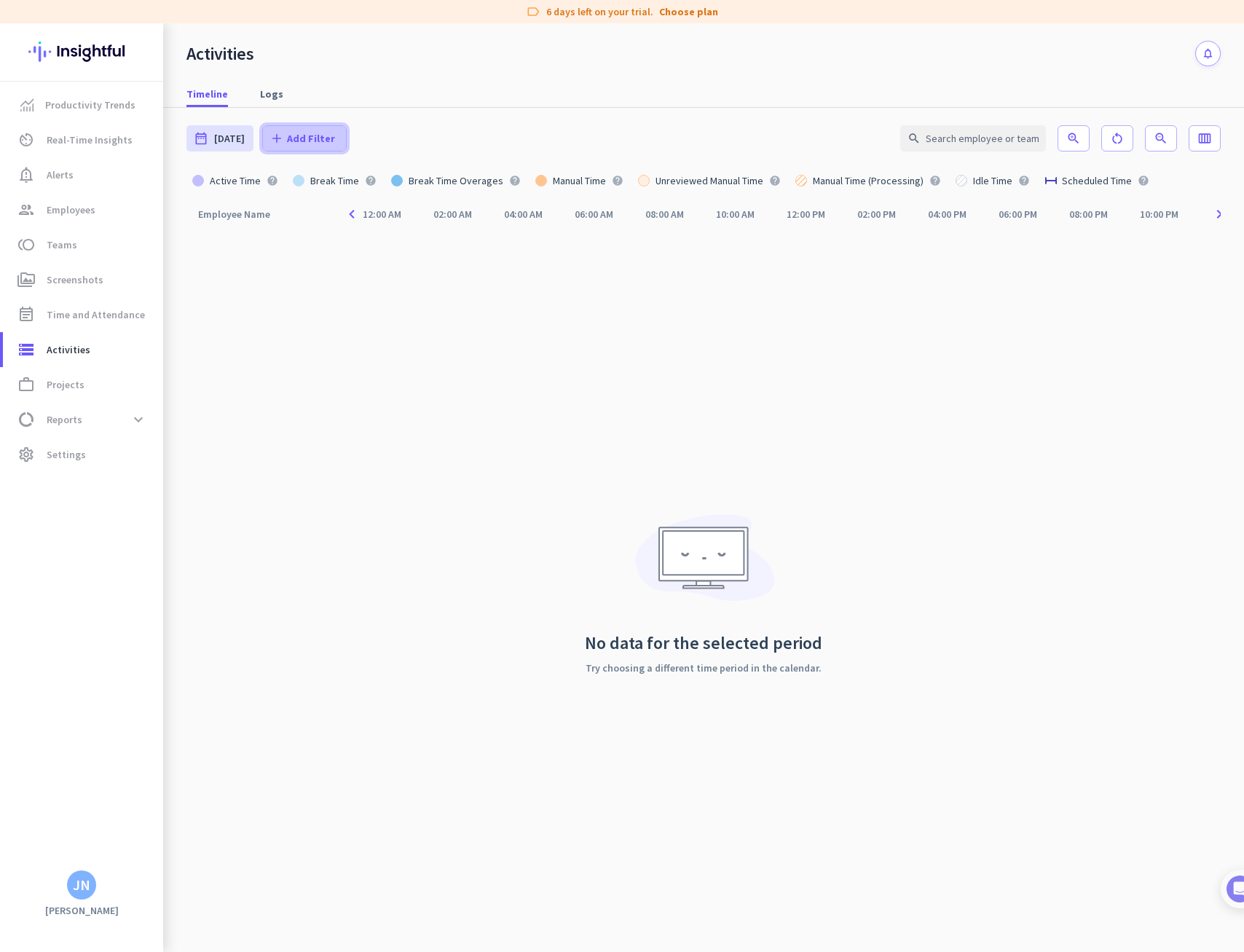
click at [279, 145] on span at bounding box center [305, 138] width 83 height 35
click at [518, 317] on div at bounding box center [622, 476] width 1244 height 952
click at [86, 318] on span "Time and Attendance" at bounding box center [96, 315] width 99 height 18
type input "[DATE] - [DATE]"
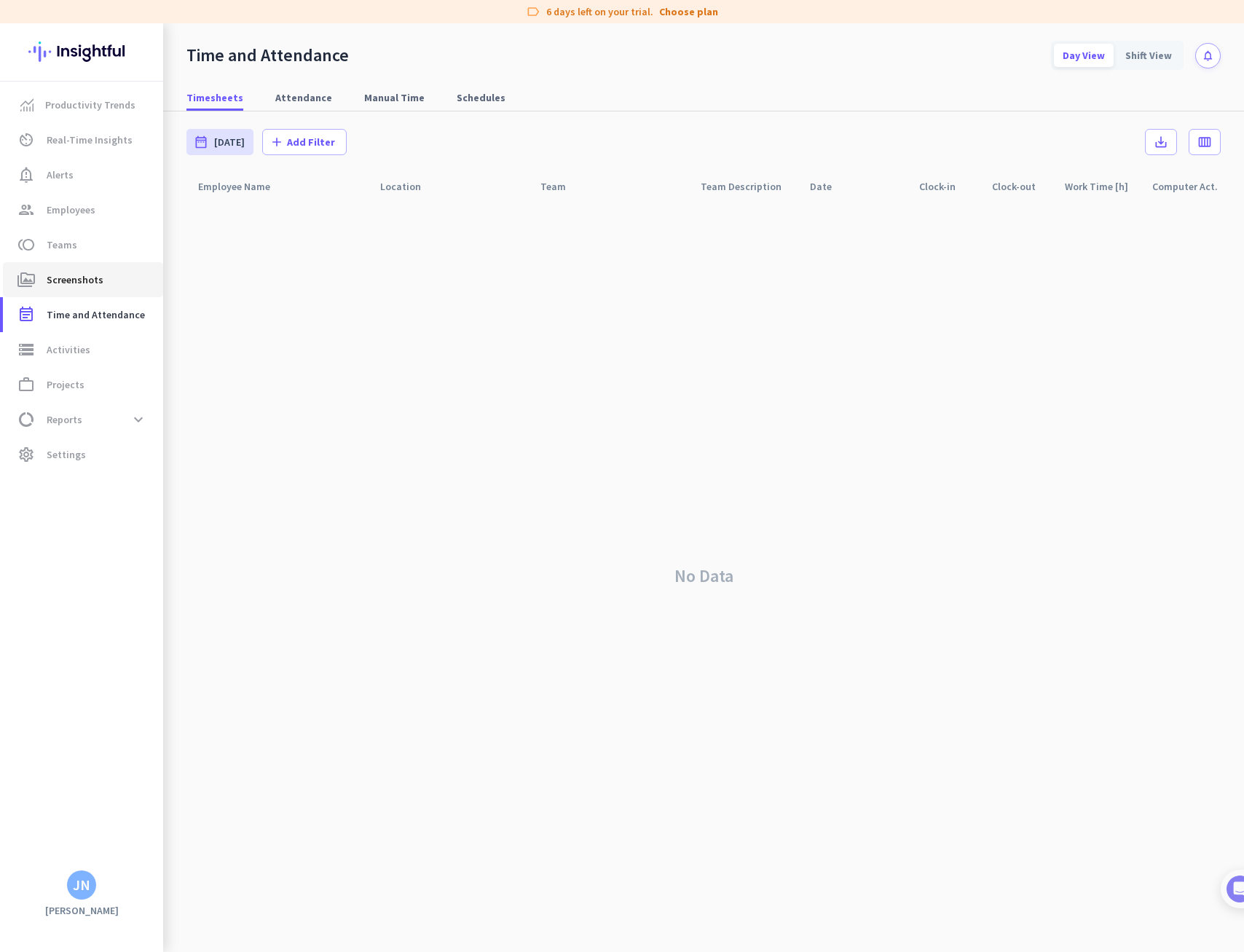
click at [78, 278] on span "Screenshots" at bounding box center [75, 279] width 57 height 18
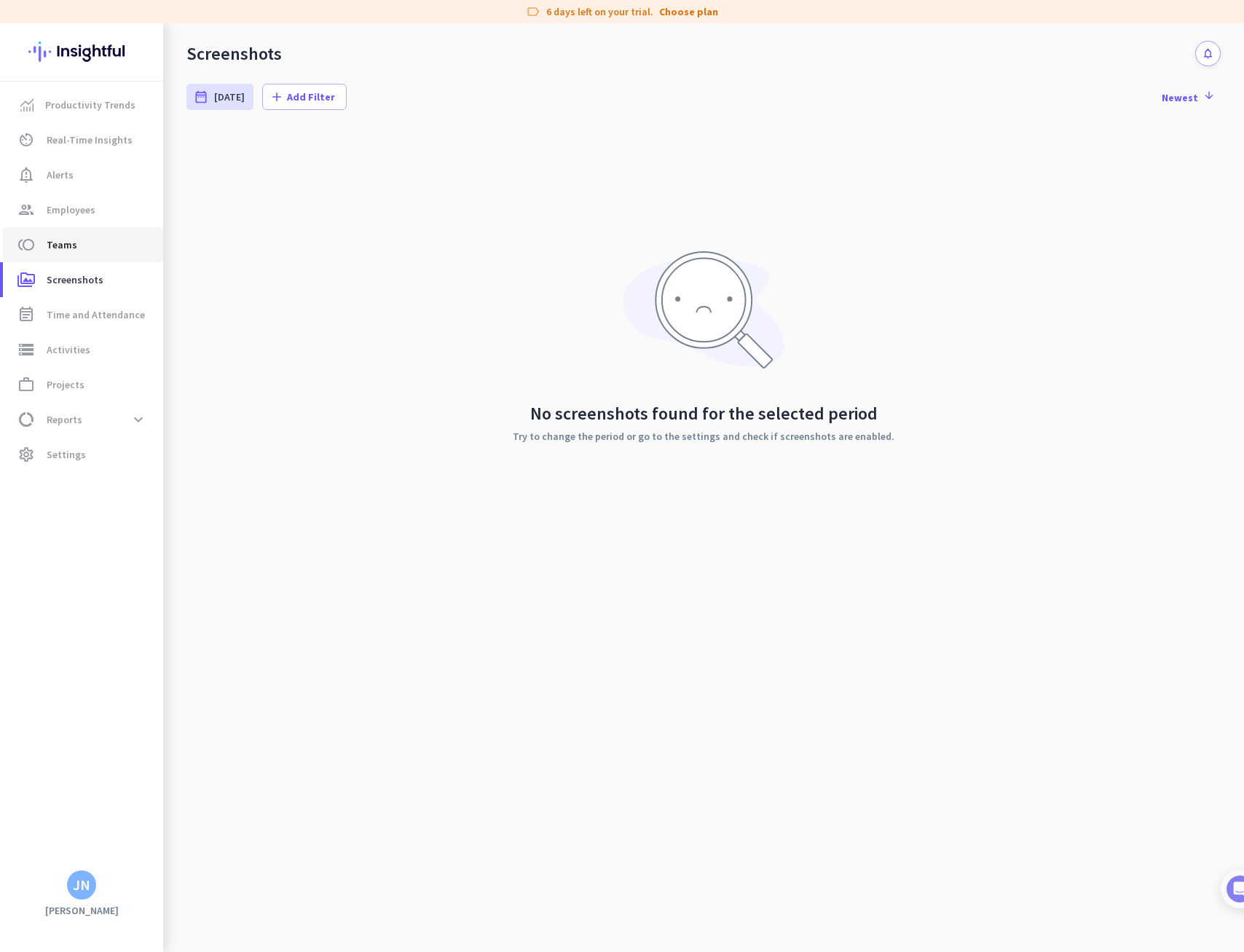
click at [61, 250] on span "Teams" at bounding box center [62, 245] width 31 height 18
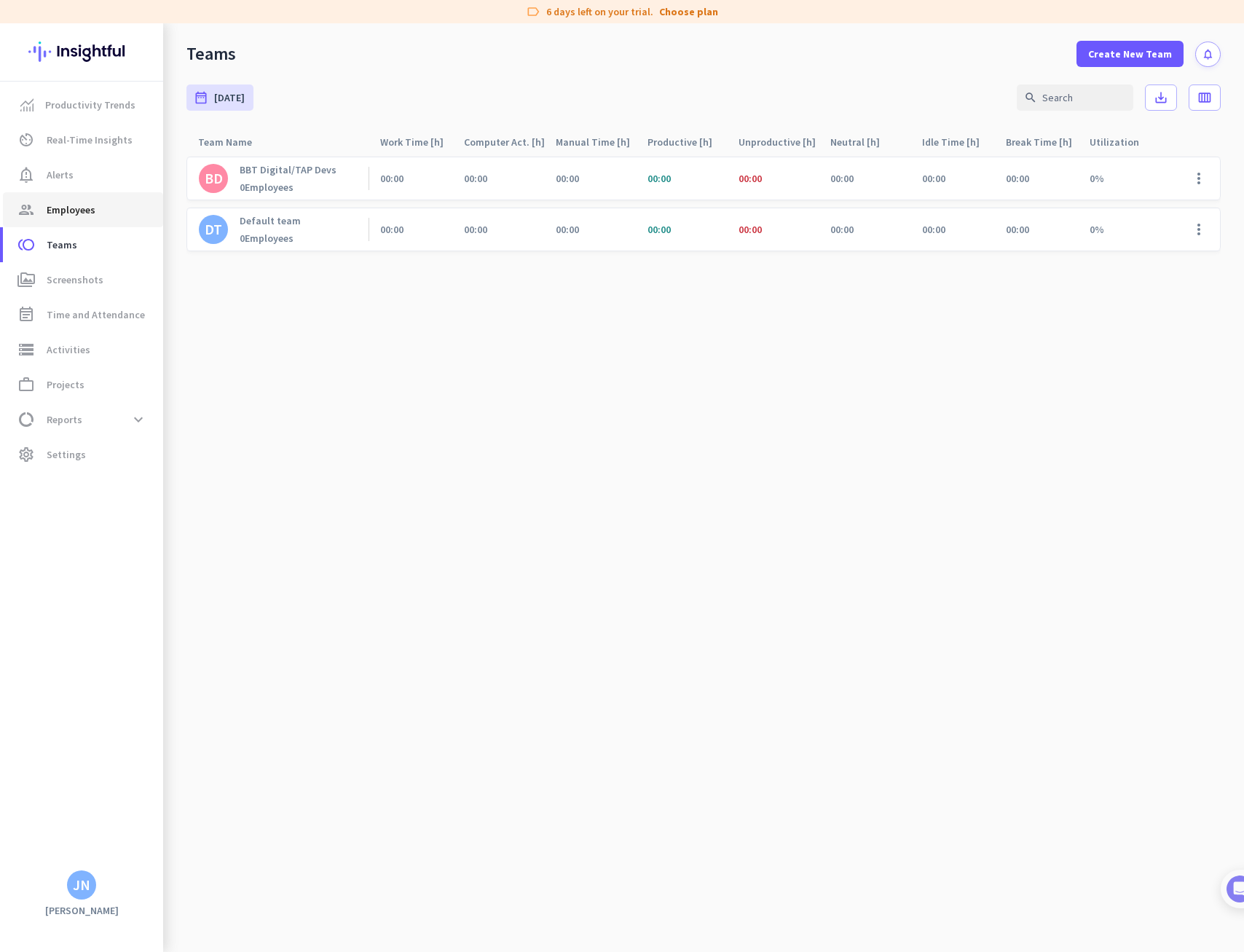
click at [65, 223] on link "group Employees" at bounding box center [83, 209] width 160 height 35
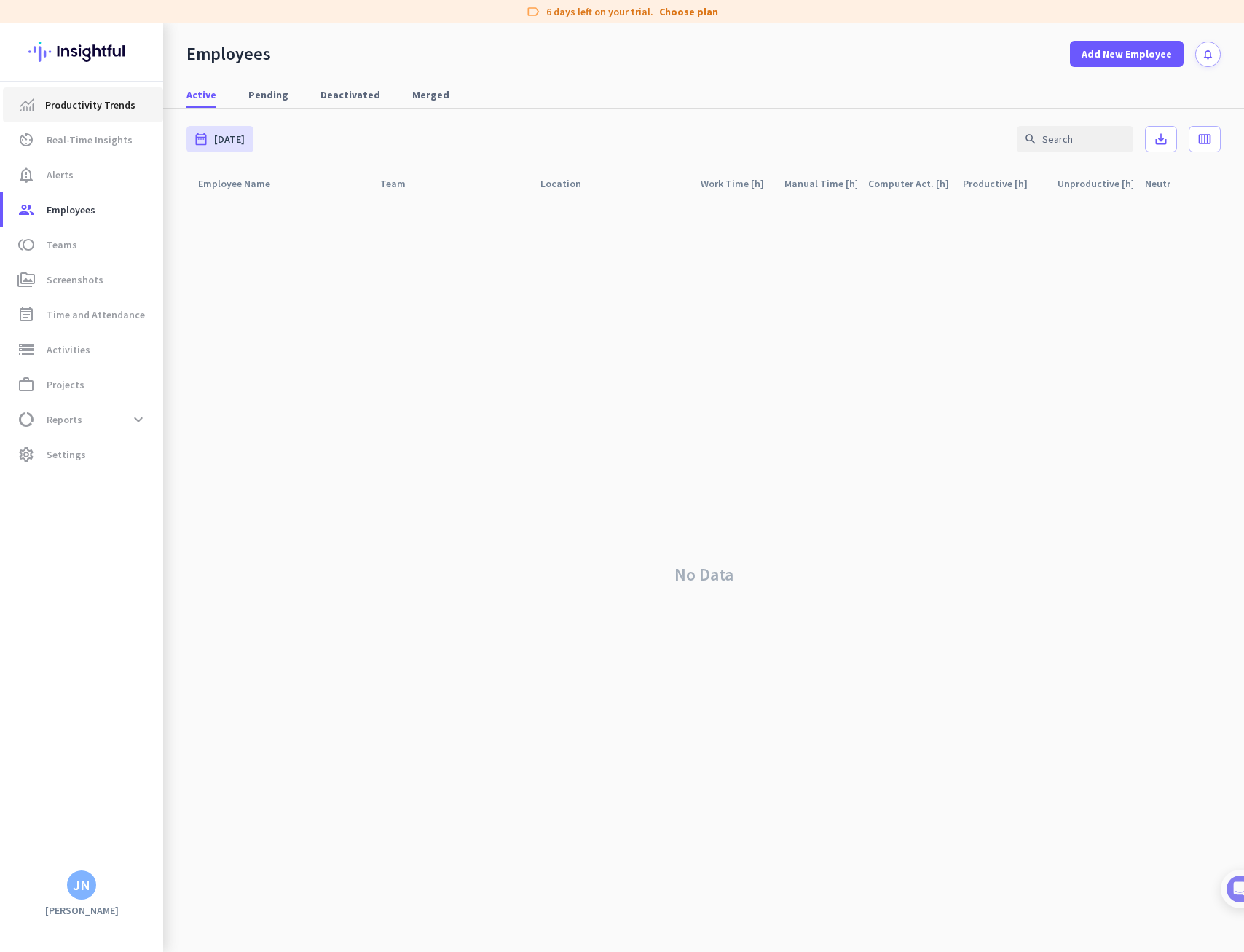
click at [61, 111] on span "Productivity Trends" at bounding box center [90, 105] width 90 height 18
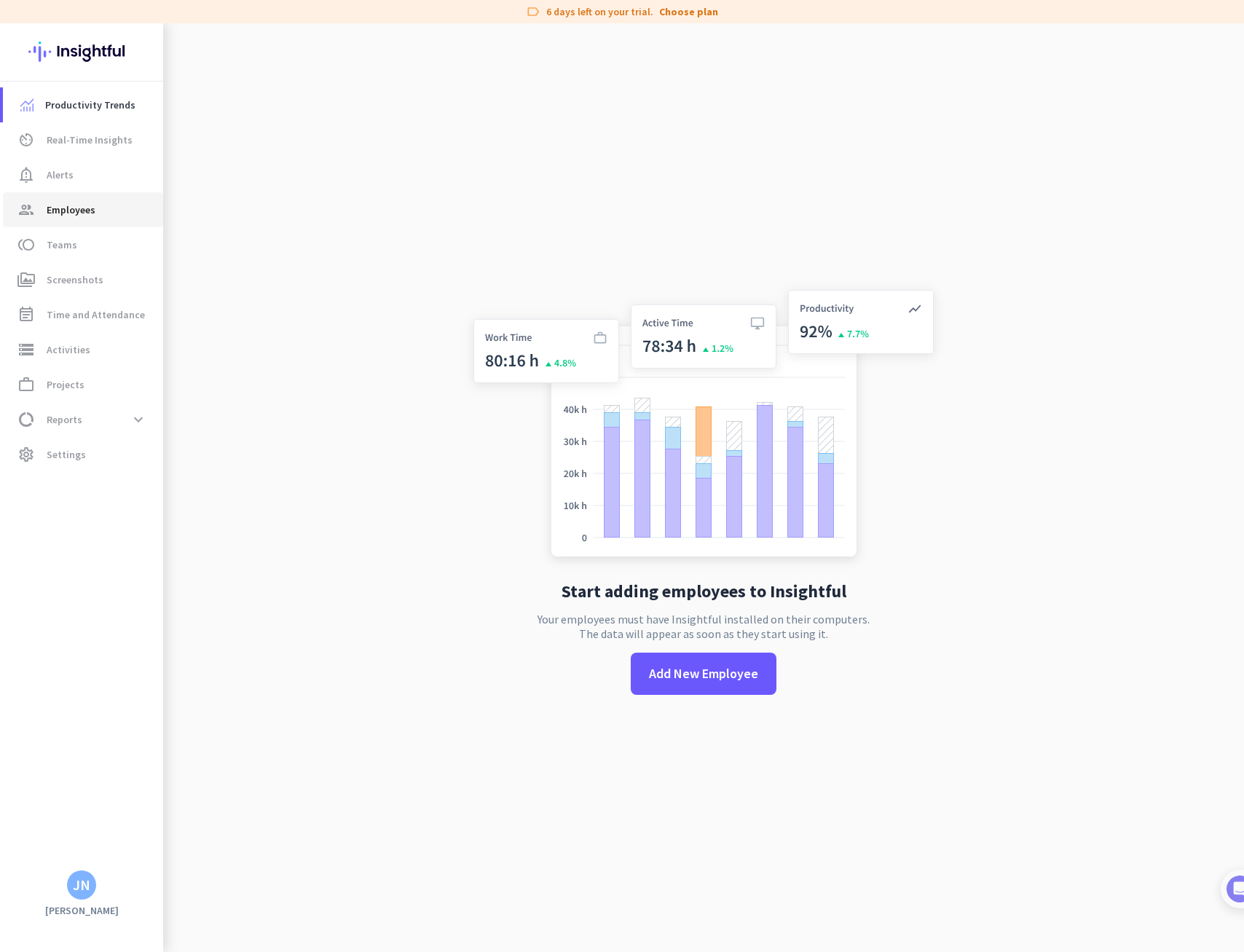
click at [87, 204] on span "Employees" at bounding box center [71, 210] width 48 height 18
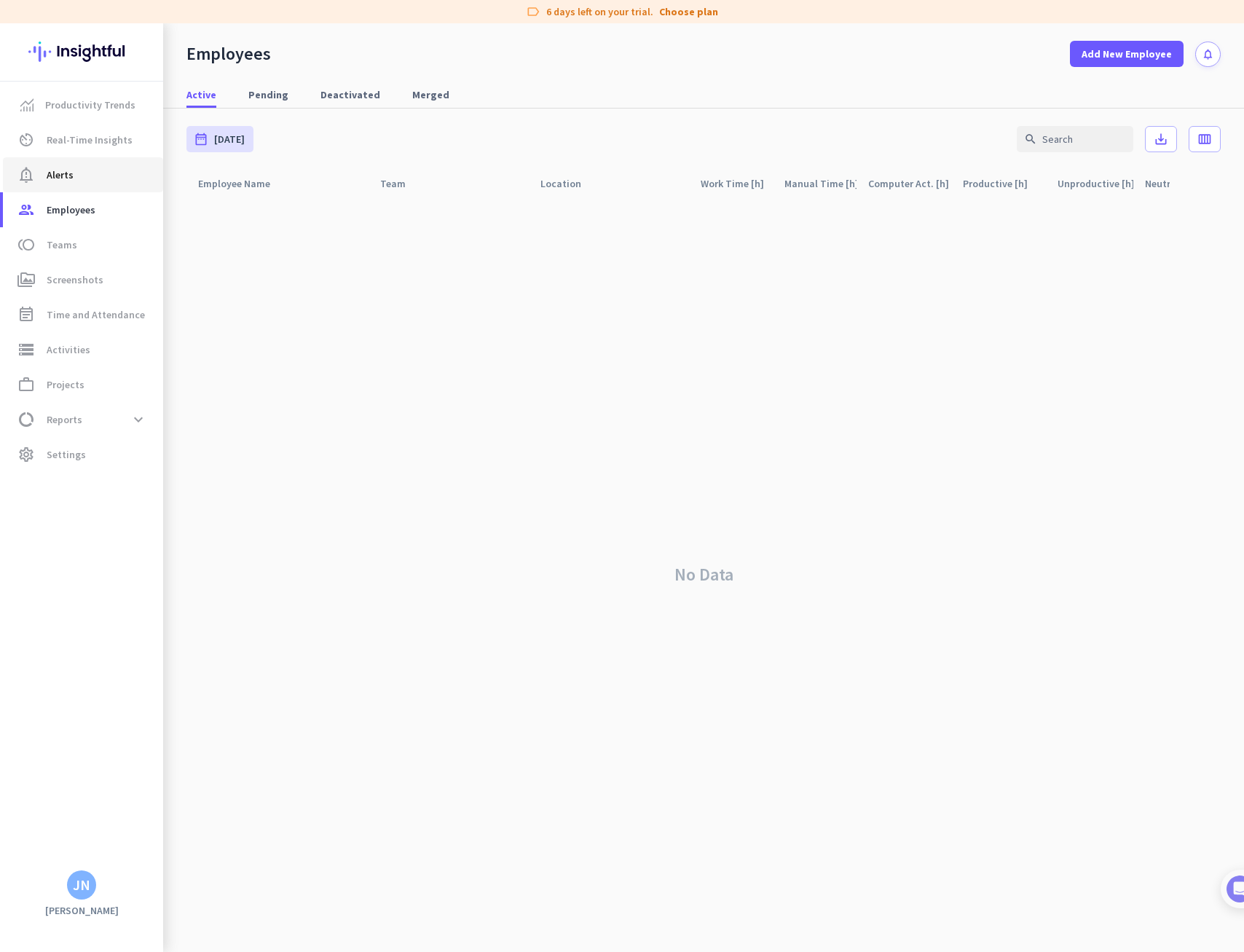
click at [49, 175] on span "Alerts" at bounding box center [60, 175] width 27 height 18
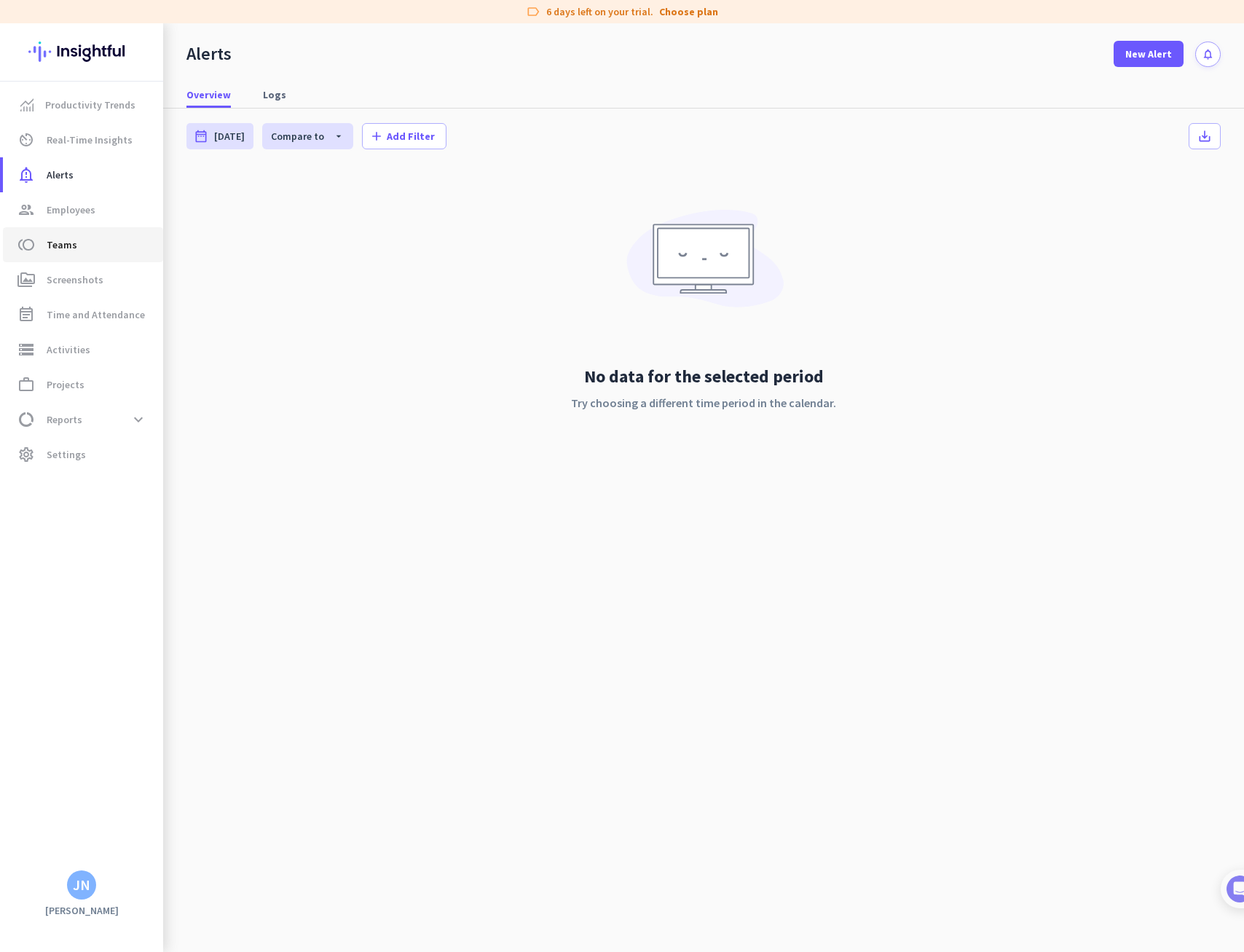
click at [59, 240] on span "Teams" at bounding box center [62, 245] width 31 height 18
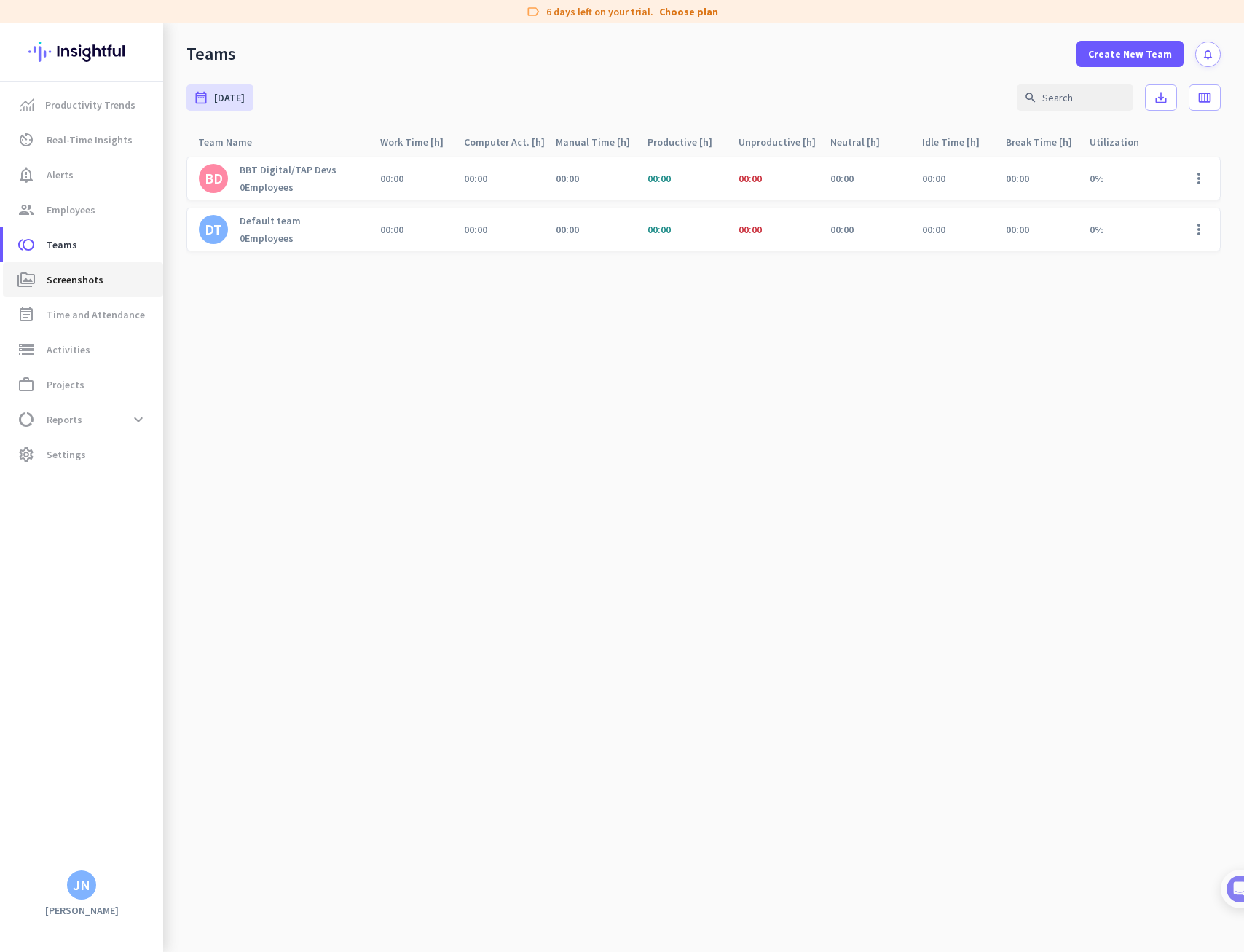
click at [74, 283] on span "Screenshots" at bounding box center [75, 279] width 57 height 18
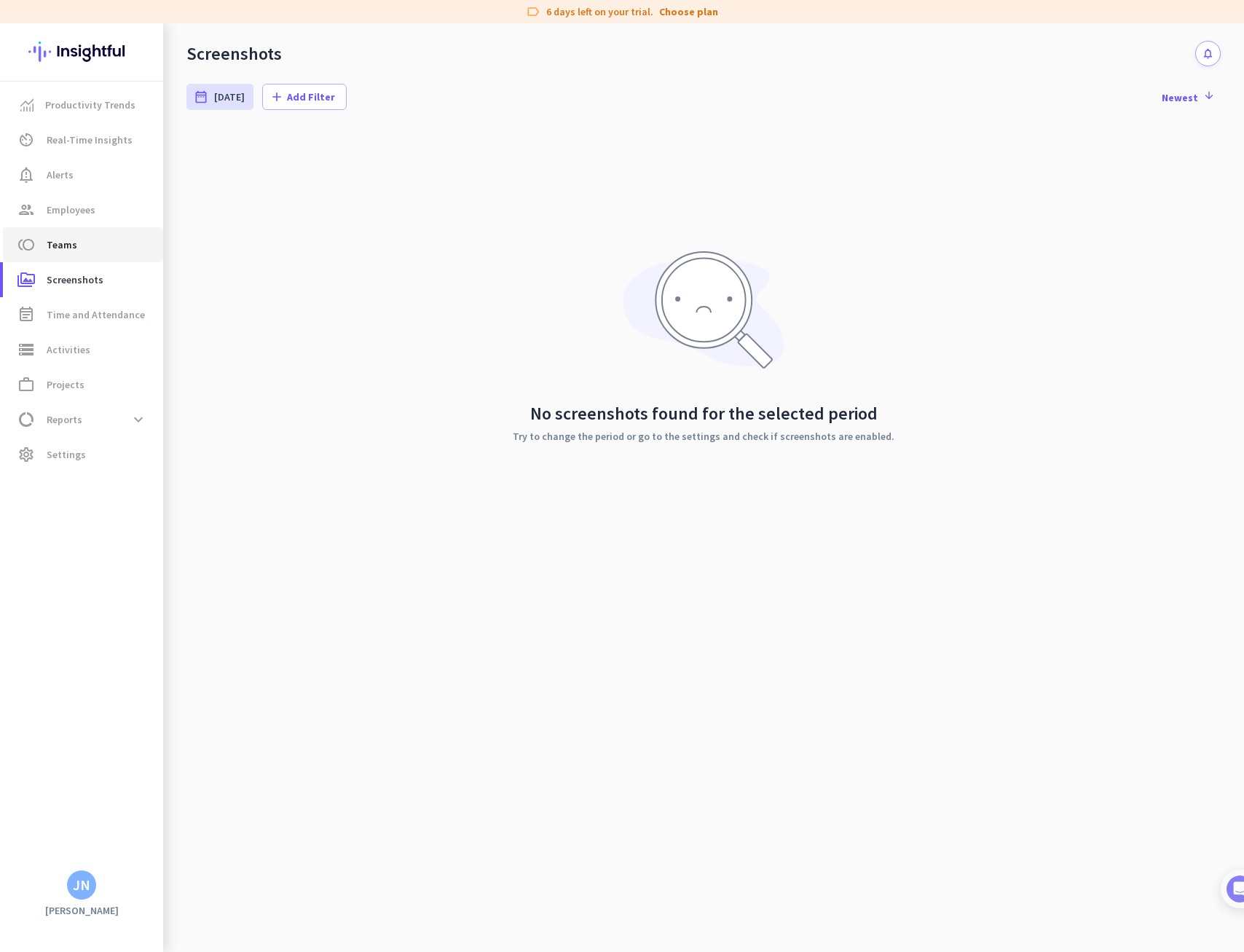
click at [74, 249] on span "Teams" at bounding box center [62, 245] width 31 height 18
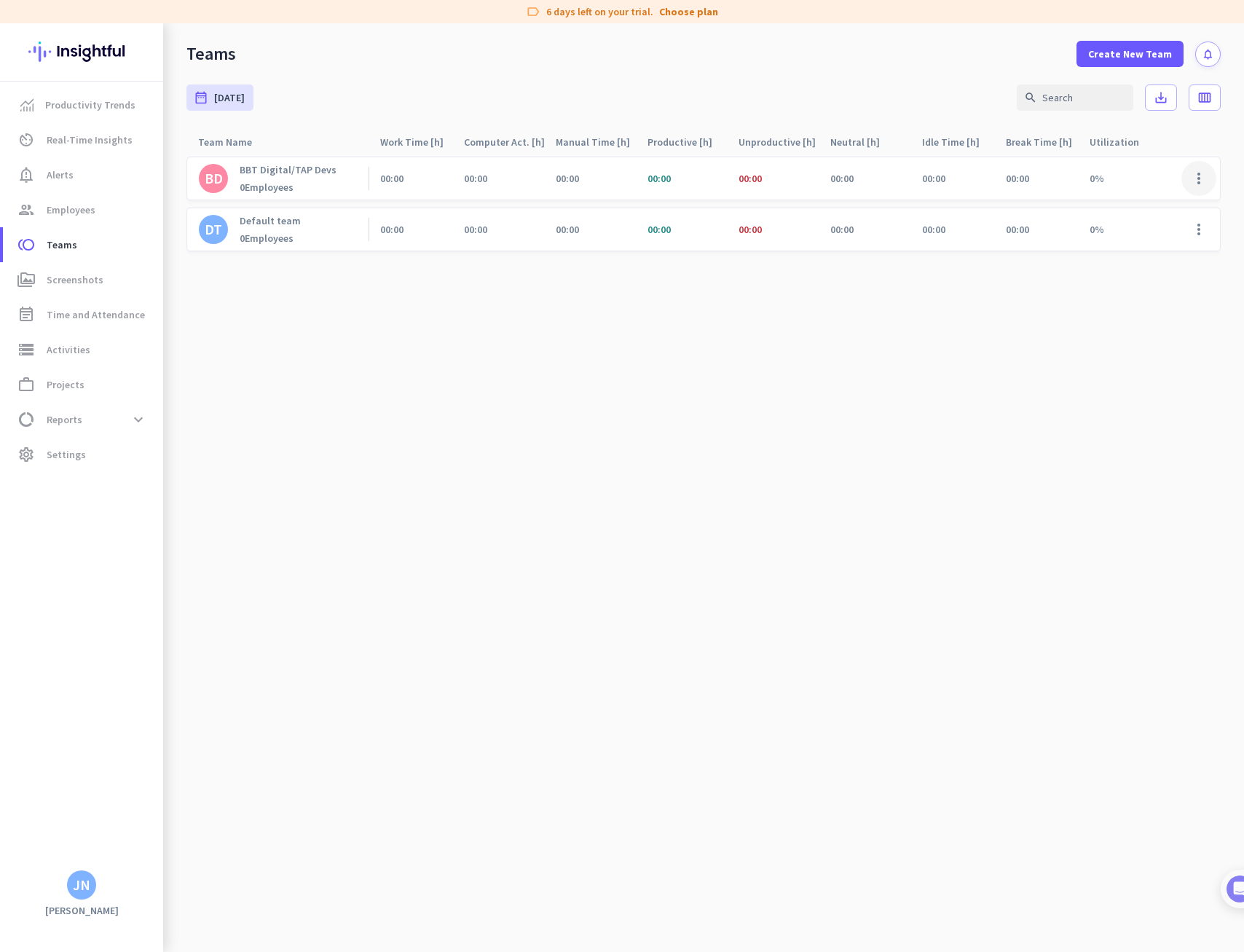
click at [1201, 178] on span at bounding box center [1199, 178] width 35 height 35
click at [1149, 214] on span "Edit" at bounding box center [1160, 209] width 90 height 15
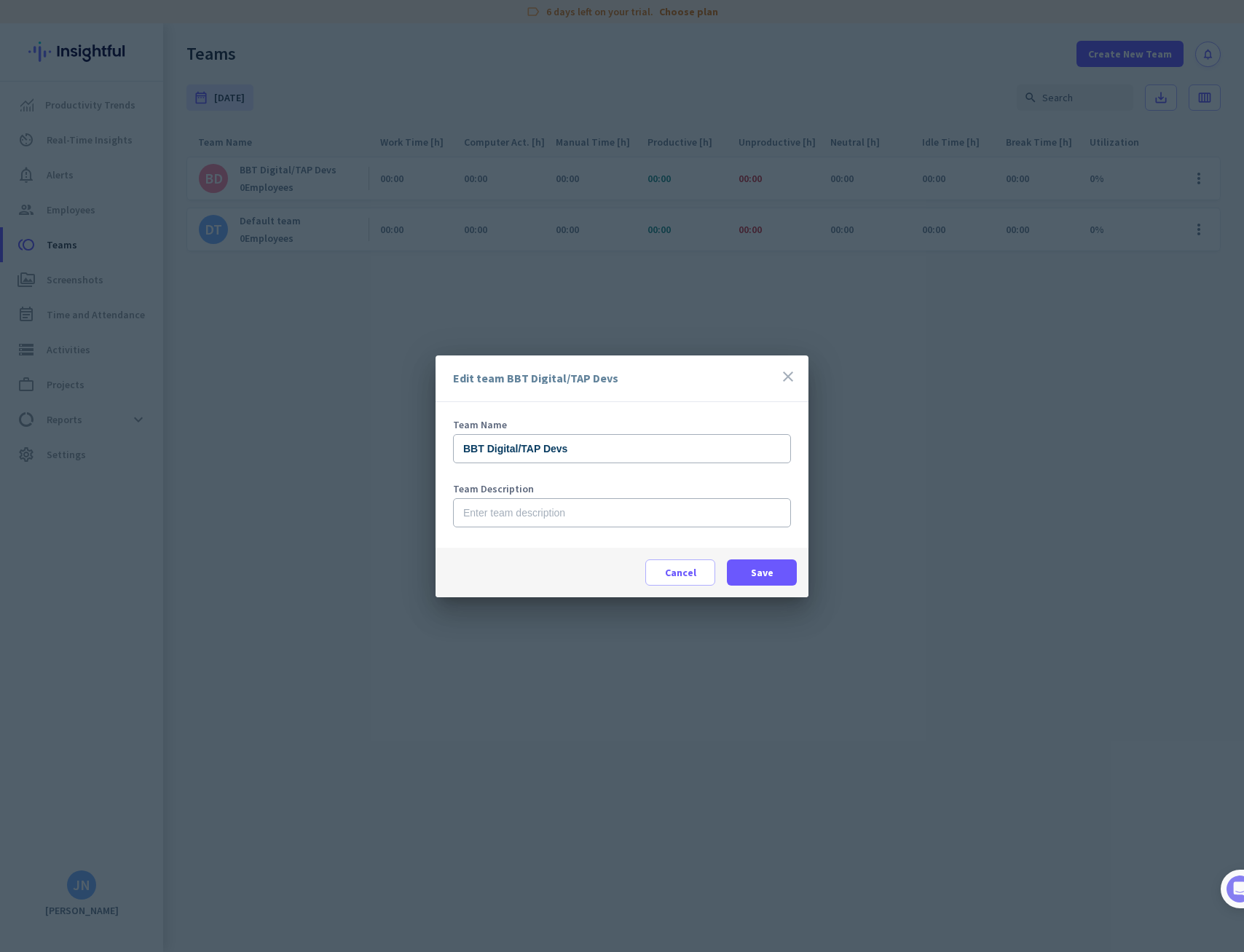
click at [782, 379] on icon "close" at bounding box center [788, 376] width 18 height 18
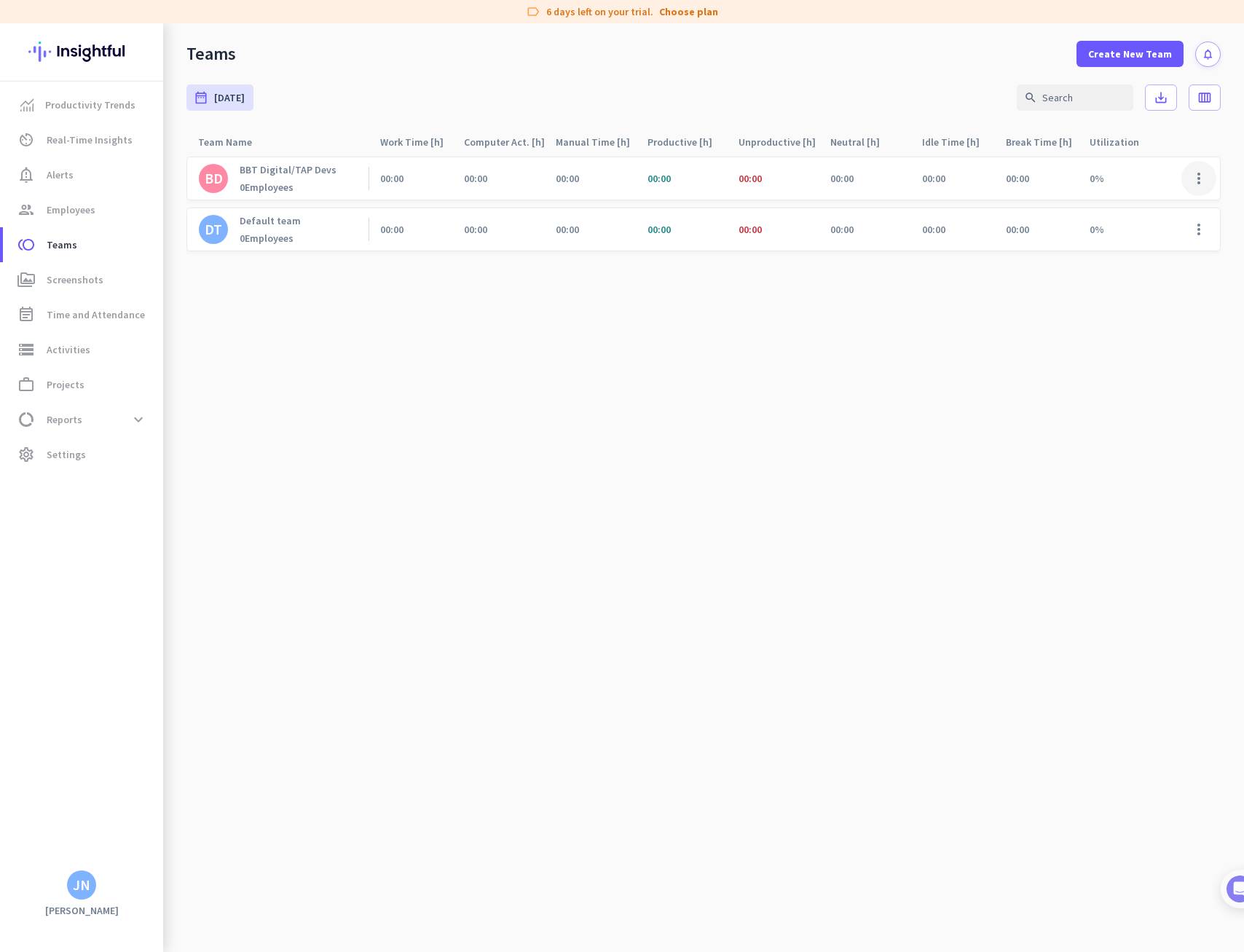
click at [1196, 181] on span at bounding box center [1199, 178] width 35 height 35
drag, startPoint x: 569, startPoint y: 327, endPoint x: 532, endPoint y: 296, distance: 48.3
click at [569, 327] on div at bounding box center [622, 476] width 1244 height 952
click at [71, 216] on span "Employees" at bounding box center [71, 210] width 48 height 18
